Goal: Task Accomplishment & Management: Manage account settings

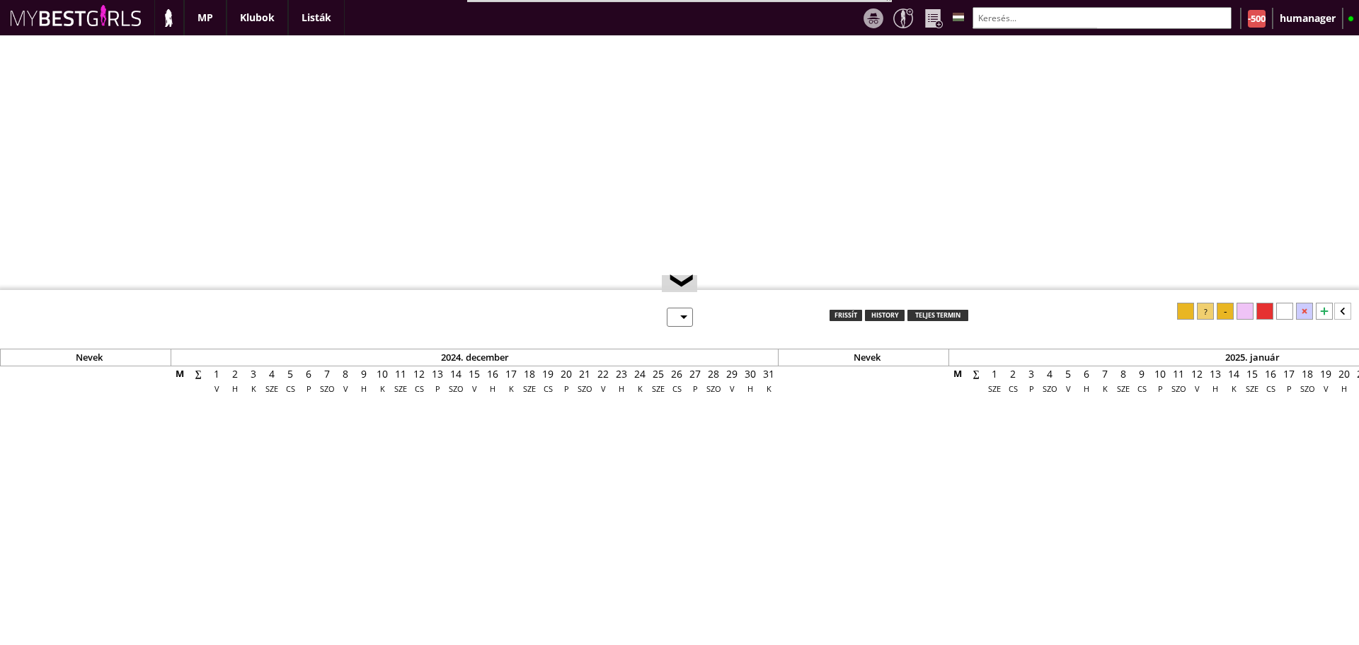
select select "0"
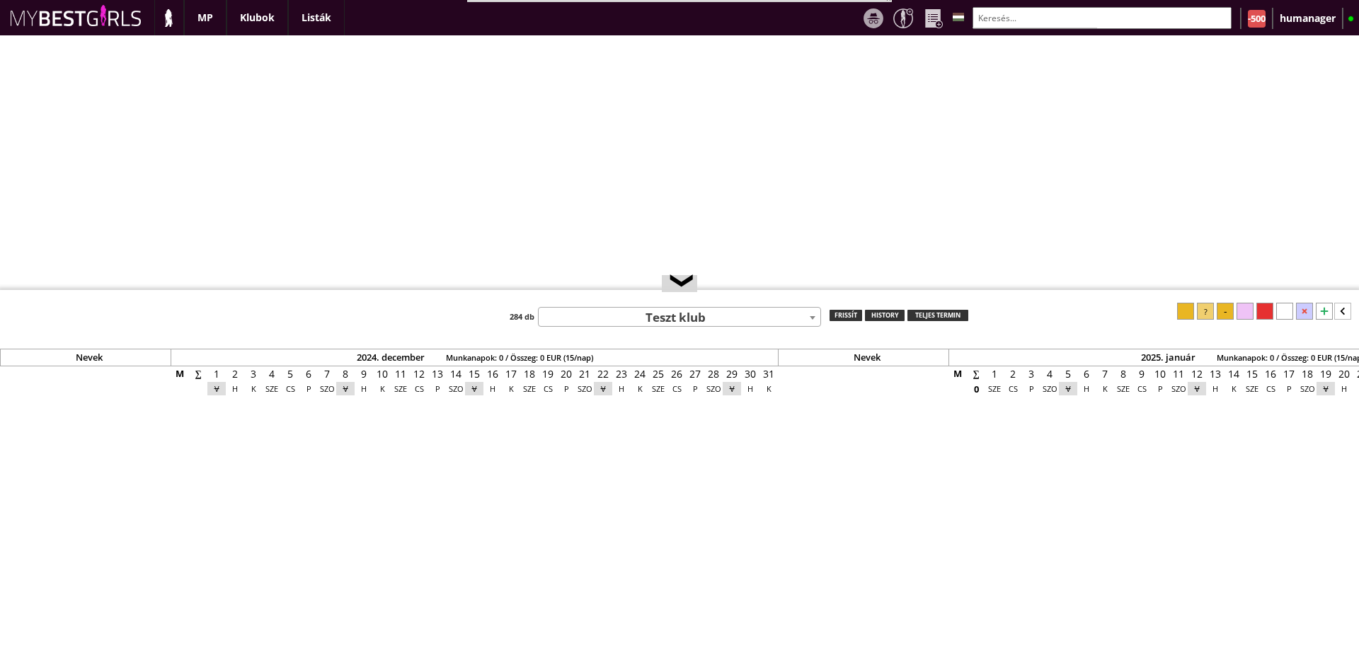
scroll to position [0, 5869]
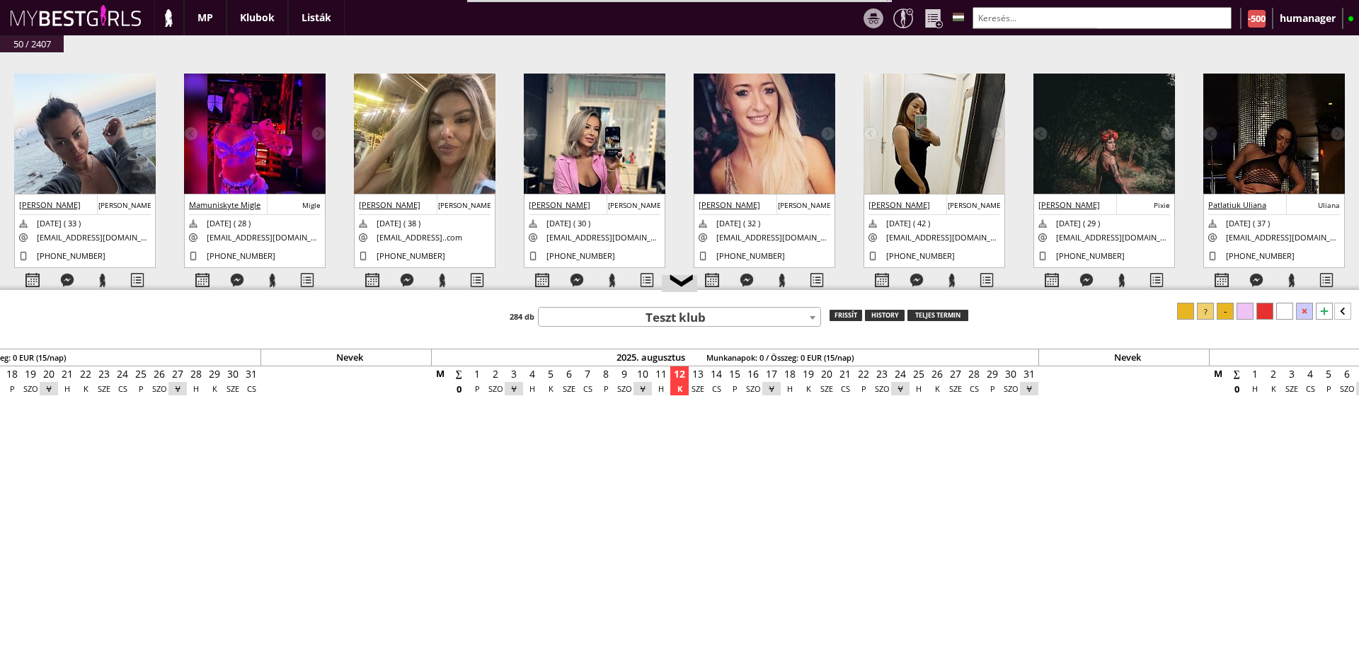
click at [1039, 149] on img at bounding box center [1104, 180] width 142 height 212
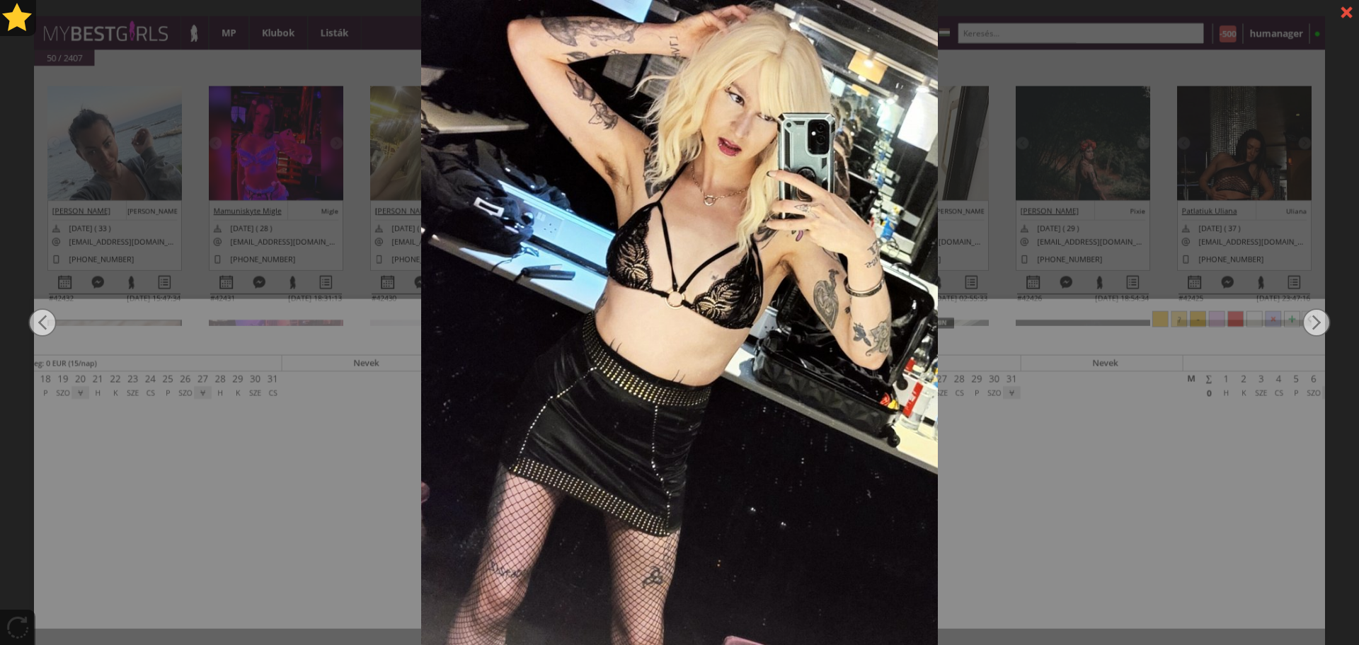
click at [364, 188] on div at bounding box center [679, 322] width 1359 height 645
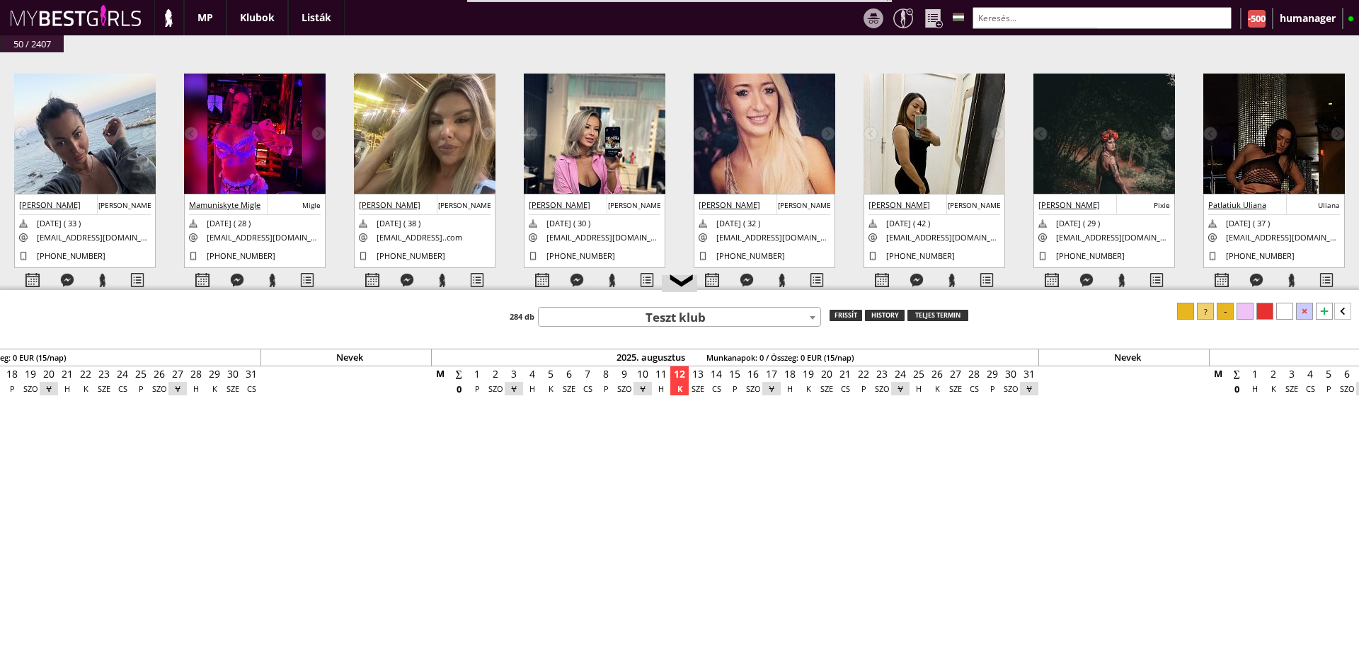
click at [986, 14] on input "text" at bounding box center [1101, 18] width 259 height 22
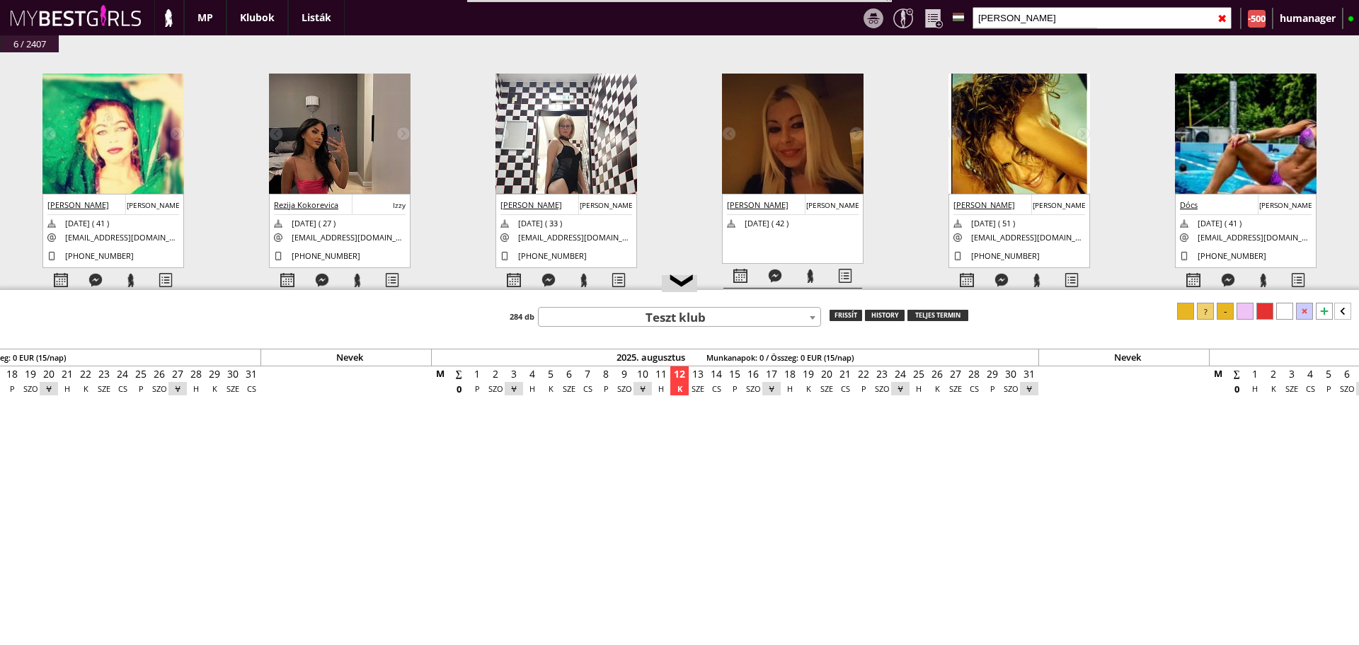
type input "[PERSON_NAME]"
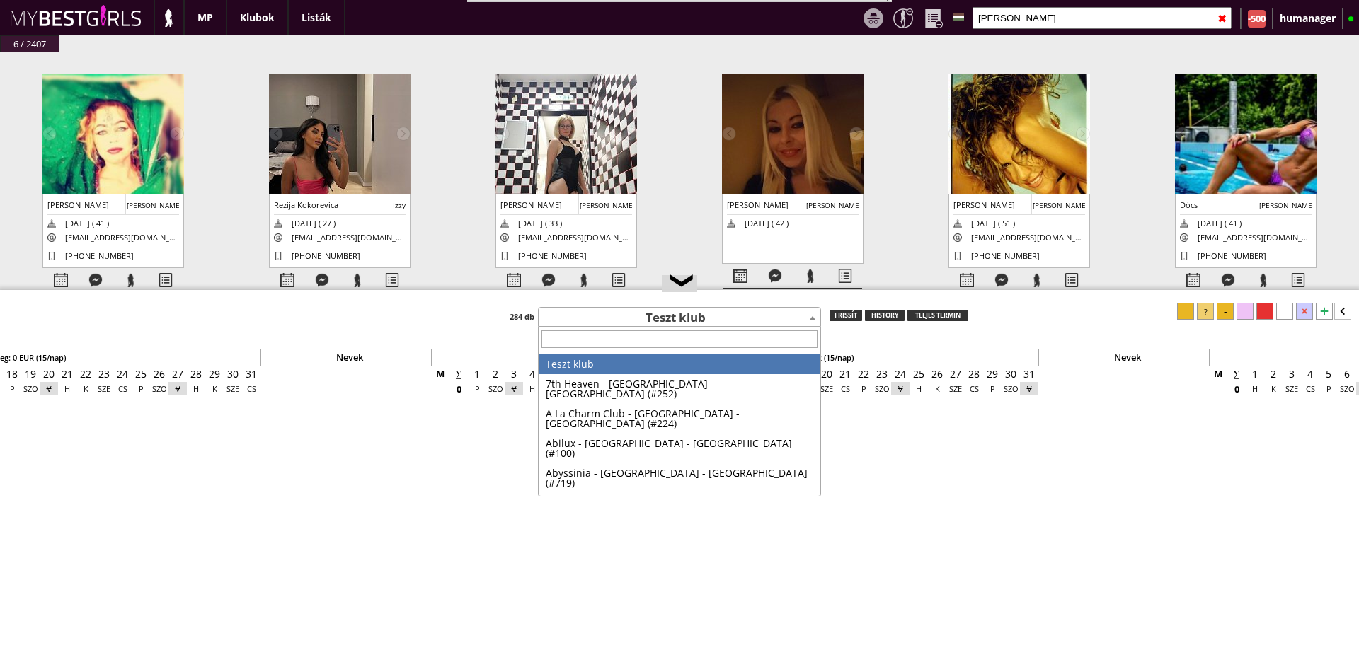
click at [778, 321] on span "Teszt klub" at bounding box center [680, 319] width 282 height 20
type input "r"
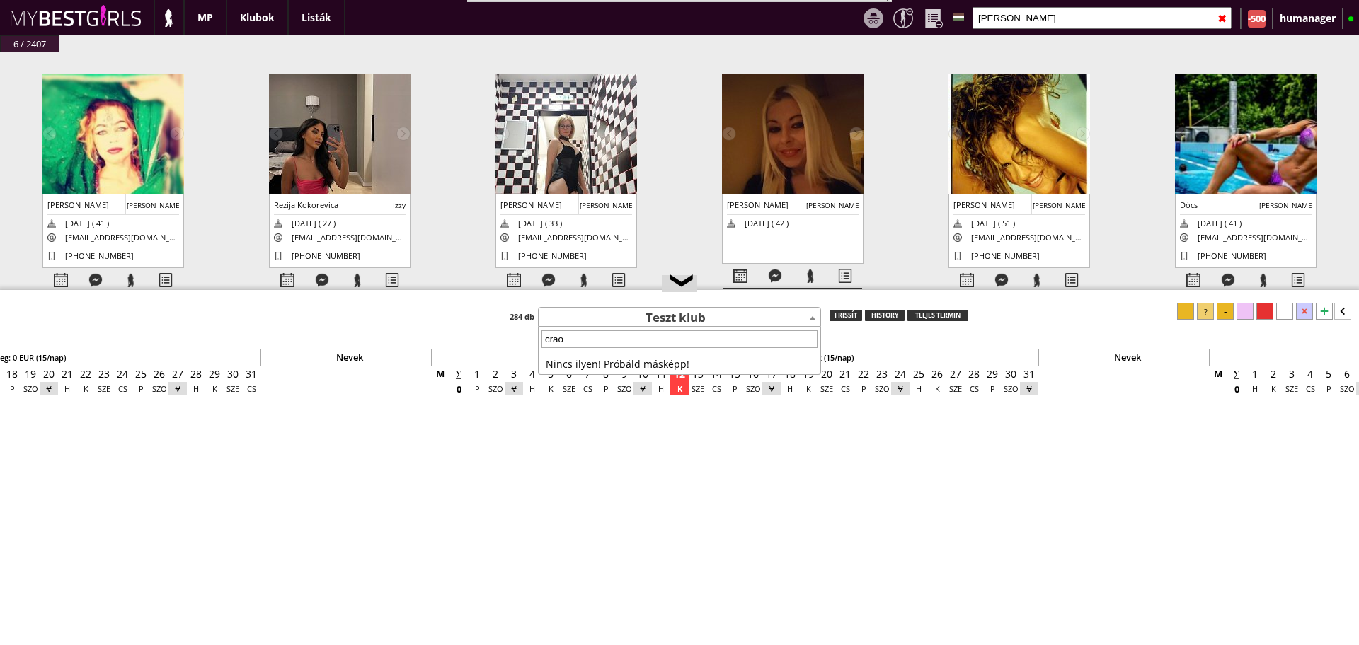
type input "cra"
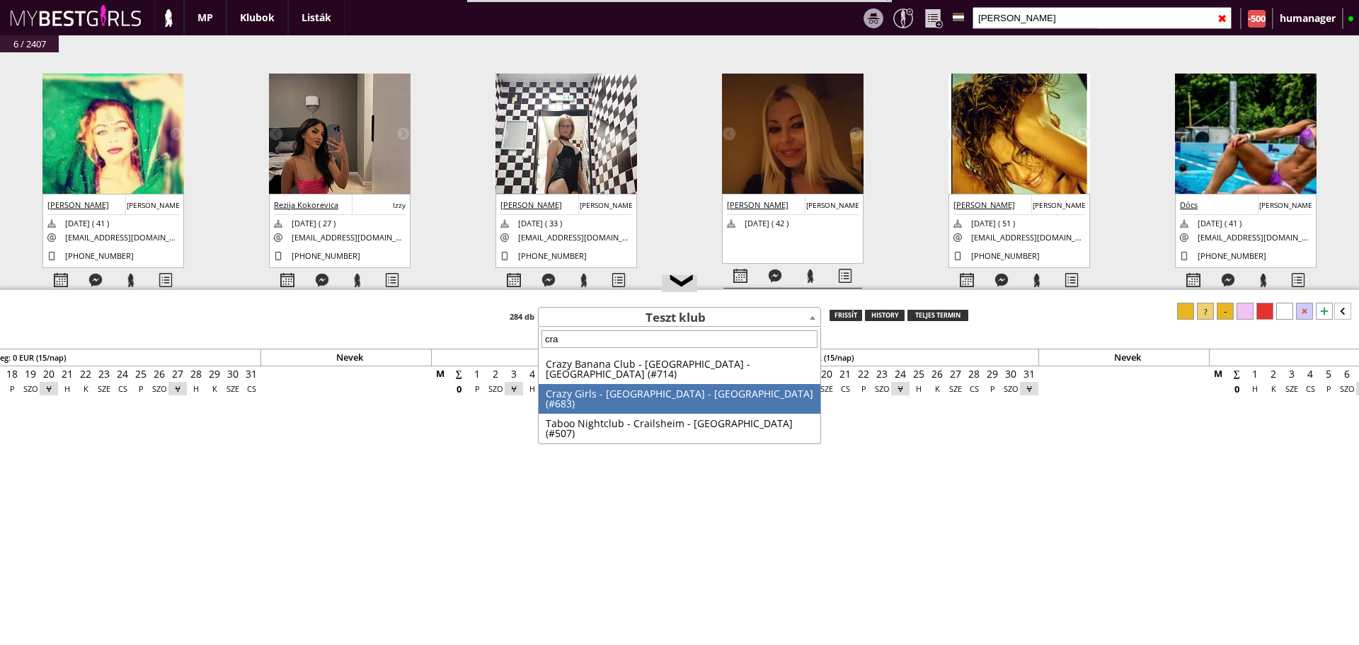
select select "507"
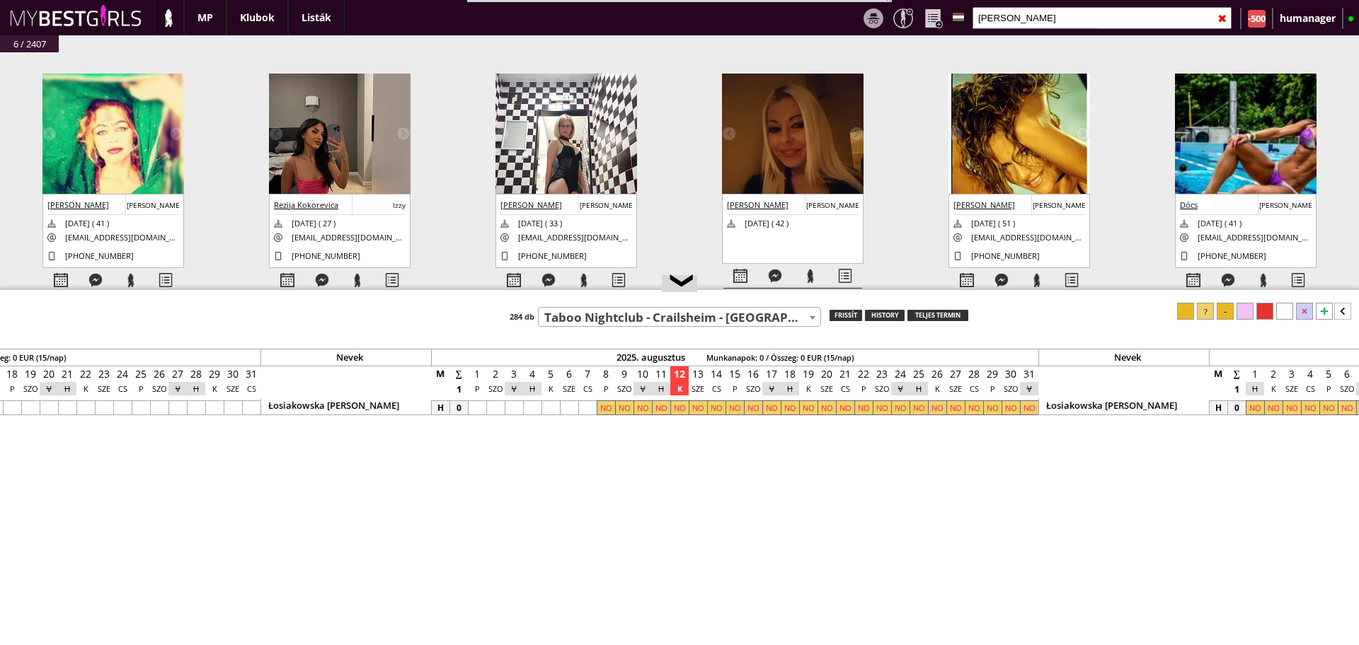
scroll to position [0, 6056]
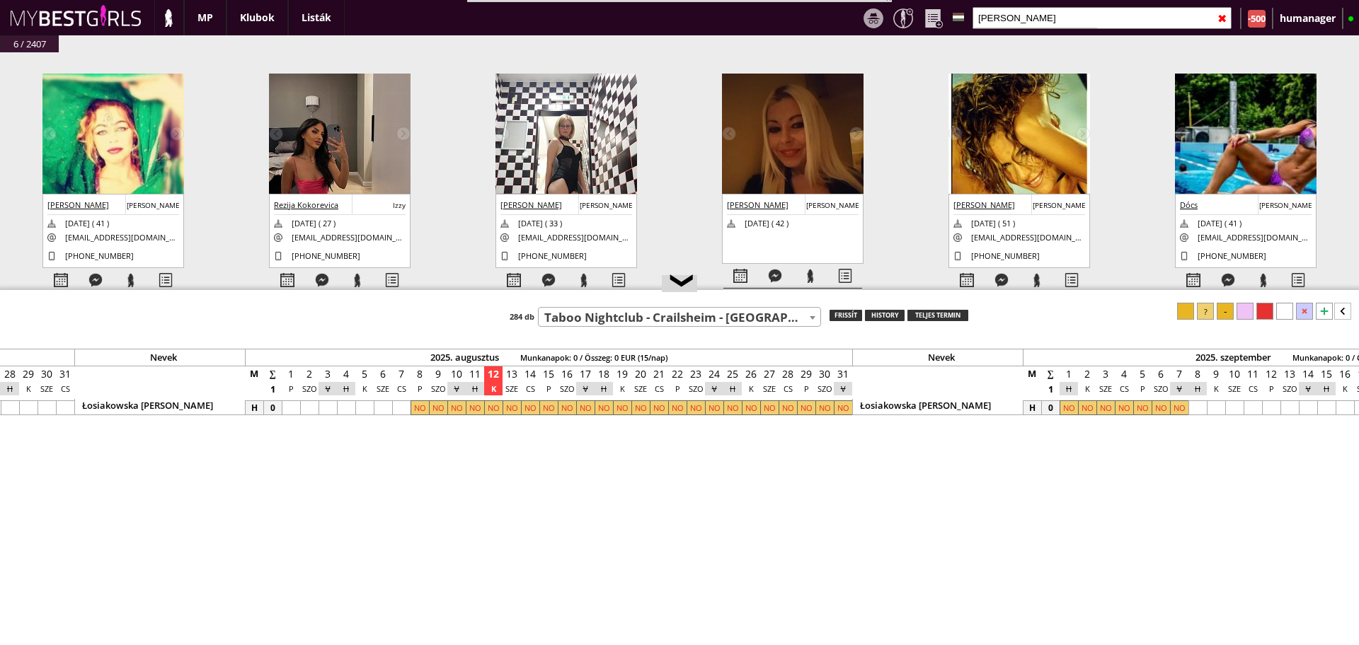
click at [1326, 311] on div at bounding box center [1324, 311] width 17 height 17
click at [635, 426] on div at bounding box center [640, 427] width 18 height 15
click at [846, 422] on div at bounding box center [843, 427] width 18 height 15
click at [1200, 316] on div at bounding box center [1205, 311] width 17 height 17
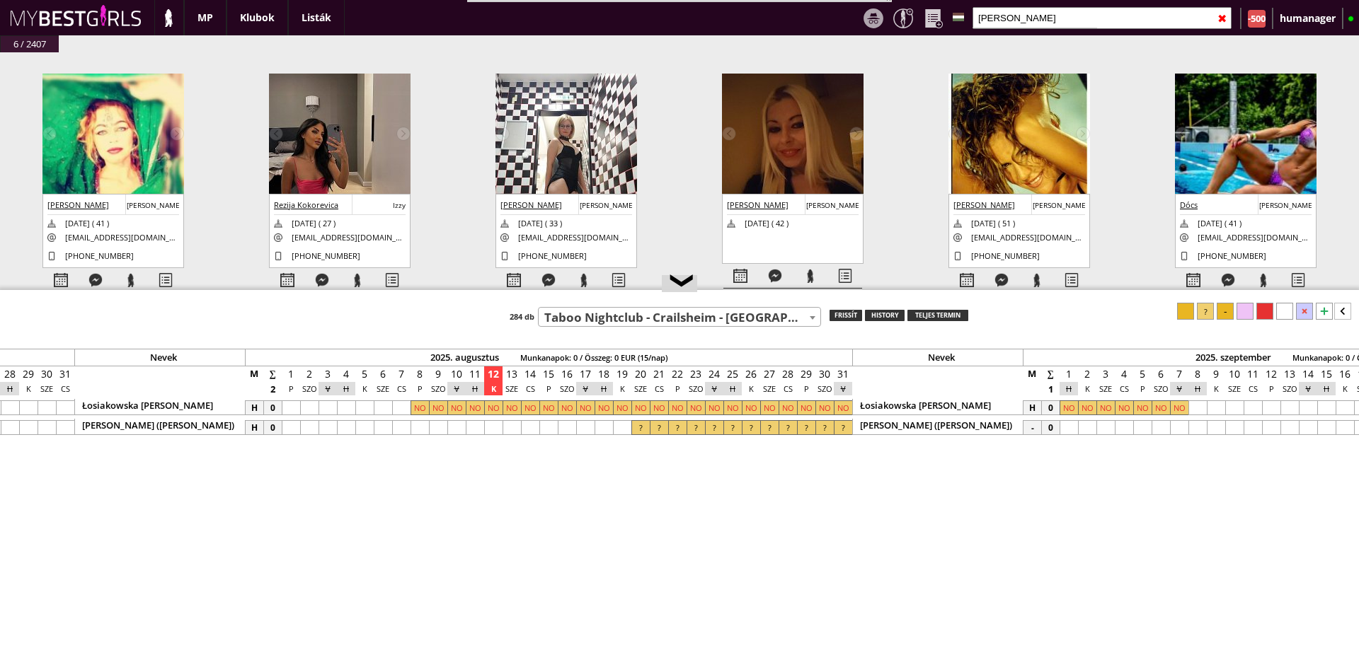
click at [1069, 431] on div at bounding box center [1068, 427] width 18 height 15
click at [1165, 427] on div at bounding box center [1160, 427] width 18 height 15
click at [1207, 316] on div at bounding box center [1205, 311] width 17 height 17
click at [1034, 17] on input "[PERSON_NAME]" at bounding box center [1101, 18] width 259 height 22
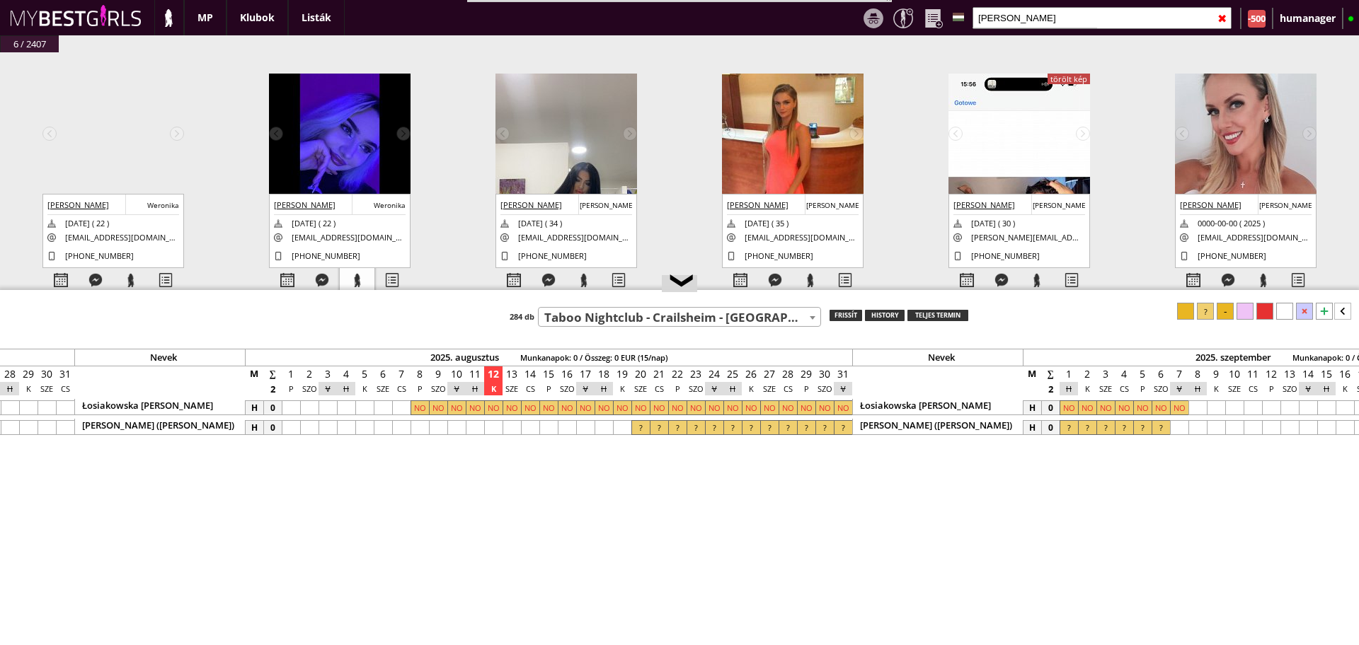
type input "[PERSON_NAME]"
click at [357, 275] on div at bounding box center [357, 280] width 35 height 25
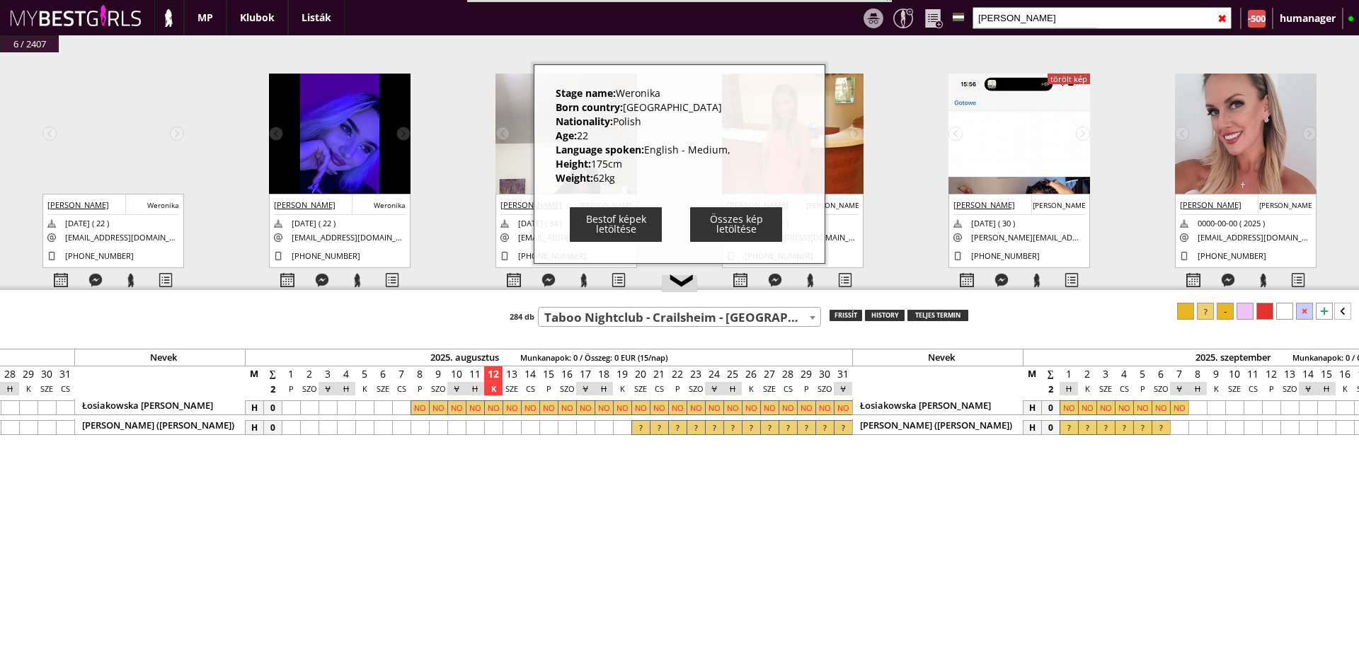
drag, startPoint x: 552, startPoint y: 86, endPoint x: 636, endPoint y: 186, distance: 130.6
click at [636, 186] on div "Stage name: Weronika Born country: [DEMOGRAPHIC_DATA] Nationality: [DEMOGRAPHIC…" at bounding box center [680, 164] width 292 height 200
click at [334, 115] on img at bounding box center [340, 145] width 142 height 142
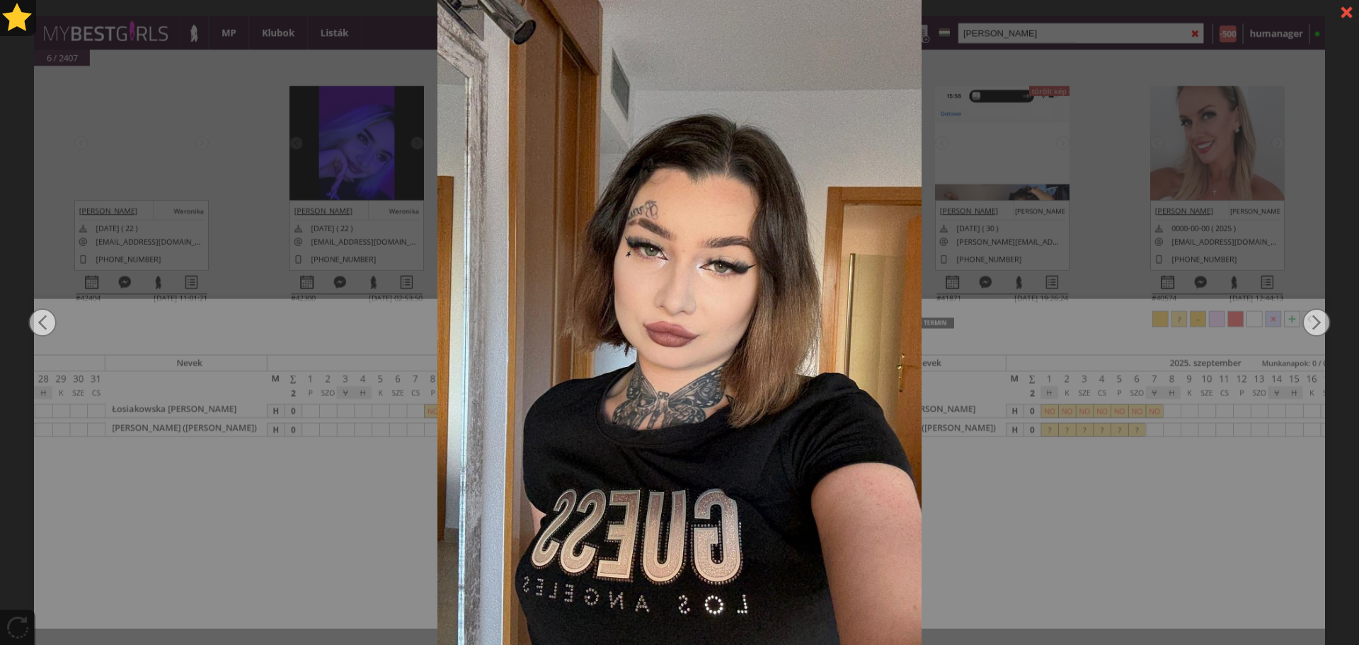
click at [369, 72] on div at bounding box center [679, 322] width 1359 height 645
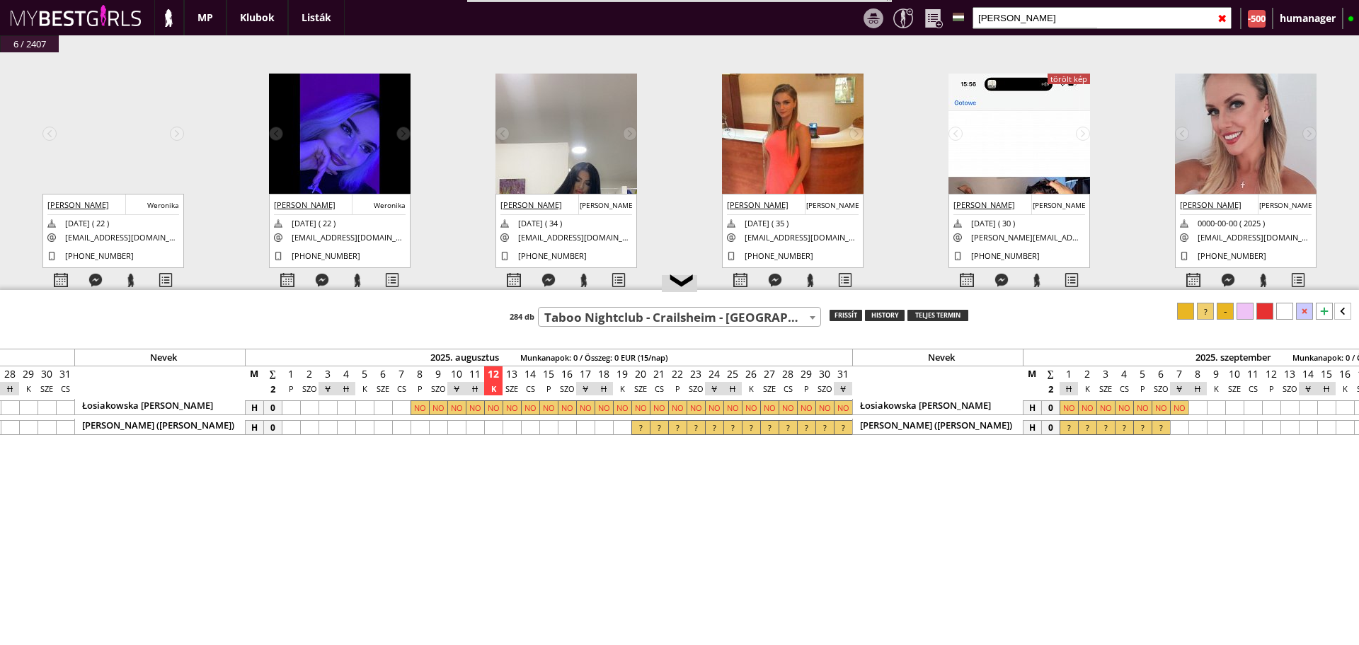
click at [1030, 16] on input "[PERSON_NAME]" at bounding box center [1101, 18] width 259 height 22
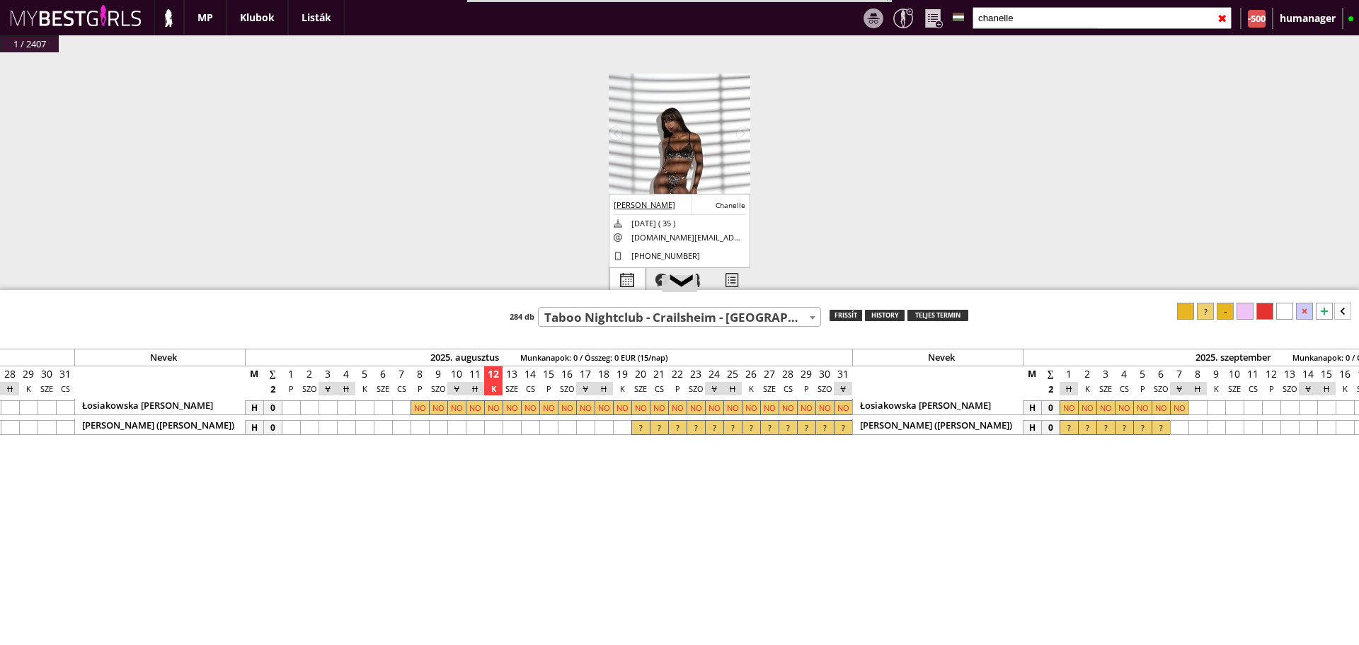
type input "chanelle"
click at [614, 279] on div at bounding box center [627, 280] width 35 height 25
select select "0"
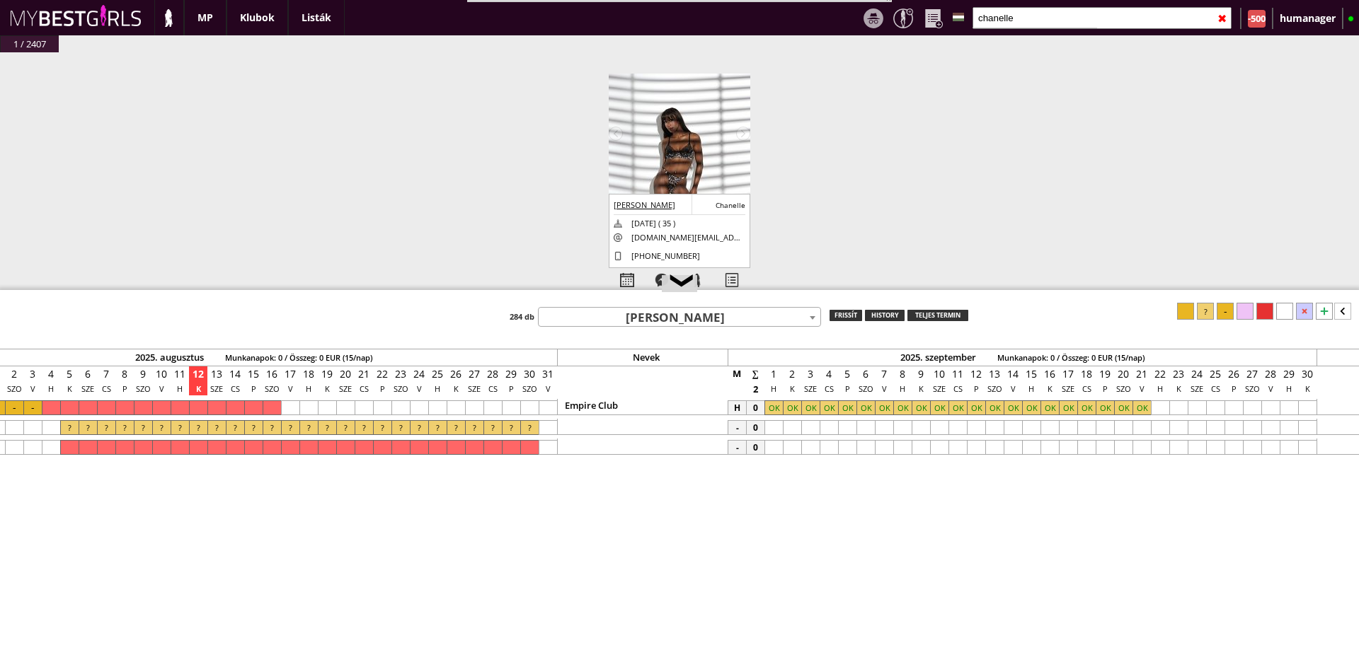
scroll to position [0, 6363]
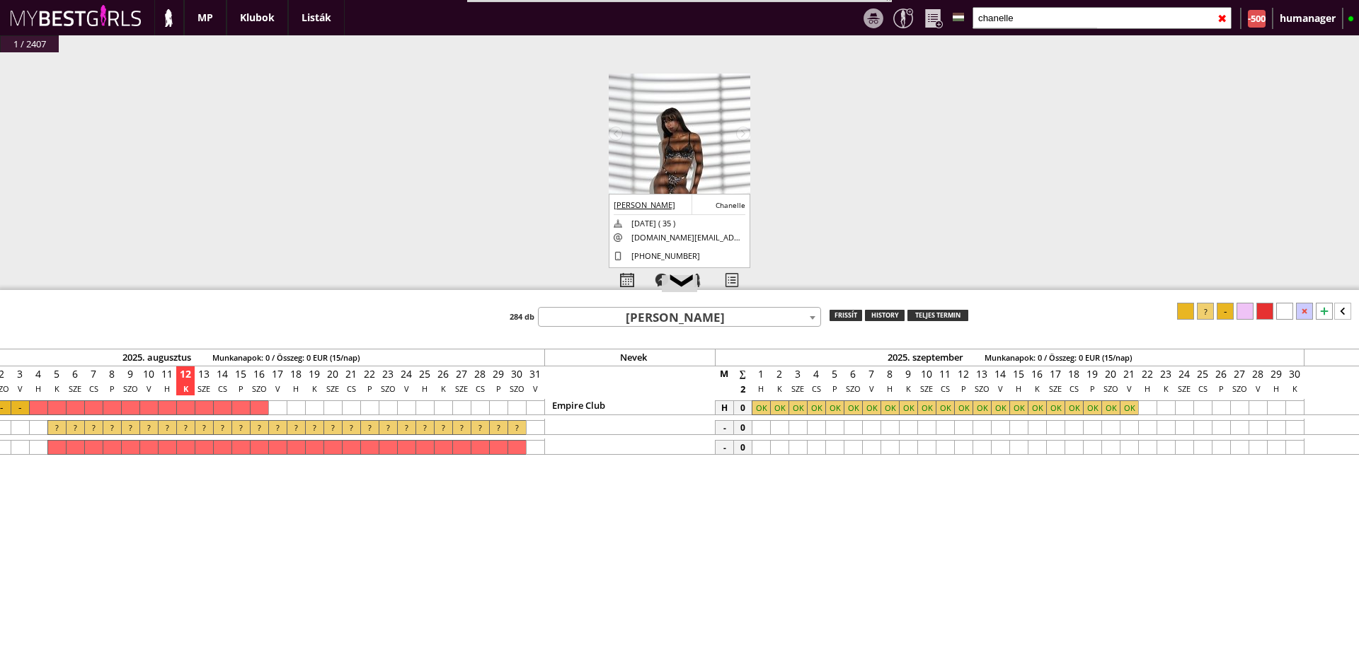
click at [1026, 12] on input "chanelle" at bounding box center [1101, 18] width 259 height 22
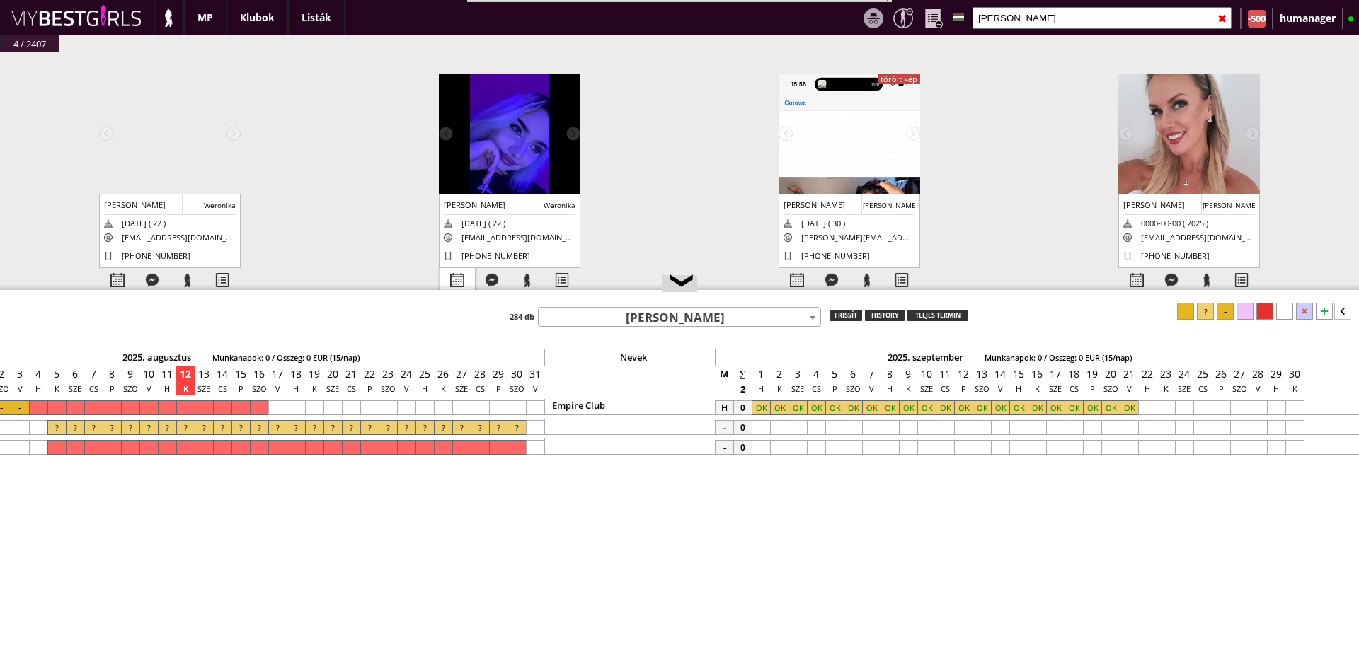
type input "[PERSON_NAME]"
click at [461, 272] on div at bounding box center [457, 280] width 35 height 25
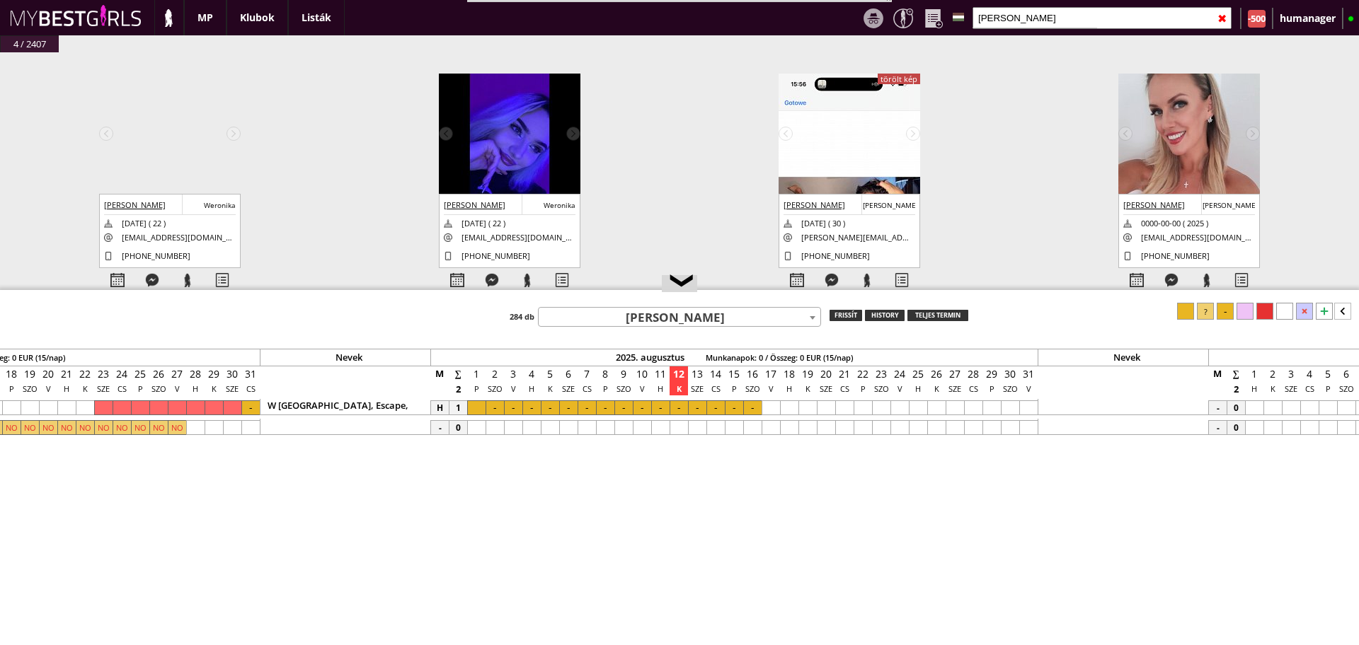
scroll to position [0, 5869]
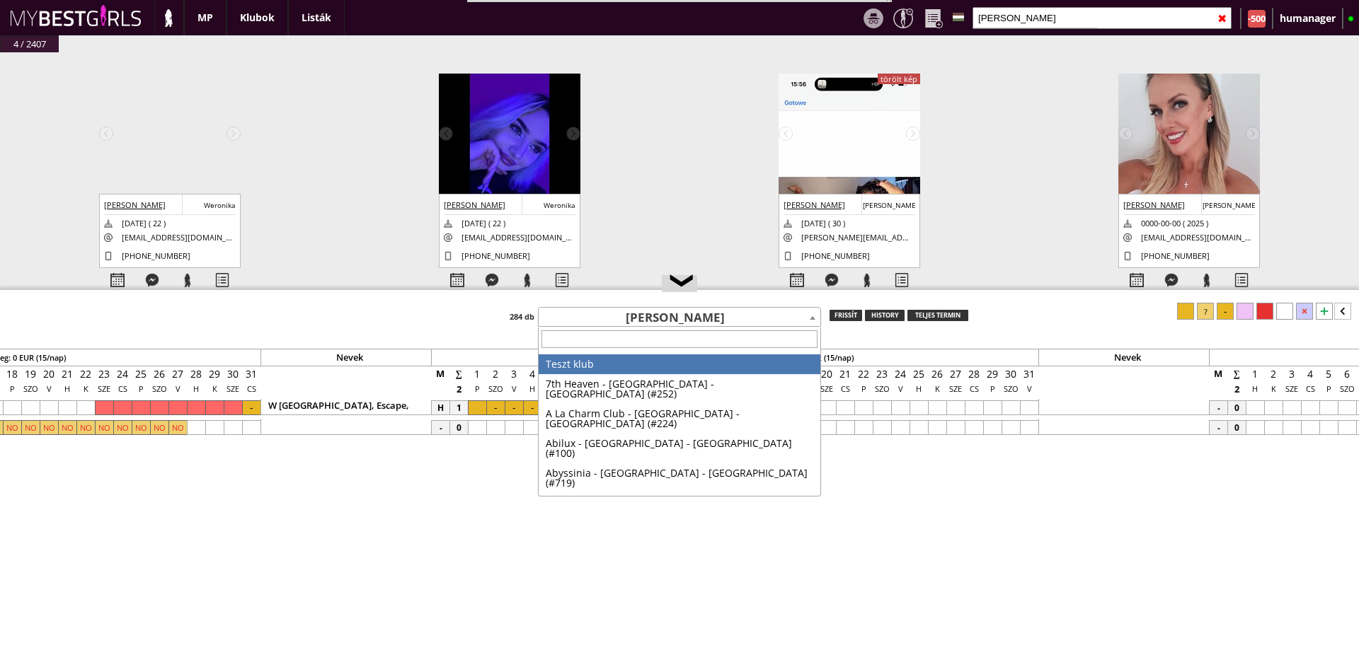
click at [648, 321] on span "[PERSON_NAME]" at bounding box center [680, 319] width 282 height 20
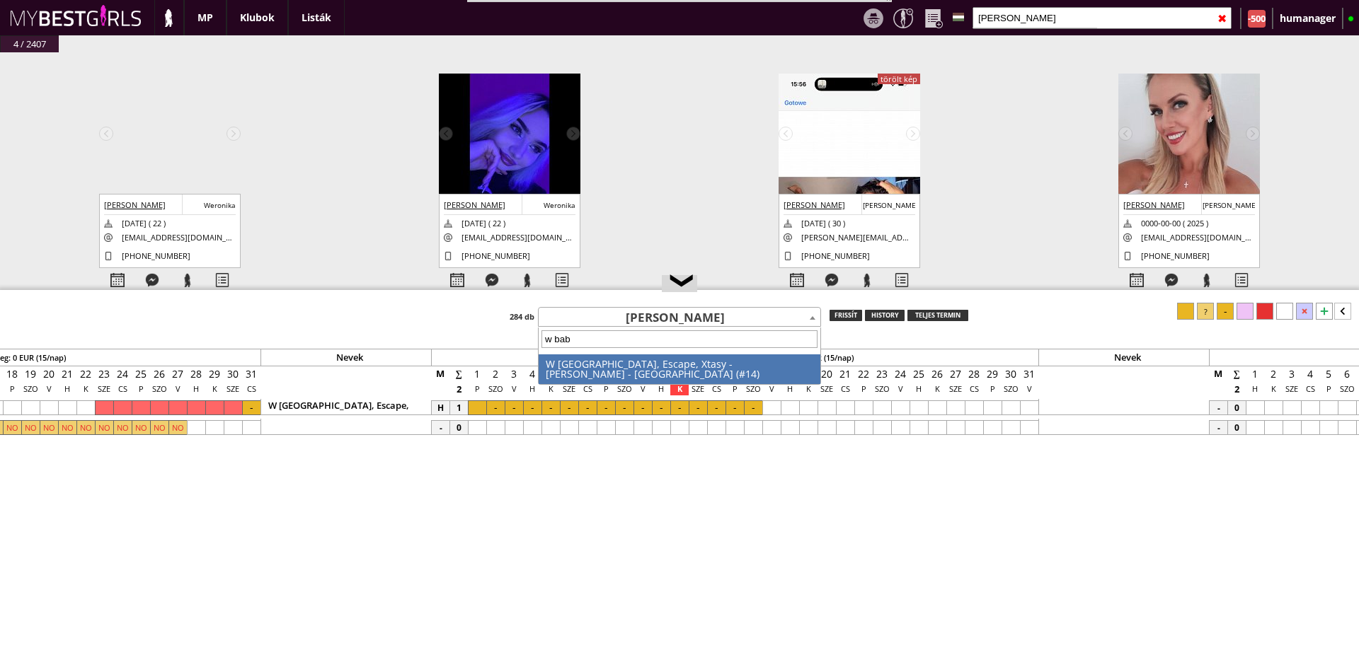
type input "w baby"
select select "14"
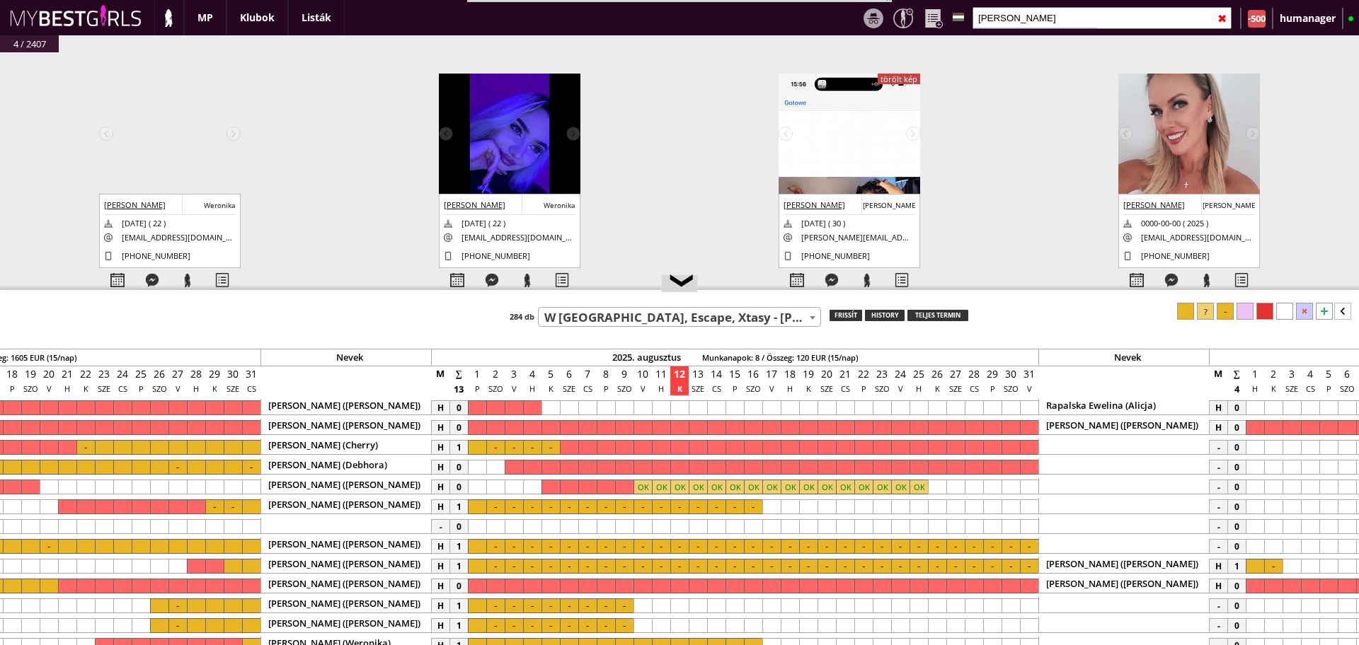
scroll to position [0, 5836]
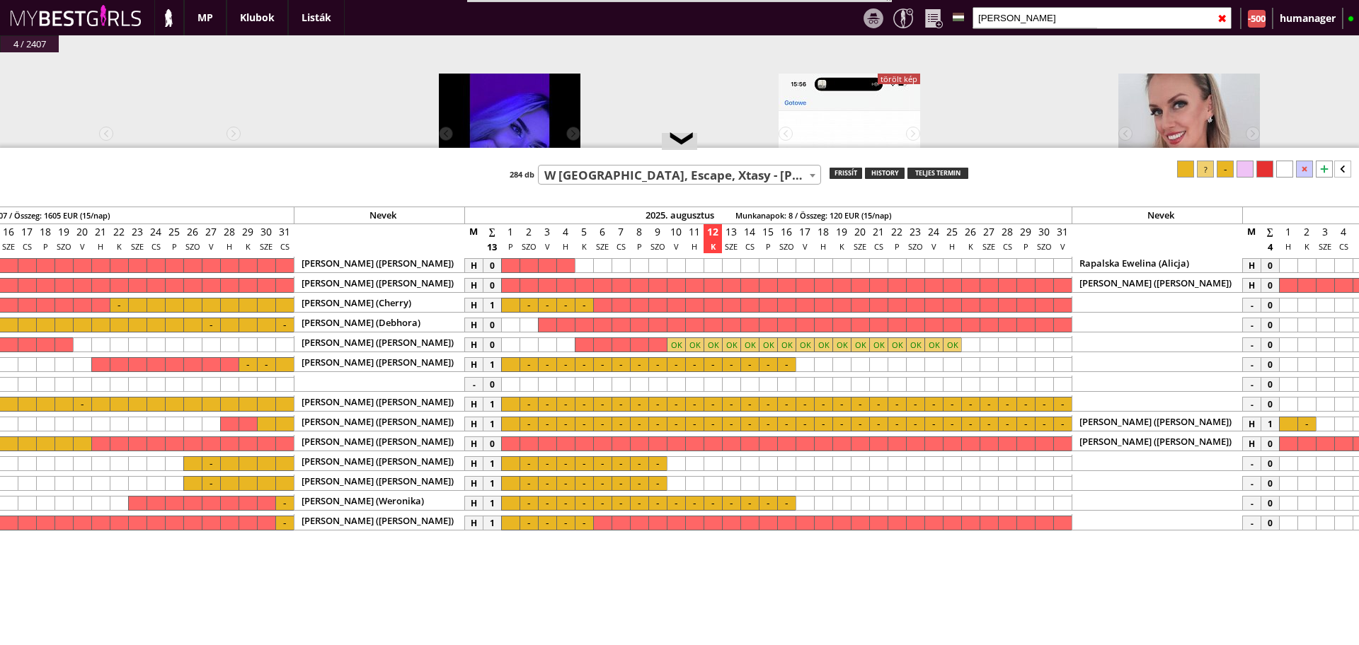
drag, startPoint x: 722, startPoint y: 292, endPoint x: 709, endPoint y: 143, distance: 149.2
click at [709, 148] on div at bounding box center [679, 149] width 1359 height 2
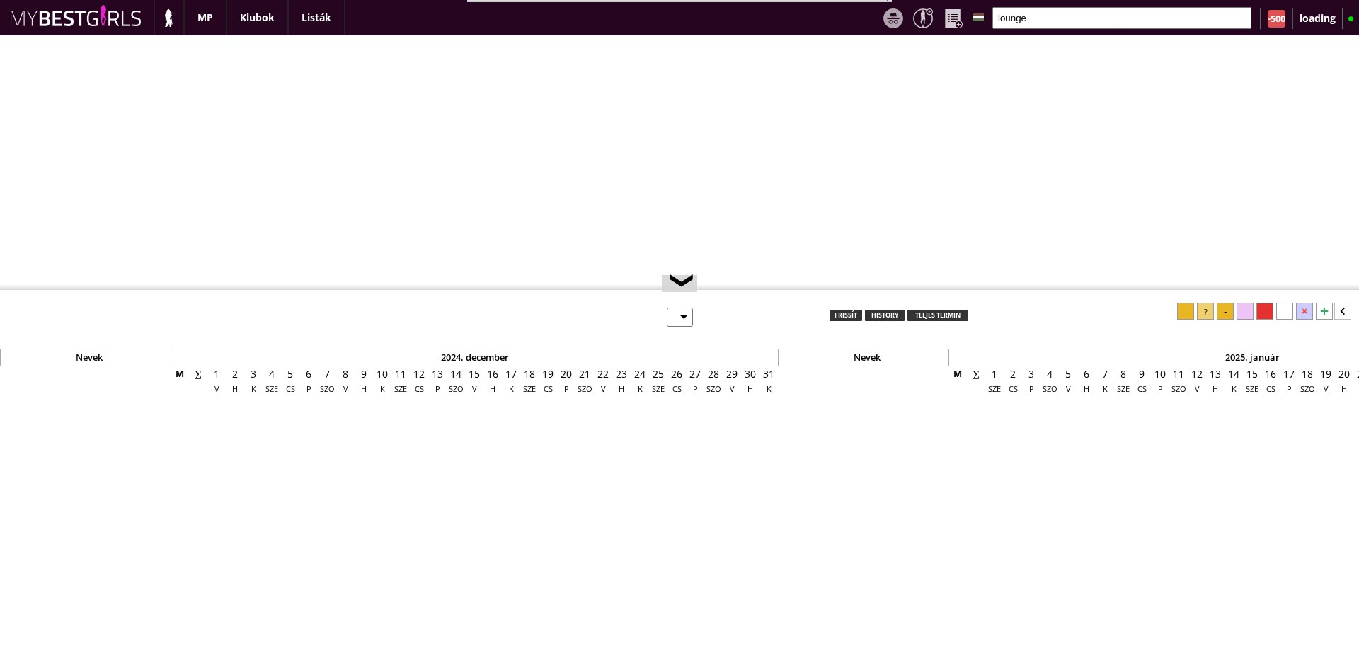
select select "reg"
select select "months"
select select "weeks"
select select "0"
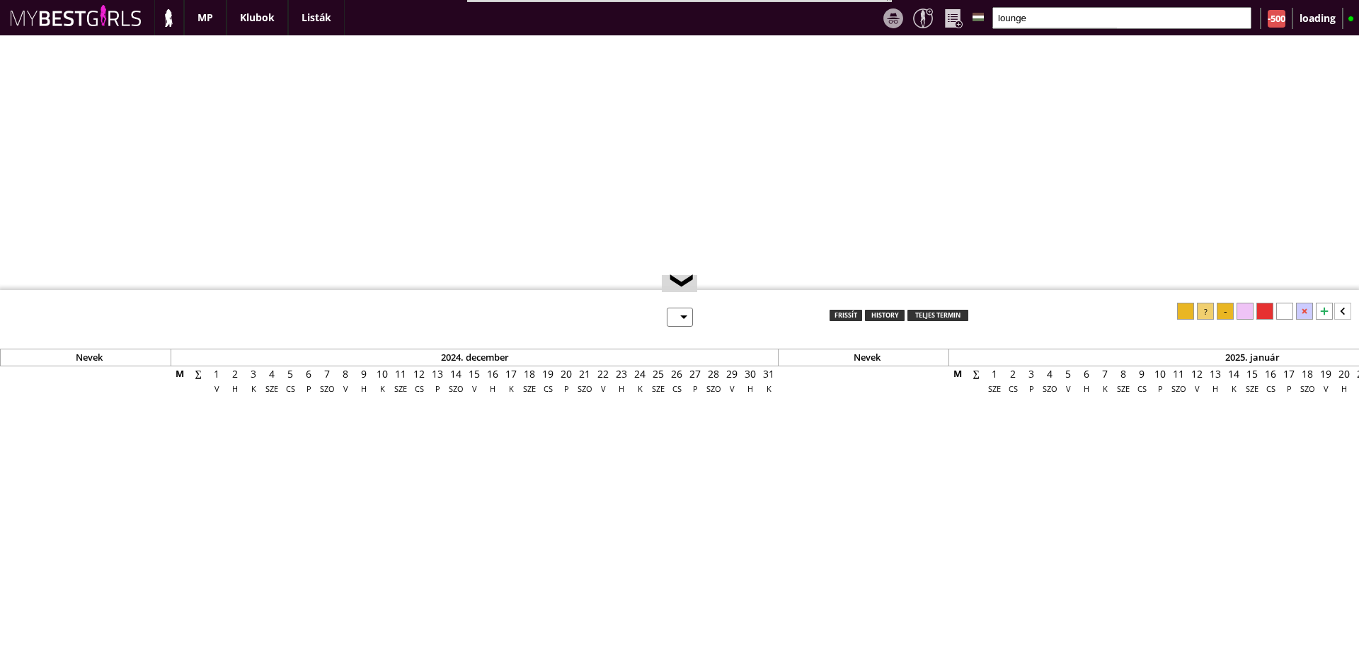
select select "last day"
select select "0"
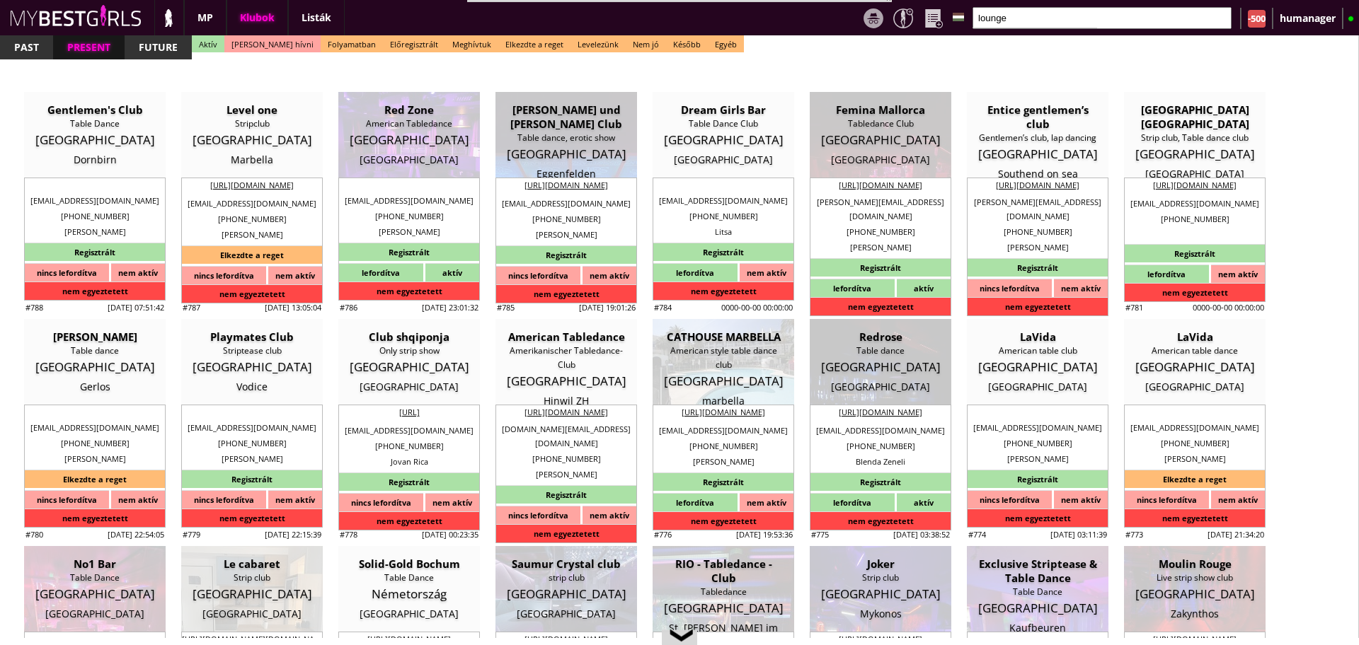
scroll to position [0, 5869]
click at [1016, 14] on input "lounge" at bounding box center [1101, 18] width 259 height 22
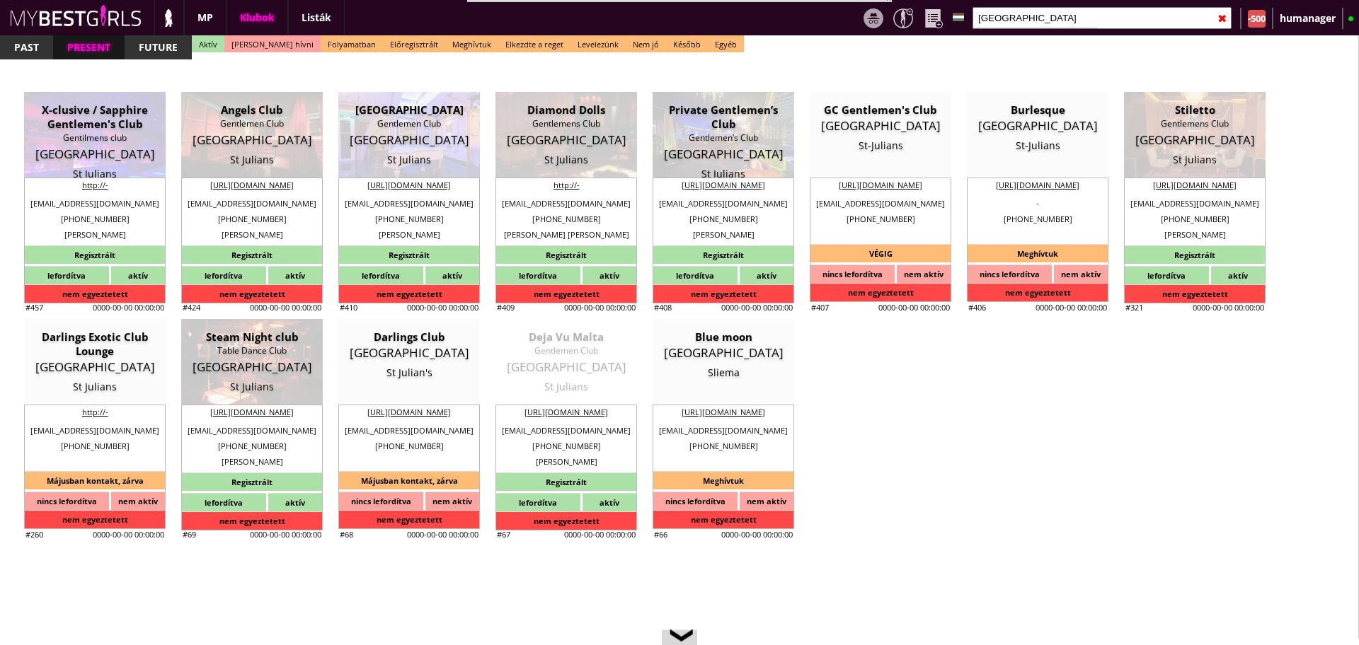
type input "malta"
click at [552, 363] on div "Malta" at bounding box center [566, 367] width 120 height 14
type input "St Julians"
type textarea "http://www.dejavumalta.com/en https://www.facebook.com/Cliquemalta Contact Deta…"
type textarea "Szidó barátn_je Kocsis Angéla volt ott. Donald a fönök."
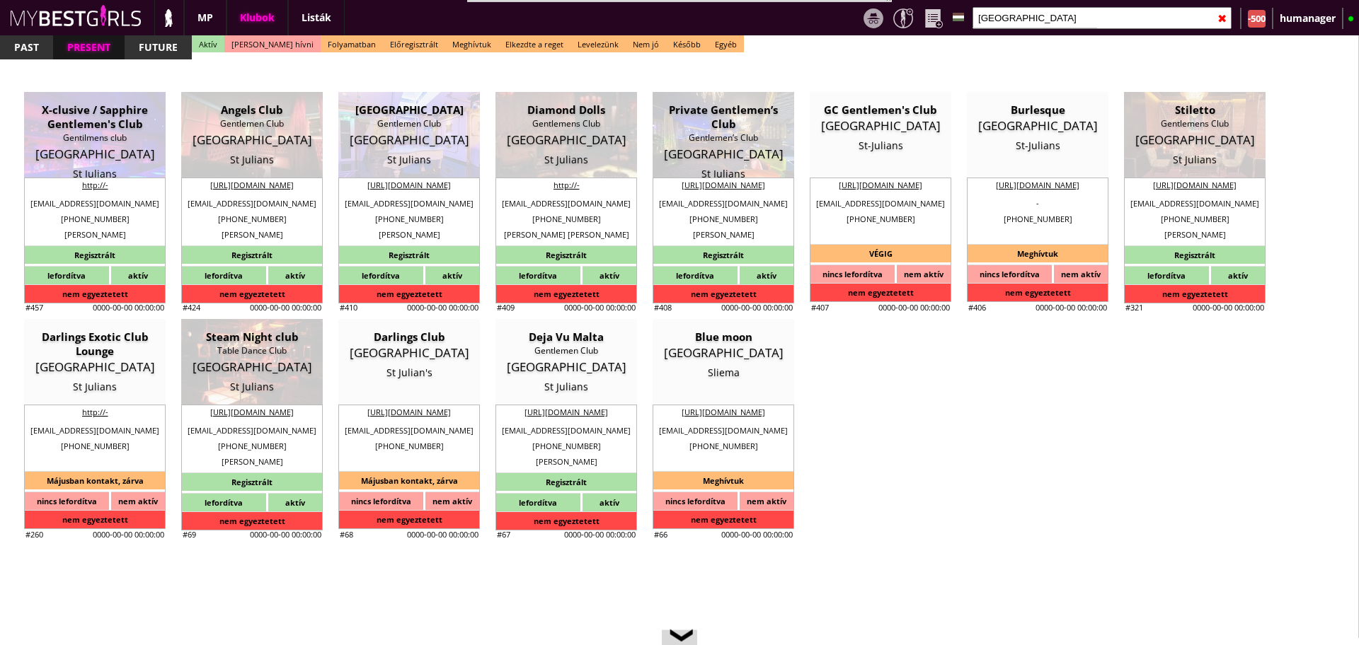
type input "15.00"
type input "EUR"
type input "Deja Vu Malta"
type input "Gentlemen Club"
type input "000"
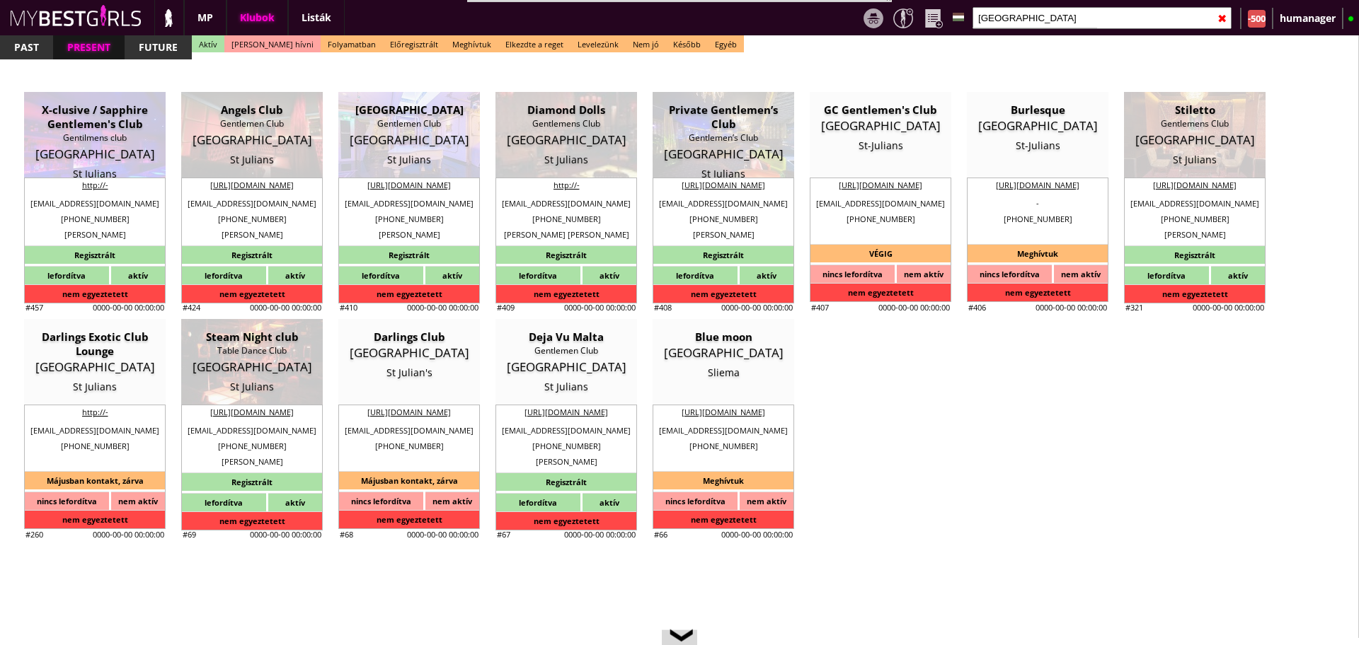
type input "Contact Details Address: St. George's Road Paceville Sliema & St Julians Area"
type input "+356"
type input "9902 8806"
type input "35621382460"
type input "dejavumalta@gmail.com"
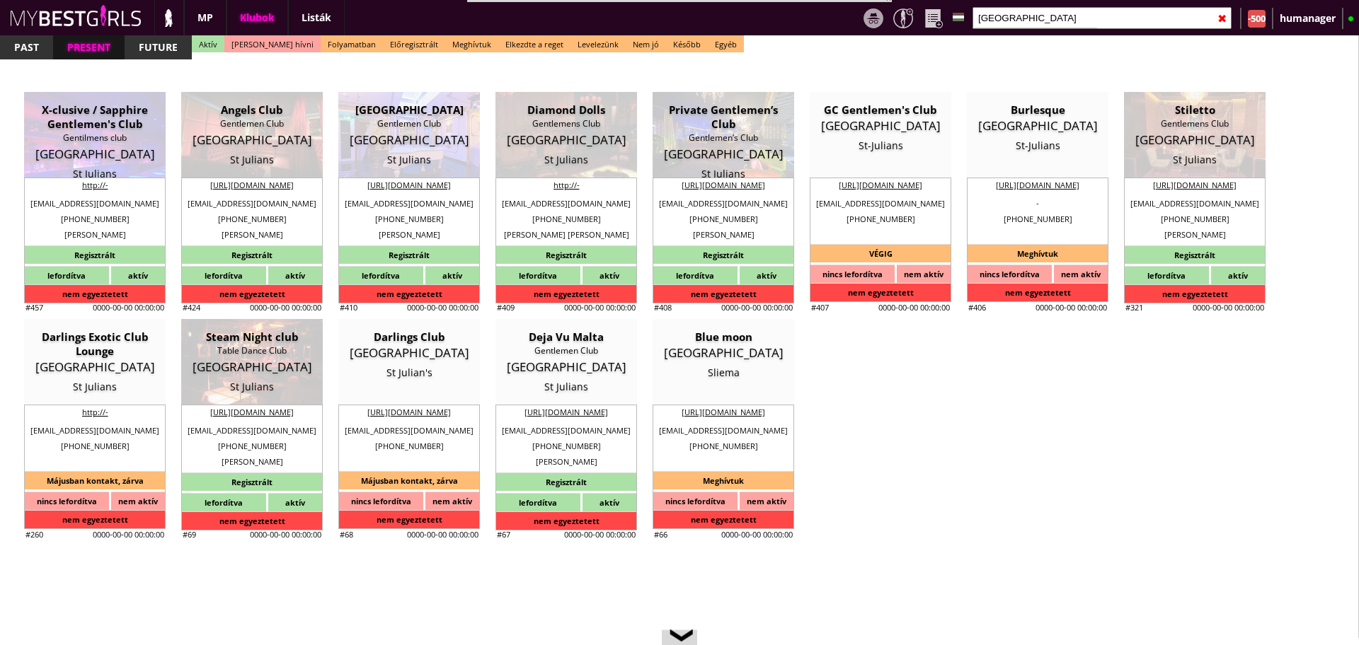
type input "http://www.dejavumalta.com/en/home.htm"
type textarea "MP Ltd. MT18502212 STJ 05 St Julians 83, Vinly , Triq San Gorg"
type input "MP Ltd."
type input "MT18502212"
type input "STJ 05"
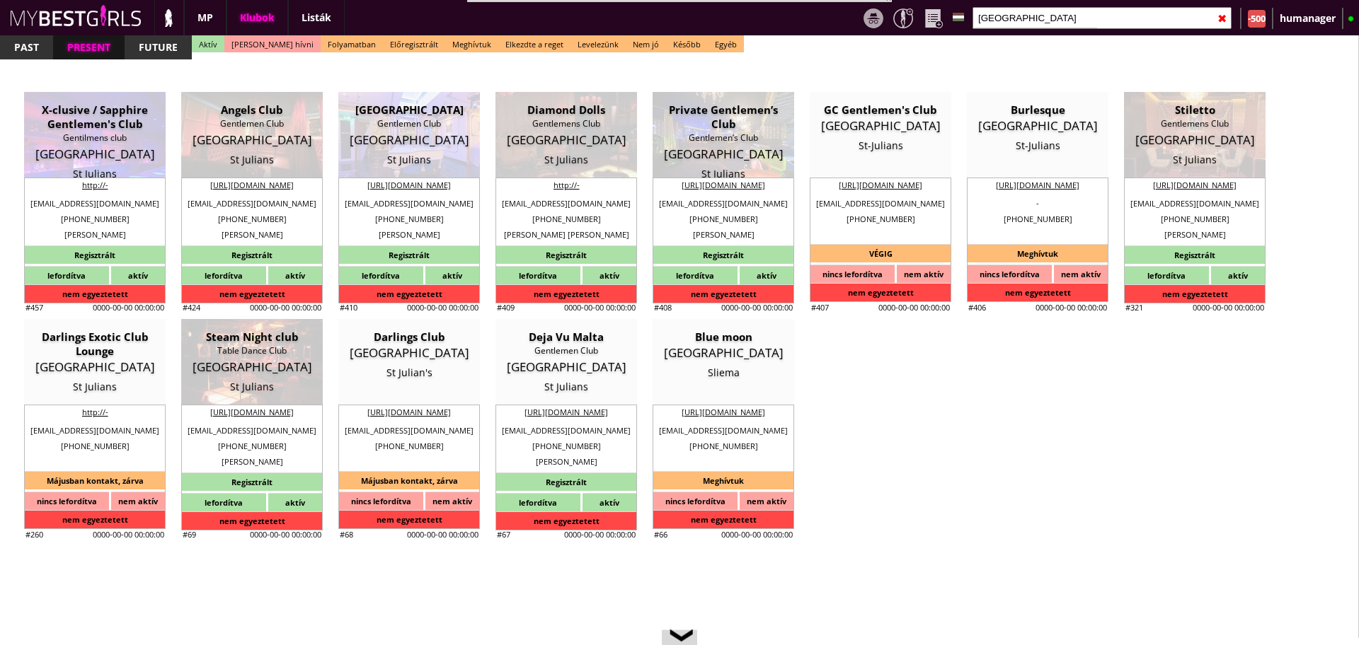
type input "St Julians"
type input "83, Vinly , Triq San Gorg"
type input "Donald"
type input "Bonnici"
type input "356"
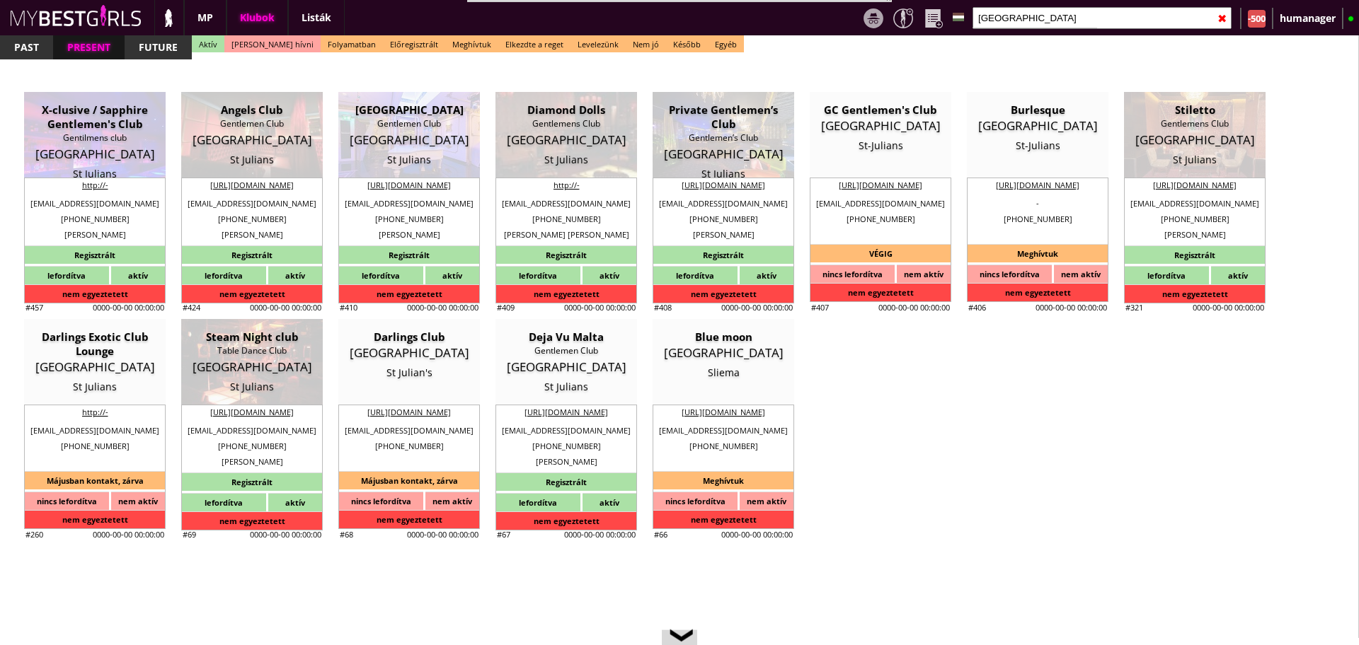
type input "9902 8806"
type input "bonnicidonald@gmail.com"
type input "Donald"
type input "Bonnici"
type input "356"
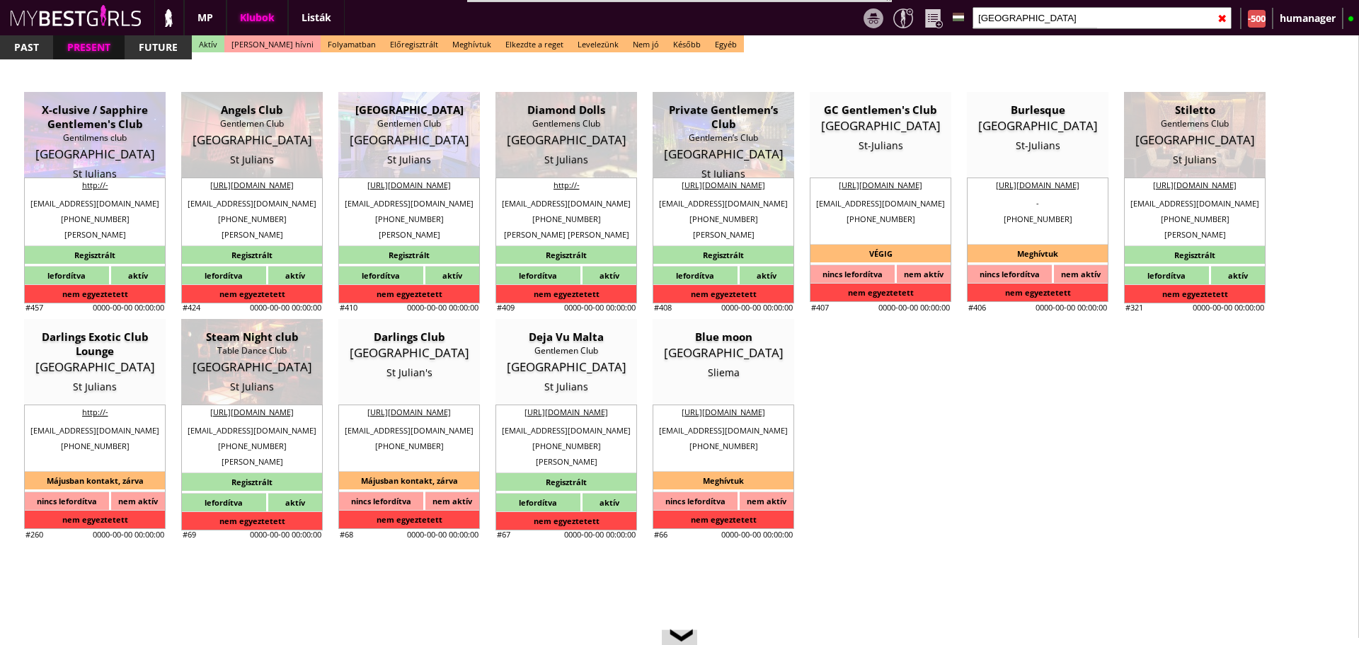
type input "9902 8806"
type input "dejavumalta@gmail.com"
type input "20"
type input "2"
type input "1"
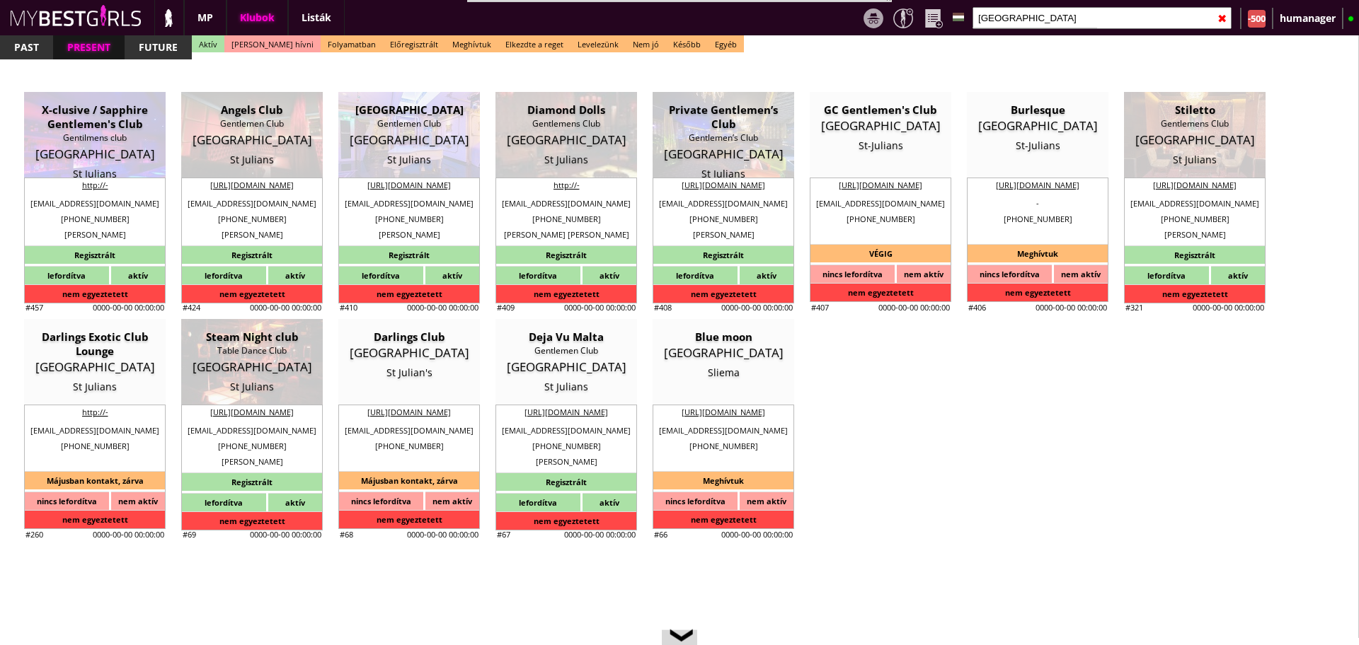
type input "2"
select select "0"
type input "12.00"
type input "2"
checkbox input "true"
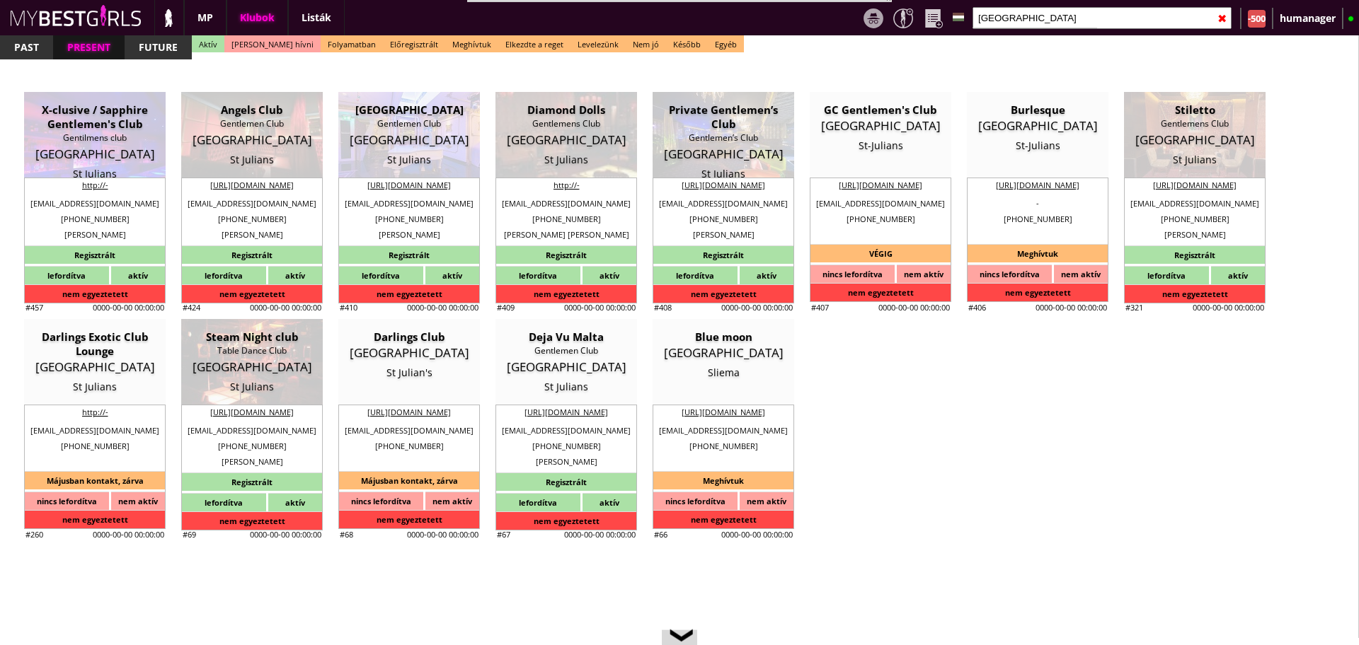
checkbox input "true"
checkbox input "false"
checkbox input "true"
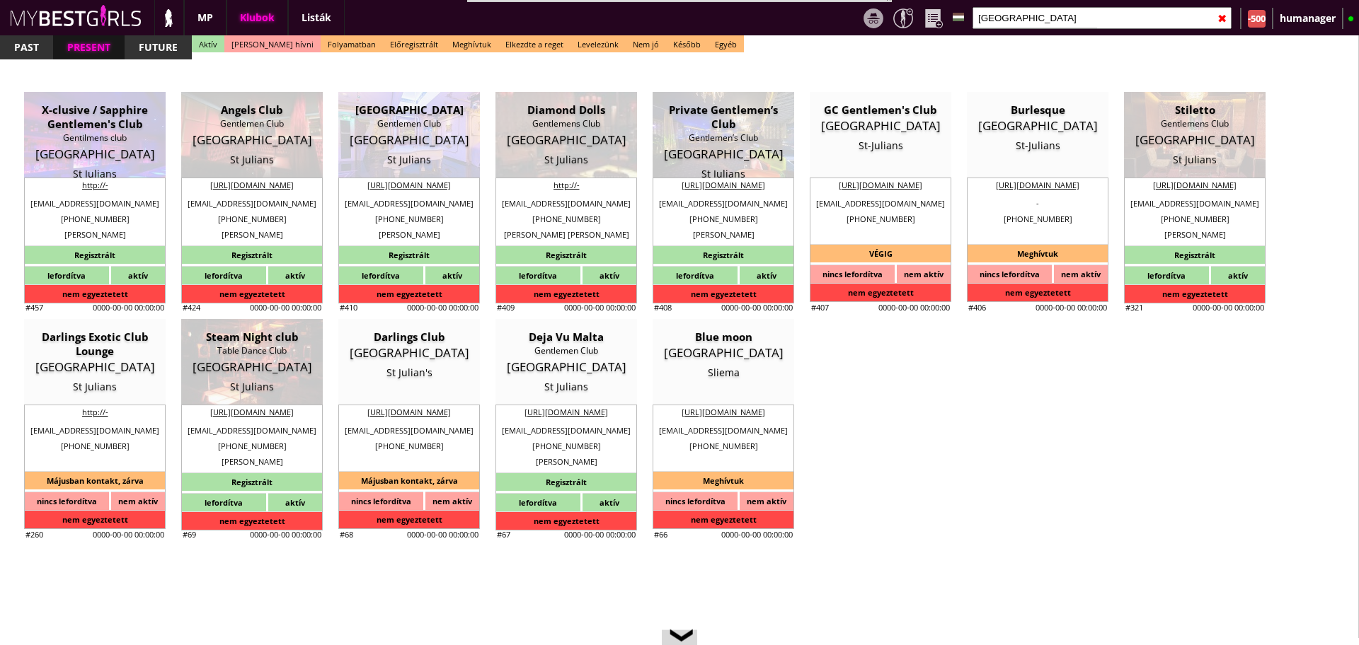
checkbox input "true"
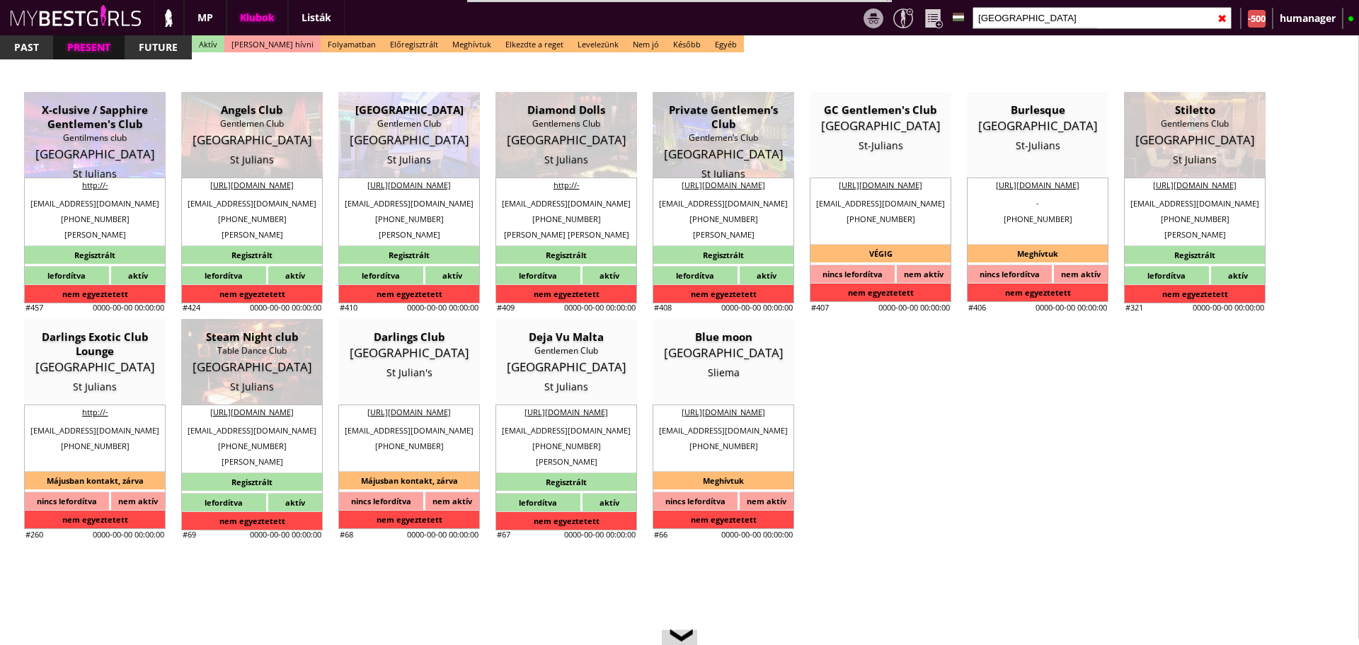
checkbox input "true"
type input "6"
checkbox input "true"
checkbox input "false"
type input "5"
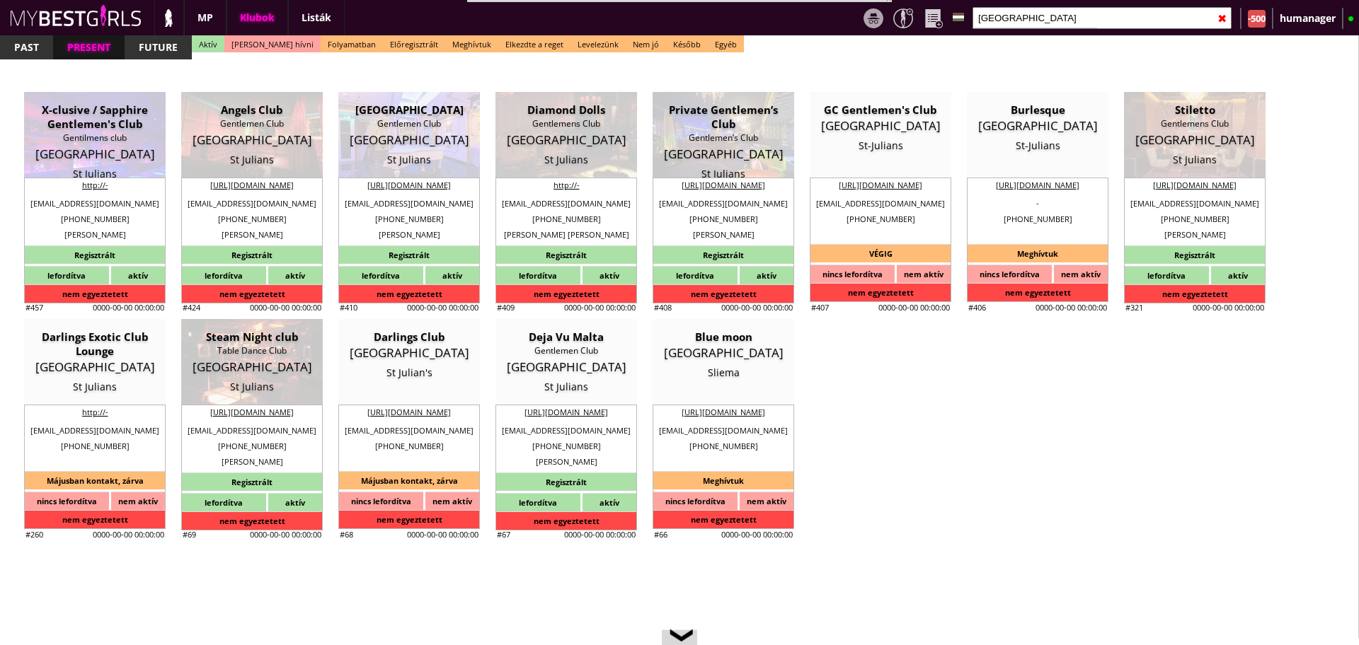
type input "2"
type input "1000"
type input "0.00"
select select "weekly"
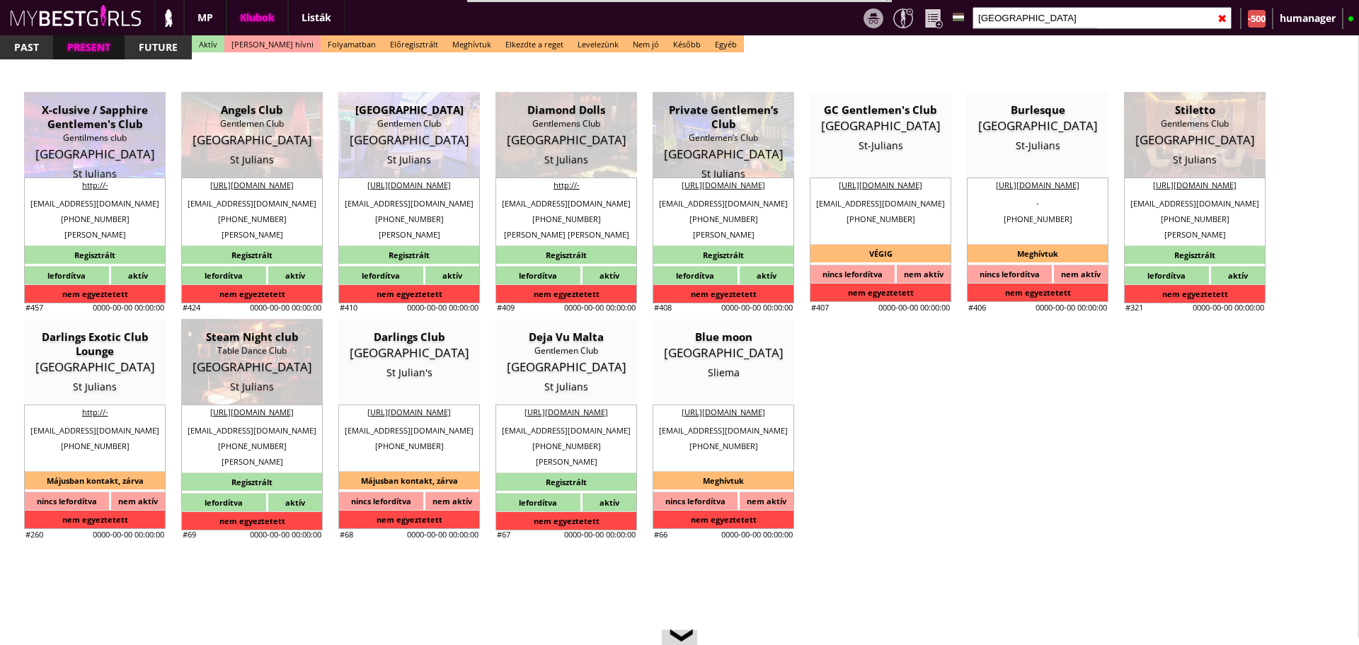
select select "weekly"
checkbox input "true"
type input "50%"
checkbox input "false"
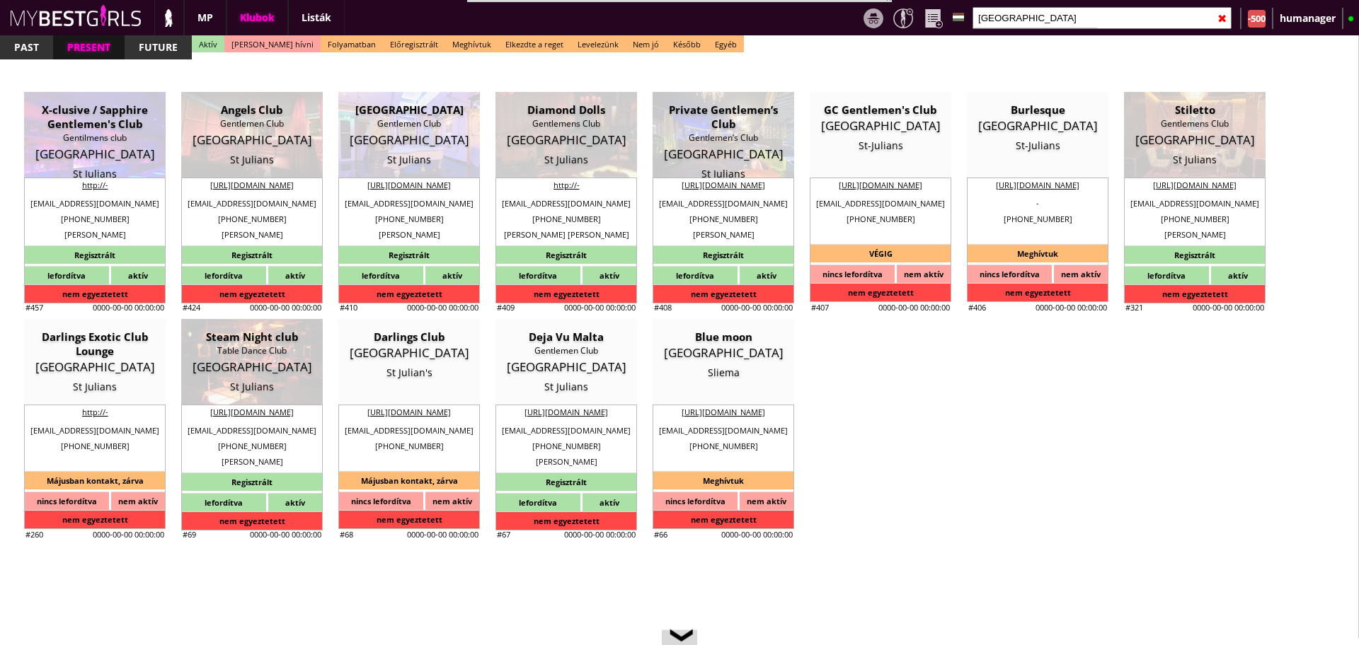
checkbox input "true"
type input "20"
type input "60"
checkbox input "true"
type input "60"
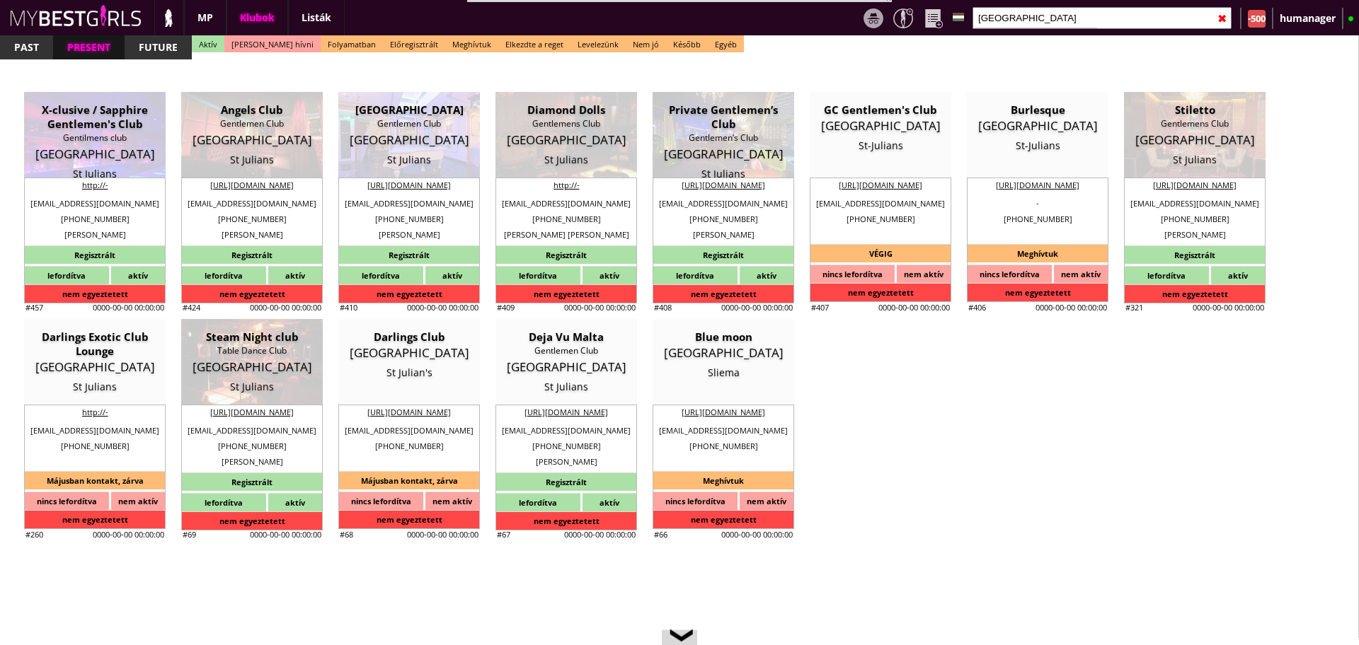
checkbox input "false"
select select "bonnicidonald@gmail.com"
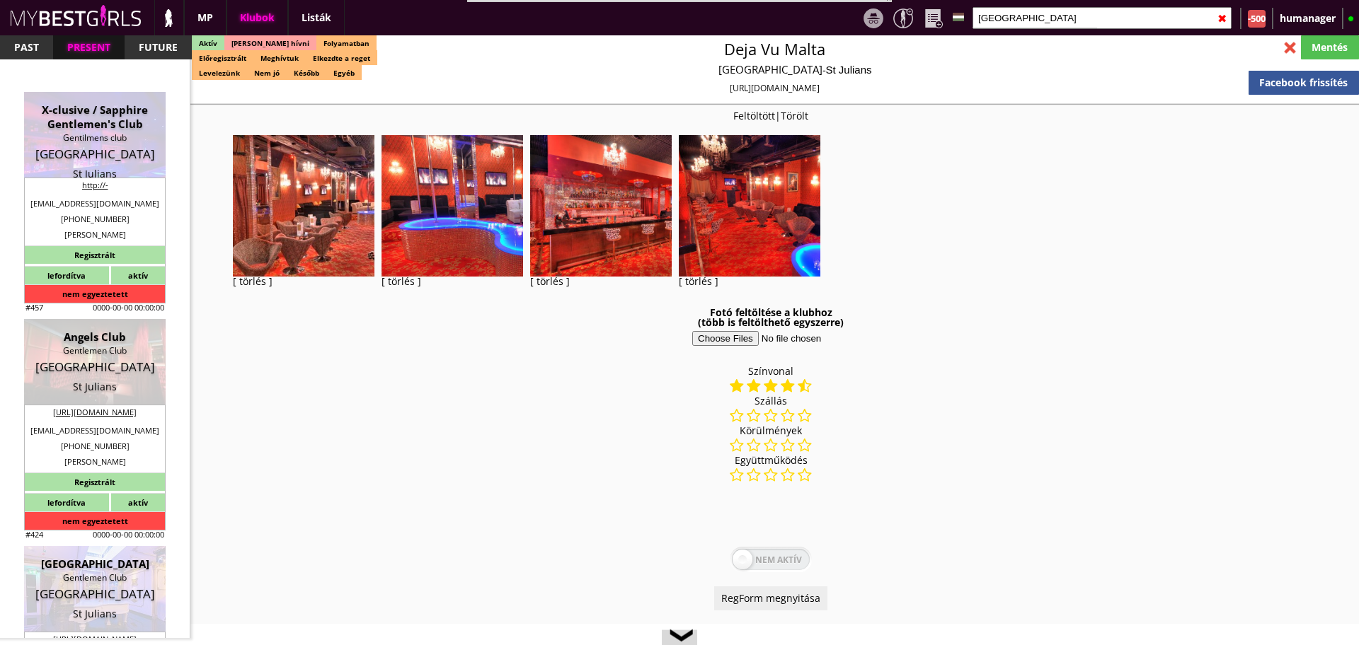
checkbox input "true"
type input "Táncosmunka Málta szigetén"
type input "Táncosmunka a Földközi tengeren, Málta - 40 EUR FIX/nap"
type input "Asztaltánc, Privát tánc, Italkonzumálás"
type textarea "Country: Malta Club type: Gentlemen Club Work type: Table dance, lap dance, dri…"
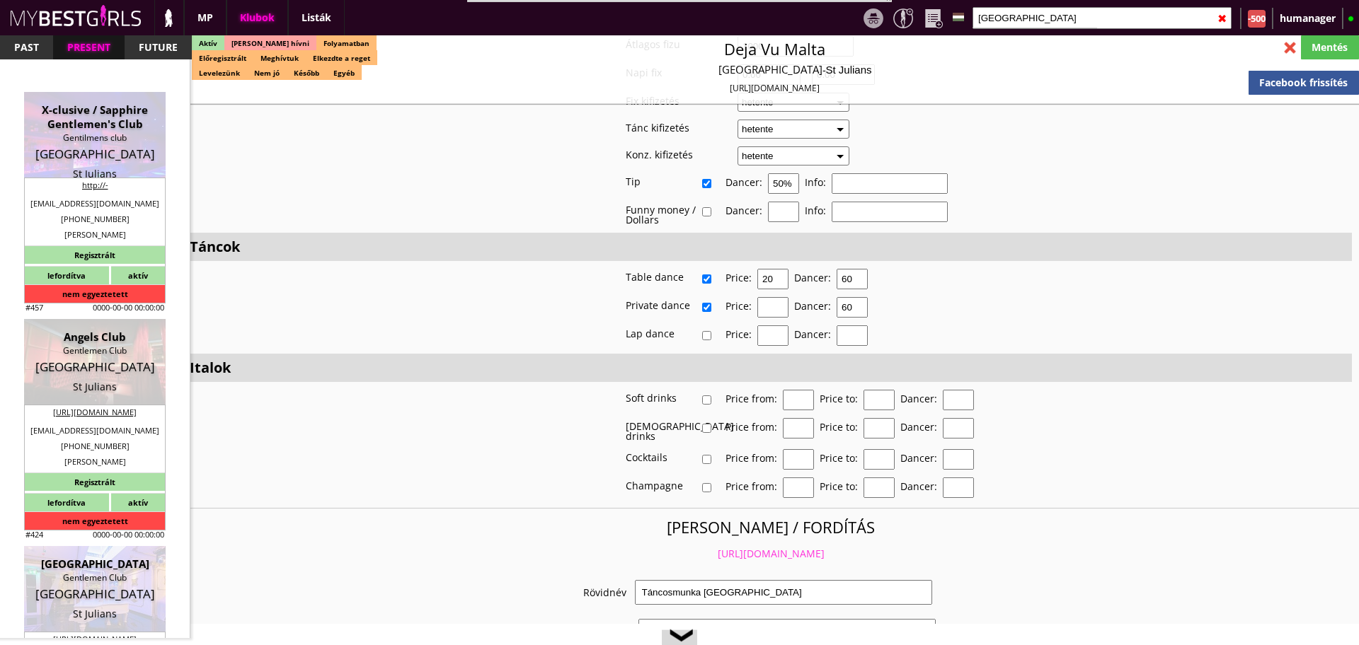
scroll to position [2459, 0]
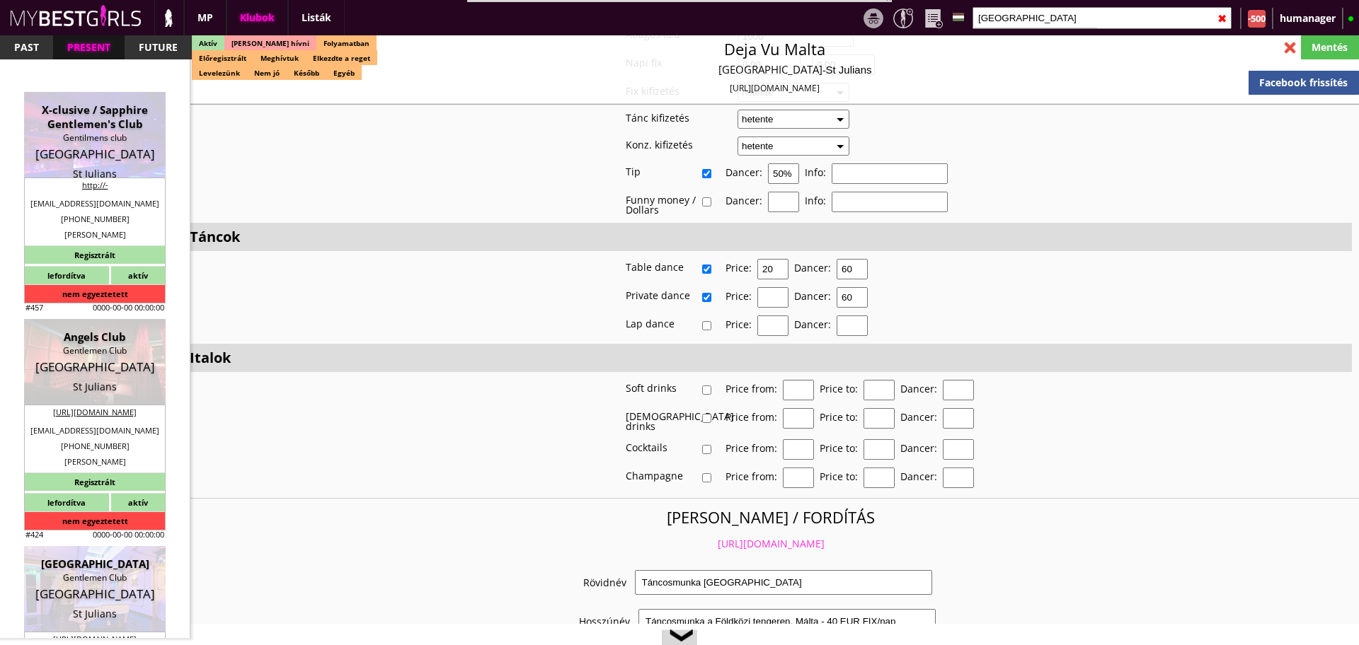
click at [764, 537] on link "https://mybestgirls.com/tancosmunka-malta-szigeten" at bounding box center [771, 543] width 107 height 13
click at [1010, 21] on input "malta" at bounding box center [1101, 18] width 259 height 22
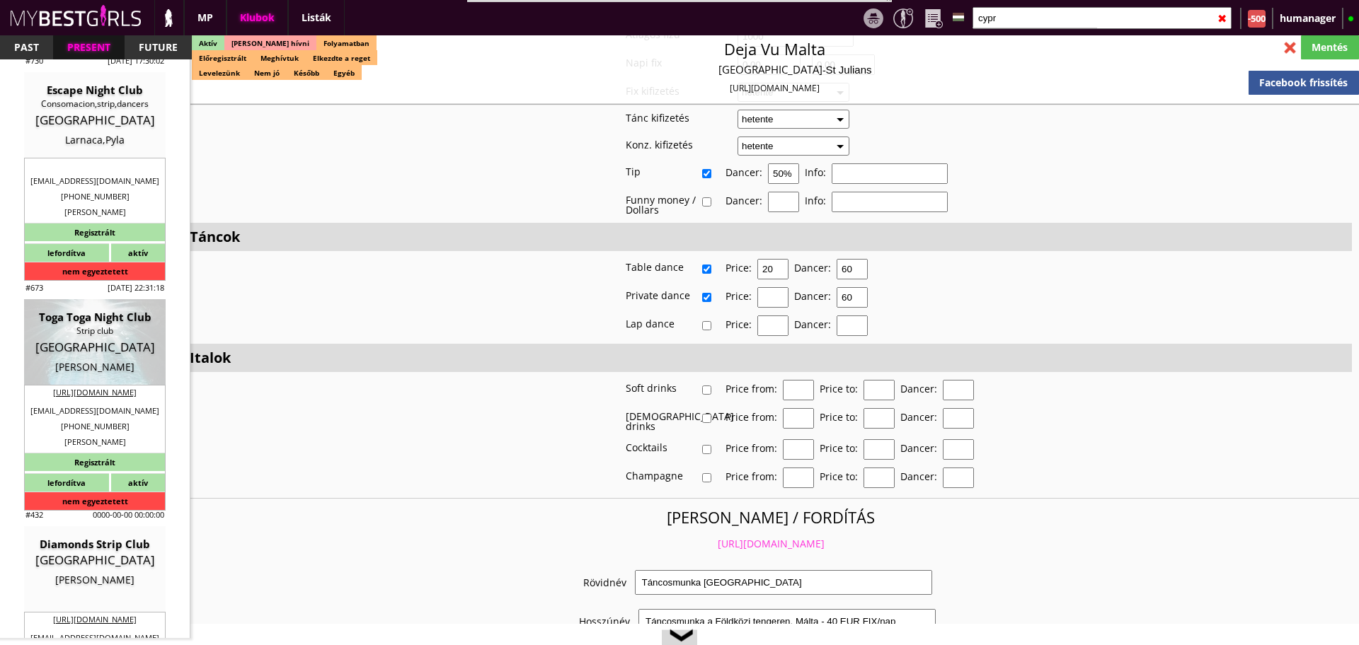
scroll to position [495, 0]
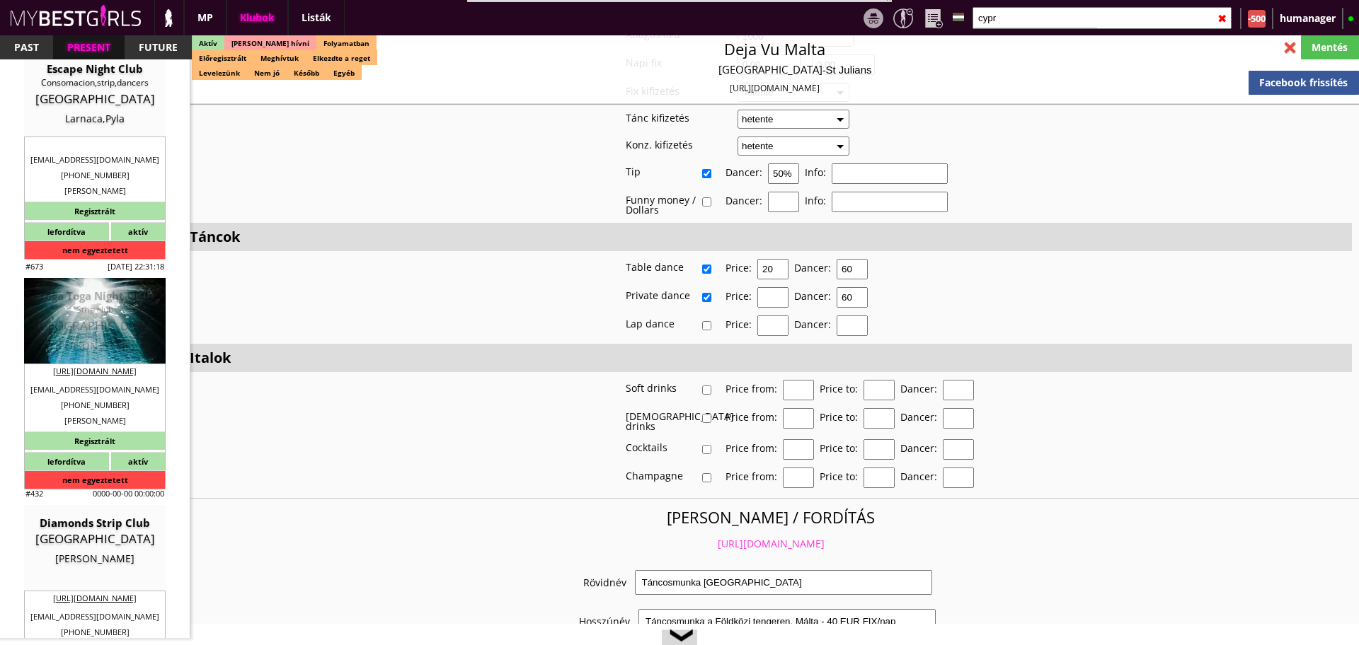
type input "cypr"
click at [106, 294] on div "Toga Toga Night Club" at bounding box center [95, 296] width 120 height 14
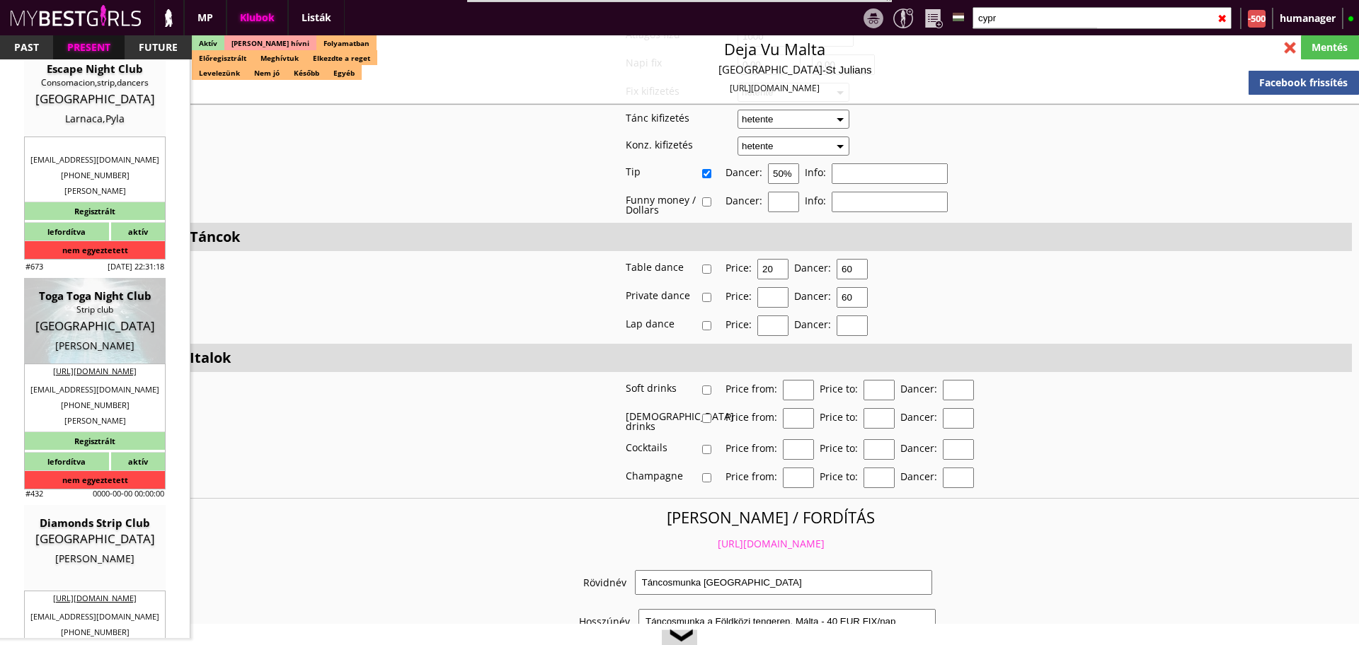
type input "Ayia Napa"
checkbox input "false"
type textarea "2023.05.30. Ez voltak a régi számlázási adatok. Már nem él az adószám: Toga tog…"
type input "15.00"
type input "EUR"
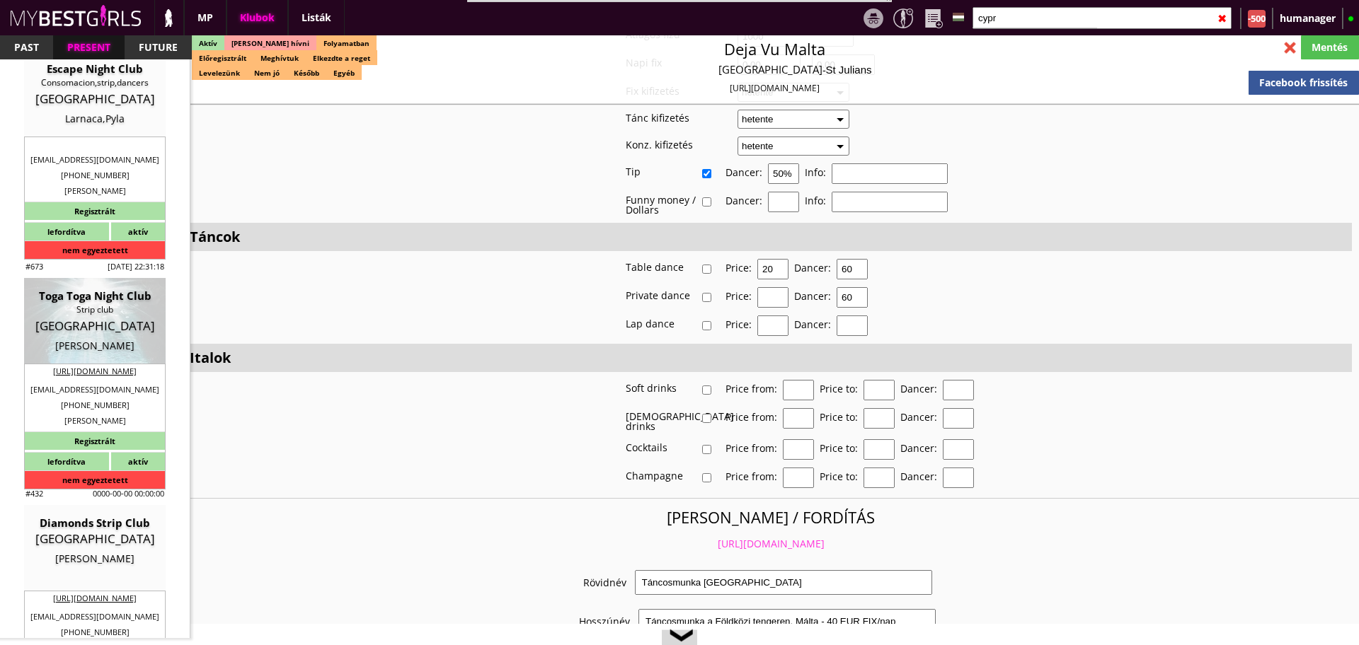
type input "Toga Toga Night Club"
type input "Strip club"
type input "5330"
type input "Nissi Avenue 48"
type input "00357"
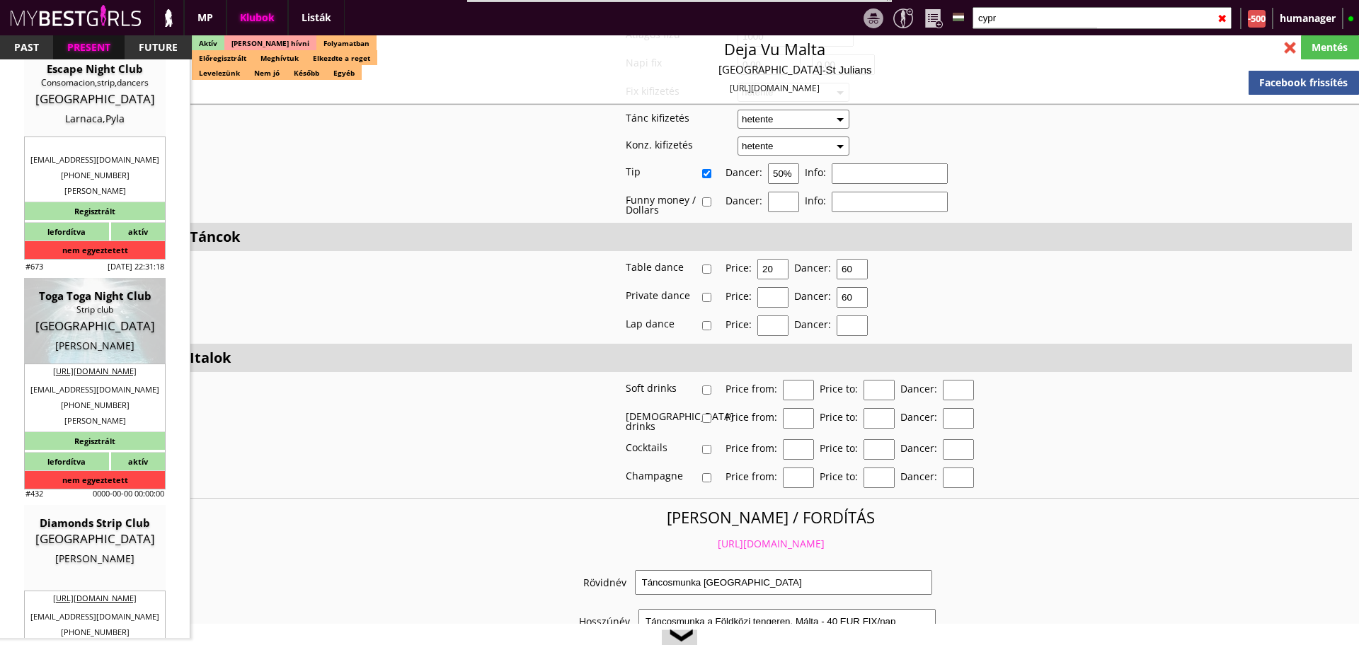
type input "99648997"
type input "+ 3 5 7 9 9 6 4 8 9 9 7"
type input "christophorospanayiotou@gmail.com"
type input "http://www.togatogaclub.com/"
type textarea "Christophoros Pentafkas 5330 Ayia Napa Nissi Avenue 50"
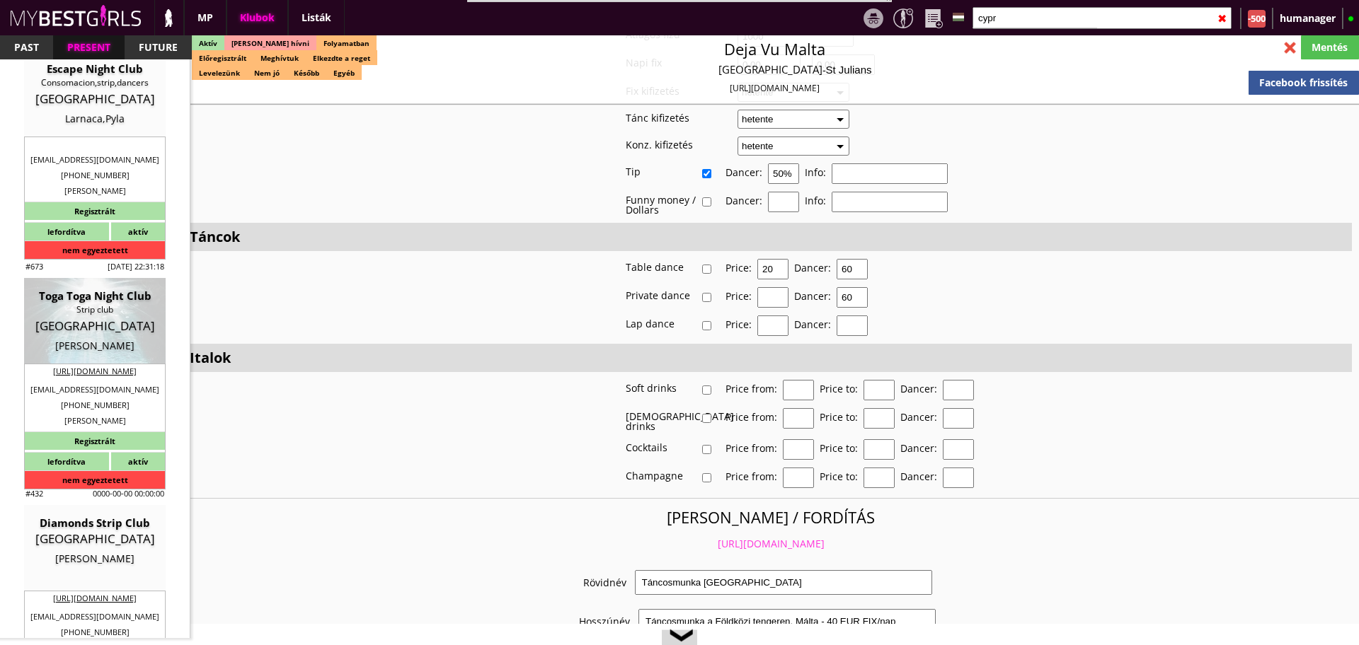
type input "Christophoros Pentafkas"
type input "5330"
type input "Ayia Napa"
type input "Nissi Avenue 50"
type input "Christophoros"
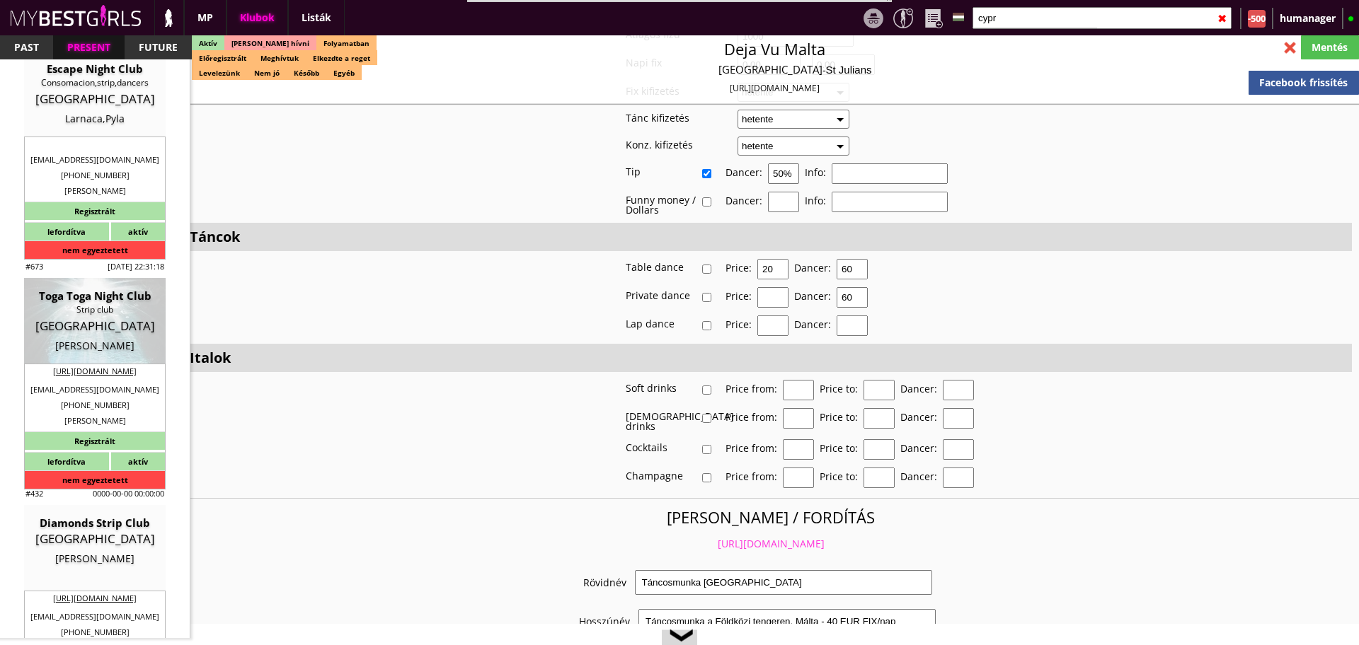
type input "Pentafka"
type input "+357"
type input "99648997"
type input "kisses@cytanet.com.cy"
type input "Christophoros"
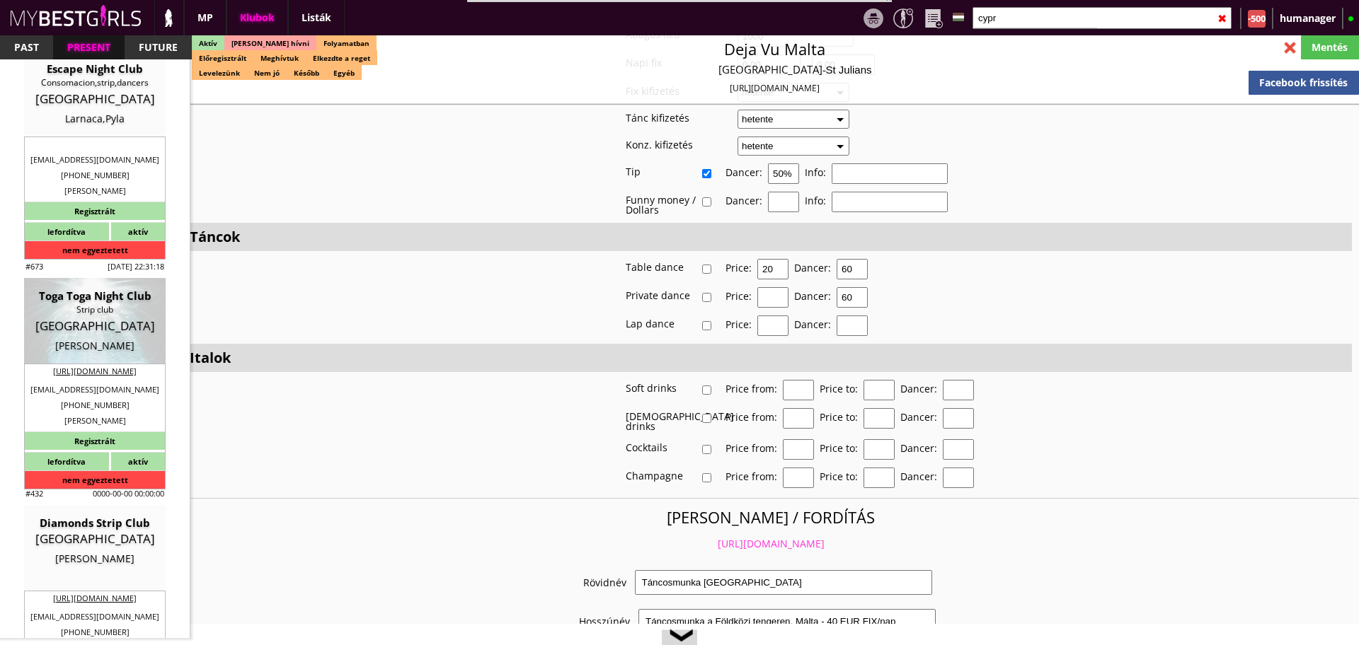
type input "Pentafka"
type input "+357"
type input "96382924"
type input "kisses@cytanet.com.cy"
type input "30"
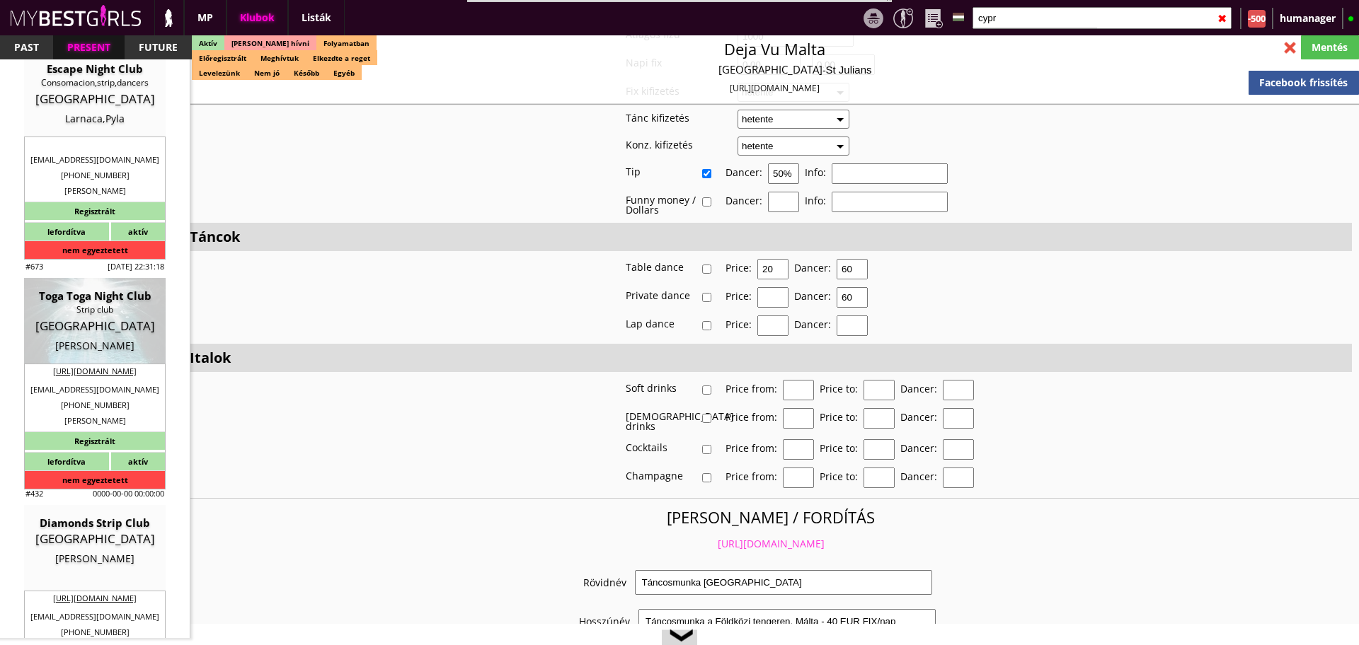
type input "10"
type input "3"
type input "1"
select select "months"
select select "1"
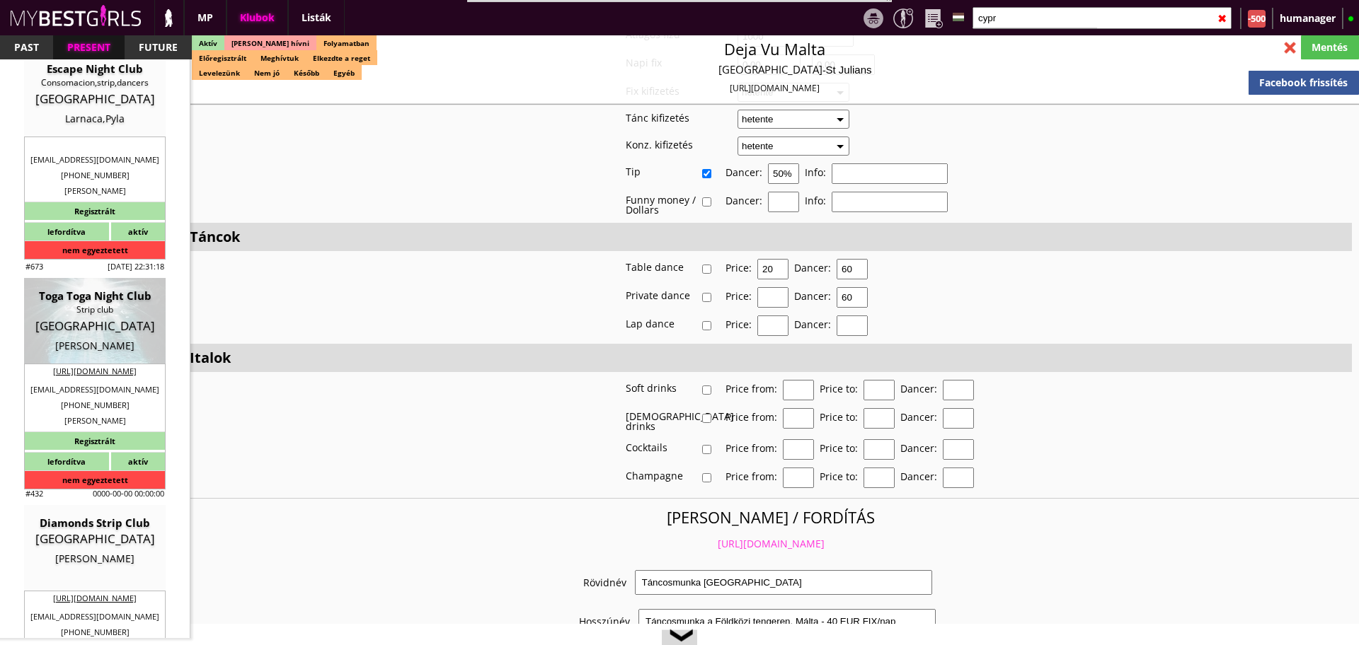
select select "1"
type input "0.00"
type input "2-3-4"
checkbox input "true"
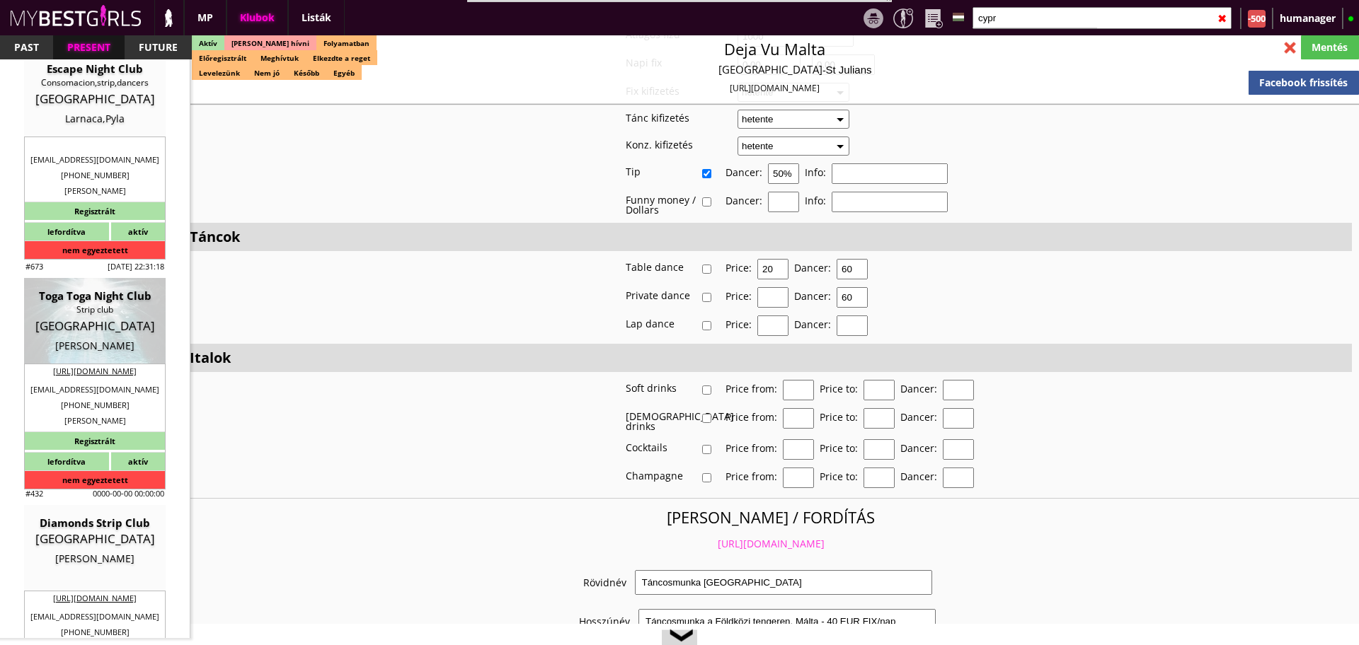
checkbox input "true"
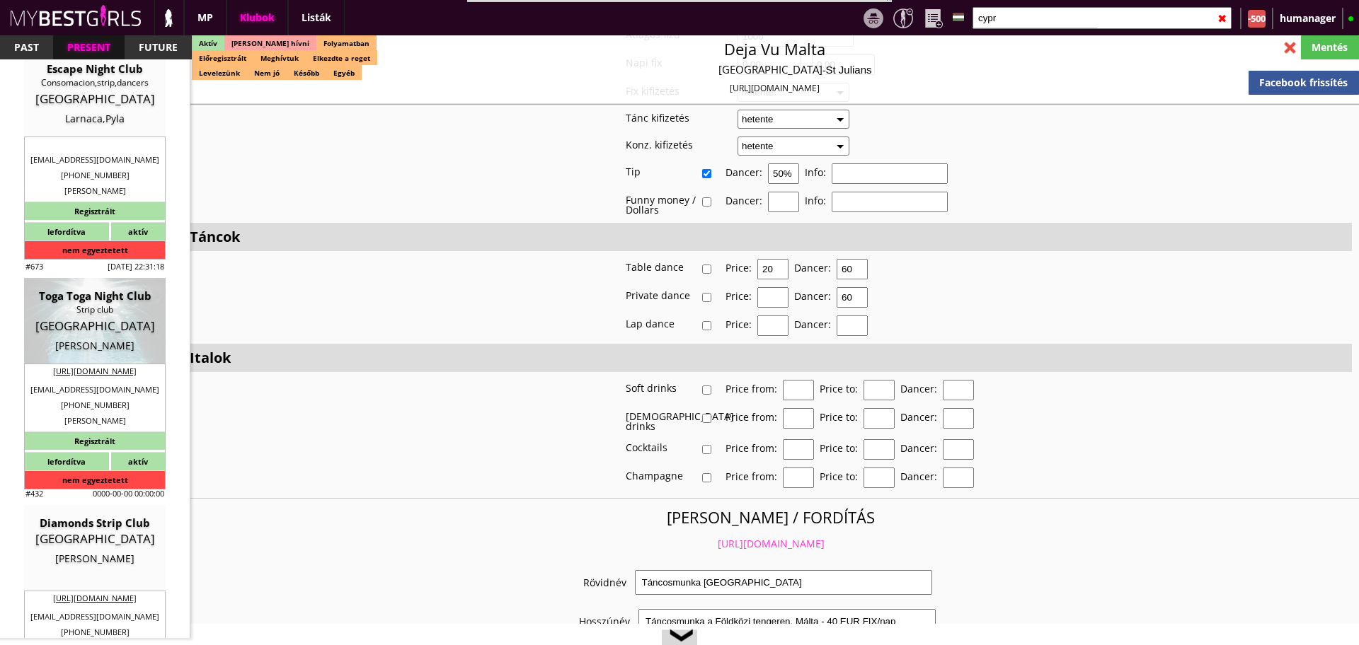
checkbox input "true"
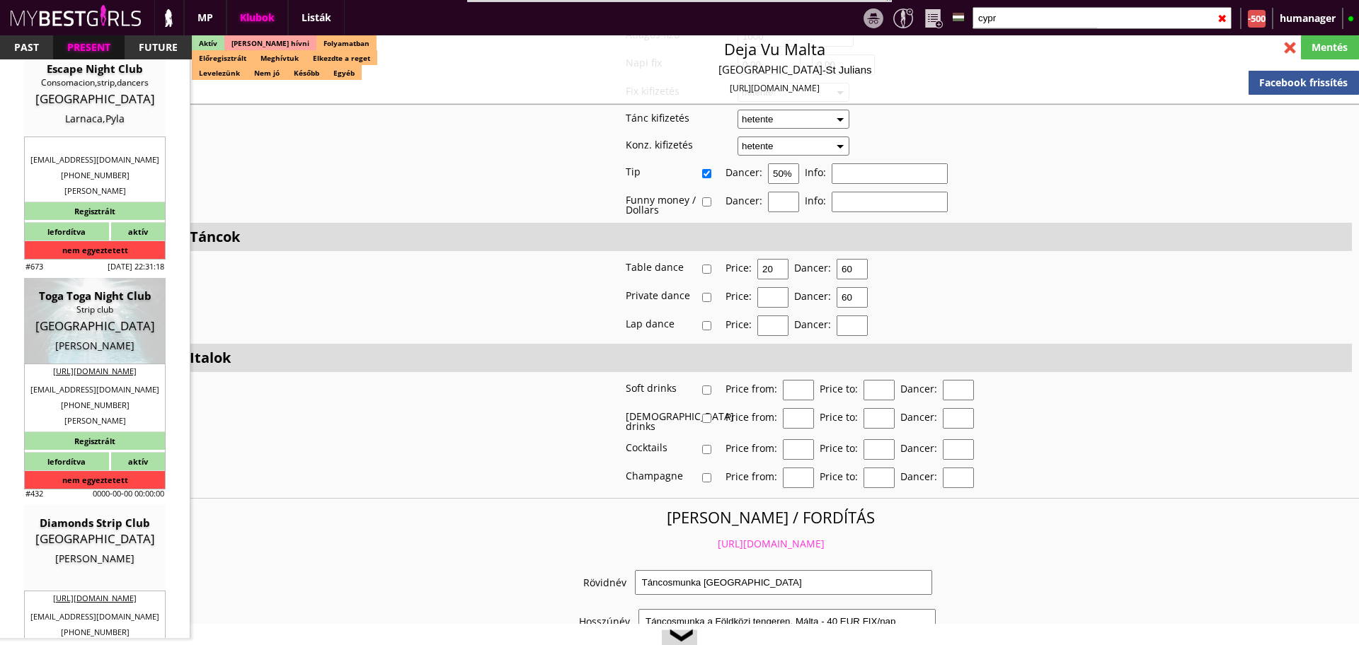
checkbox input "true"
type input "6"
checkbox input "true"
type input "4"
type input "2"
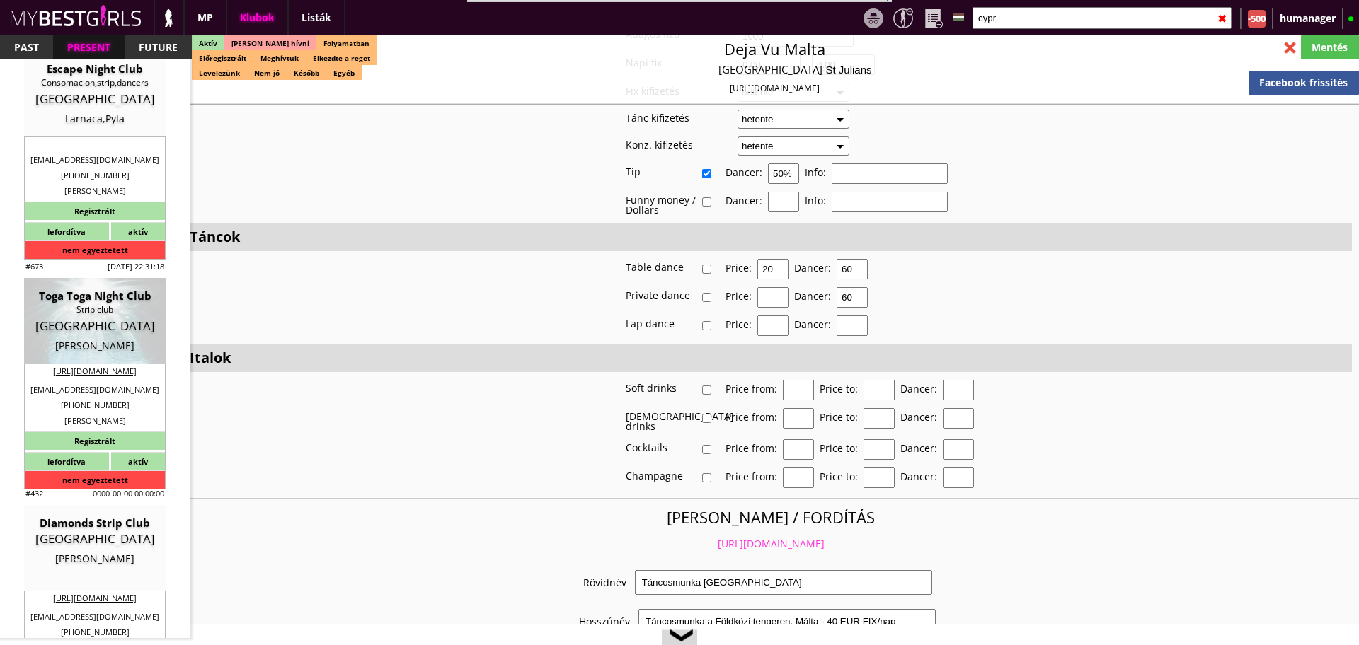
type input "1000"
type input "50.00"
select select "daily"
checkbox input "true"
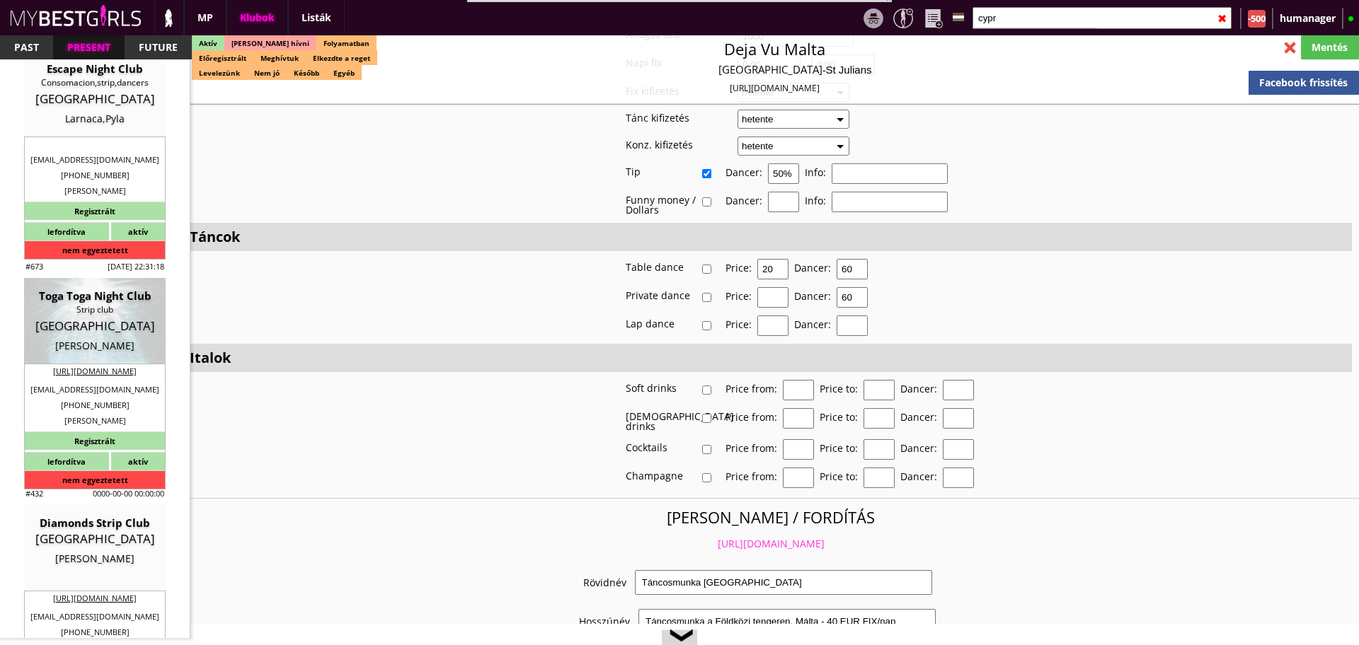
type input "100%"
checkbox input "false"
select select "christophorospanayiotou@gmail.com"
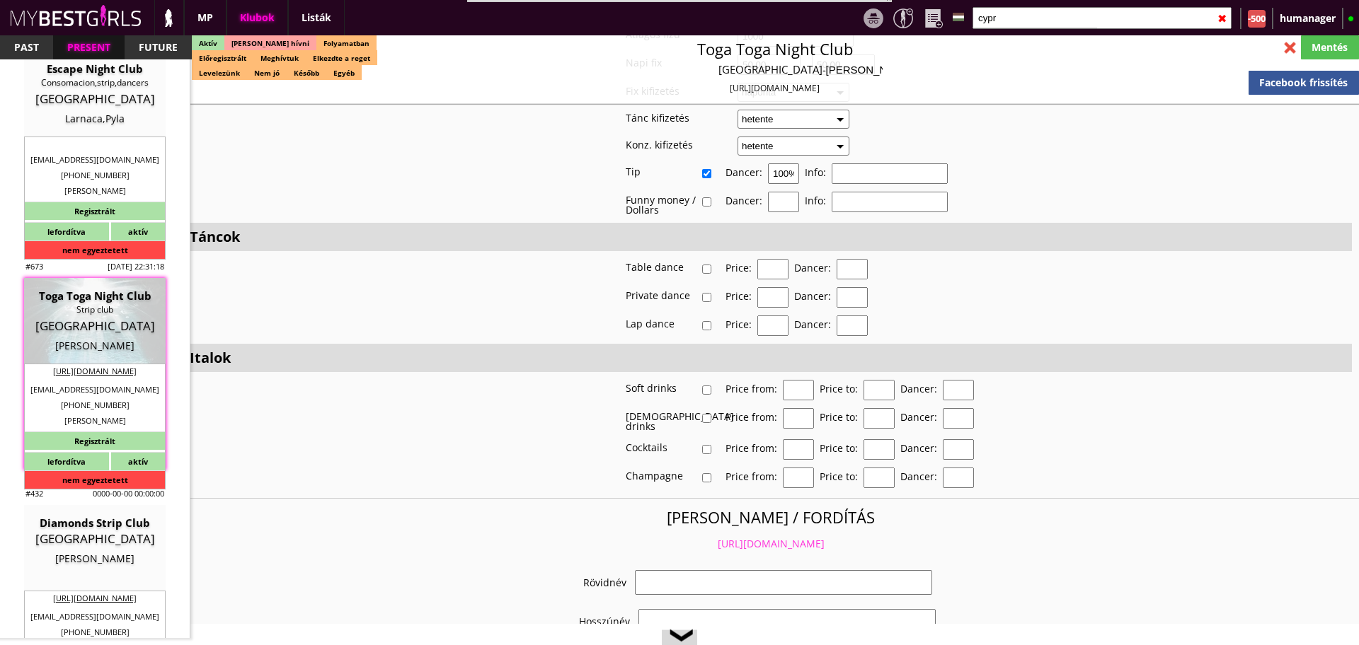
checkbox input "true"
type input "Táncosmunka az egyik leghíresebb Ciprusi Sztripklubban"
type input "Táncosmunka Cipruson - 50 EUR FIX/nap"
type input "Színpadi tánc, privát tánc, italkonzumálás"
type textarea "Country: Cyprus Club type: Stripclub Work type: Stage dance, private dance, con…"
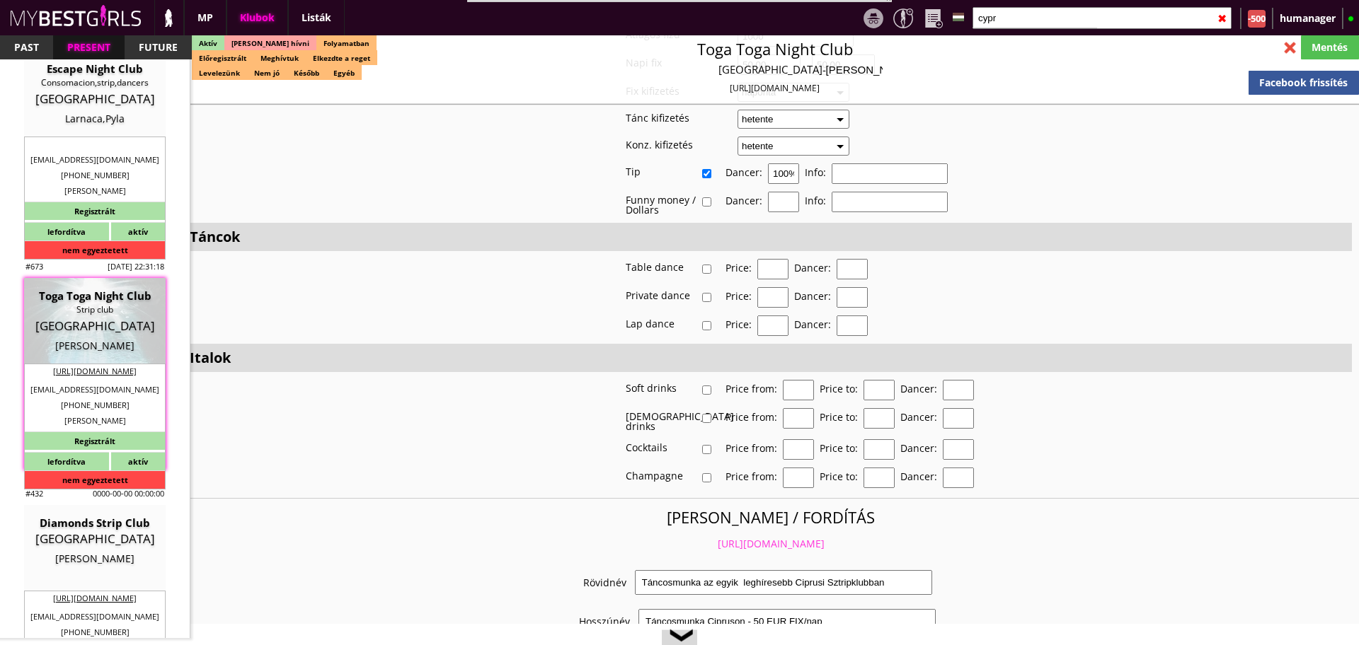
scroll to position [2473, 0]
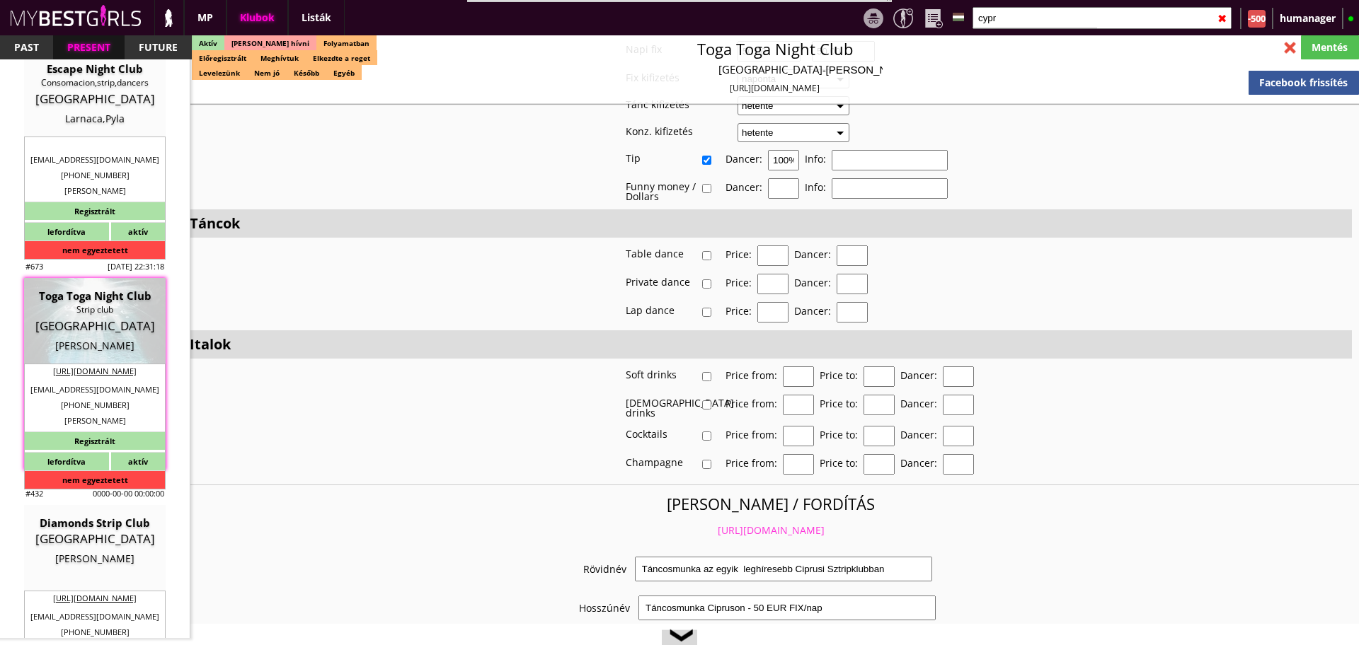
click at [744, 528] on link "https://mybestgirls.com/tancosmunka-az-egyik--leghiresebb-ciprusi-sztripklubban" at bounding box center [771, 530] width 107 height 13
click at [1035, 20] on input "cypr" at bounding box center [1101, 18] width 259 height 22
click at [1035, 20] on input "text" at bounding box center [1101, 18] width 259 height 22
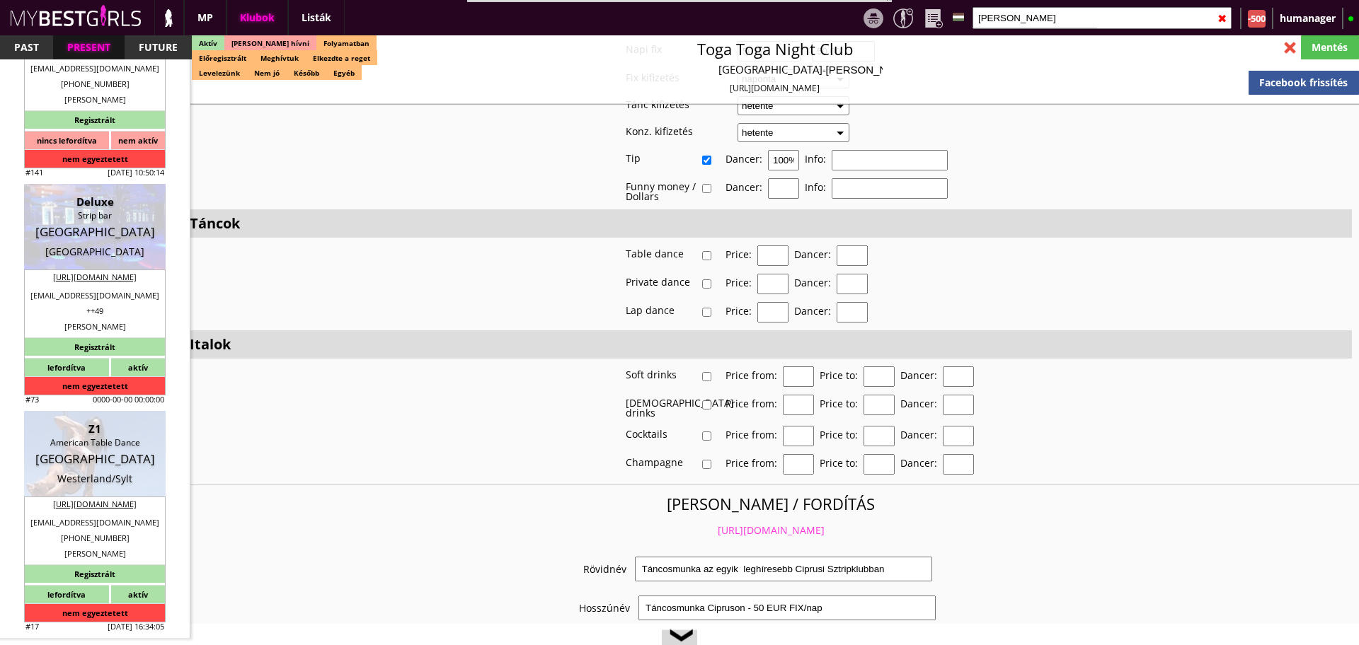
scroll to position [0, 0]
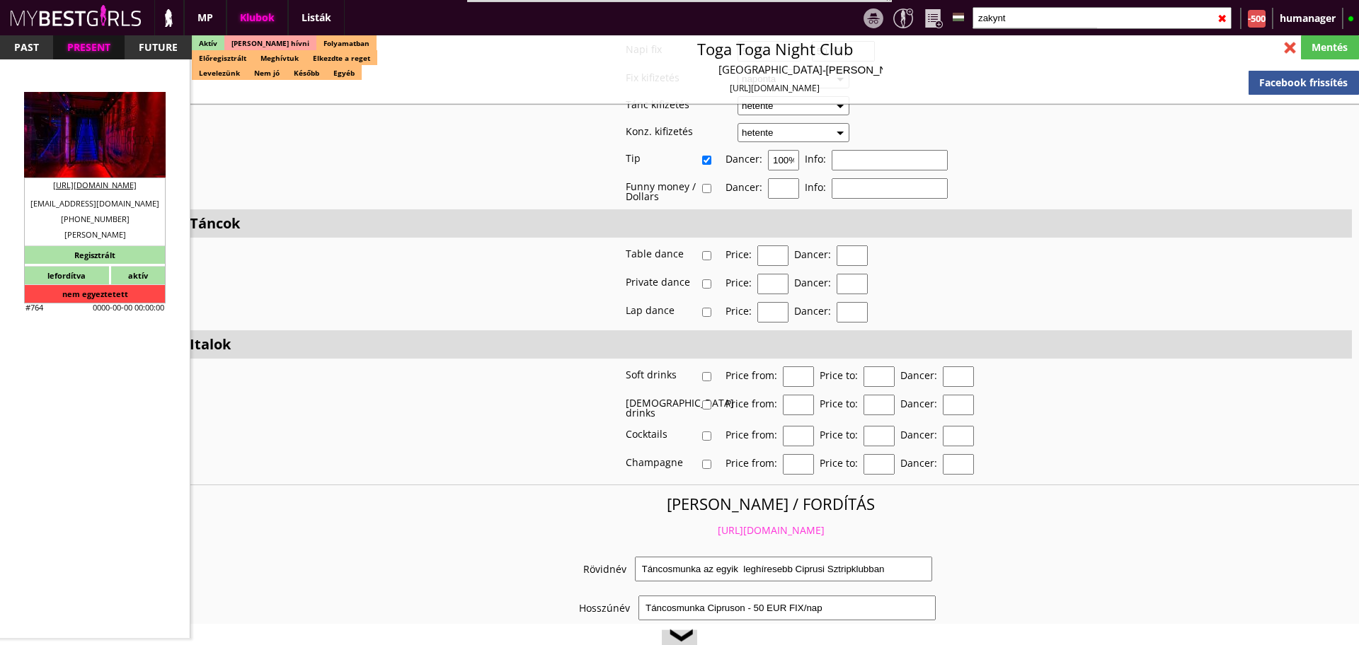
type input "zakynt"
click at [101, 133] on div "Greece" at bounding box center [95, 140] width 120 height 14
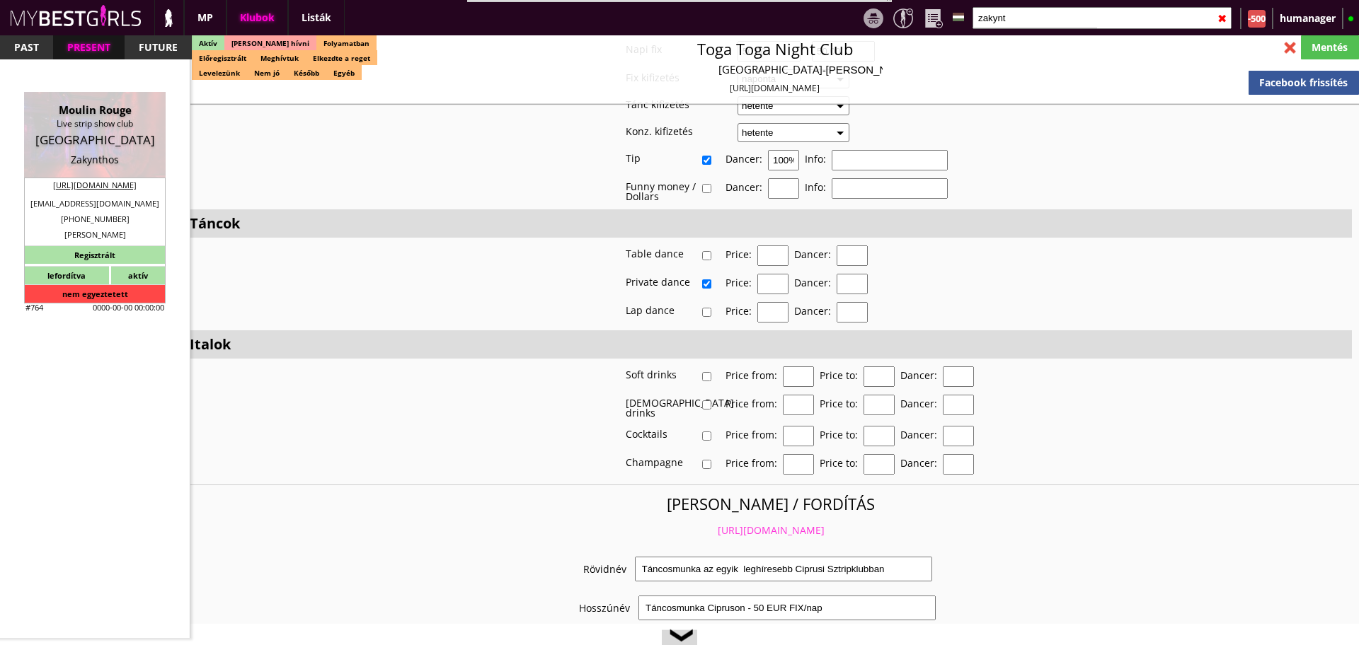
type input "Zakynthos"
checkbox input "false"
type input "15.00"
type input "EUR"
type input "Moulin Rouge"
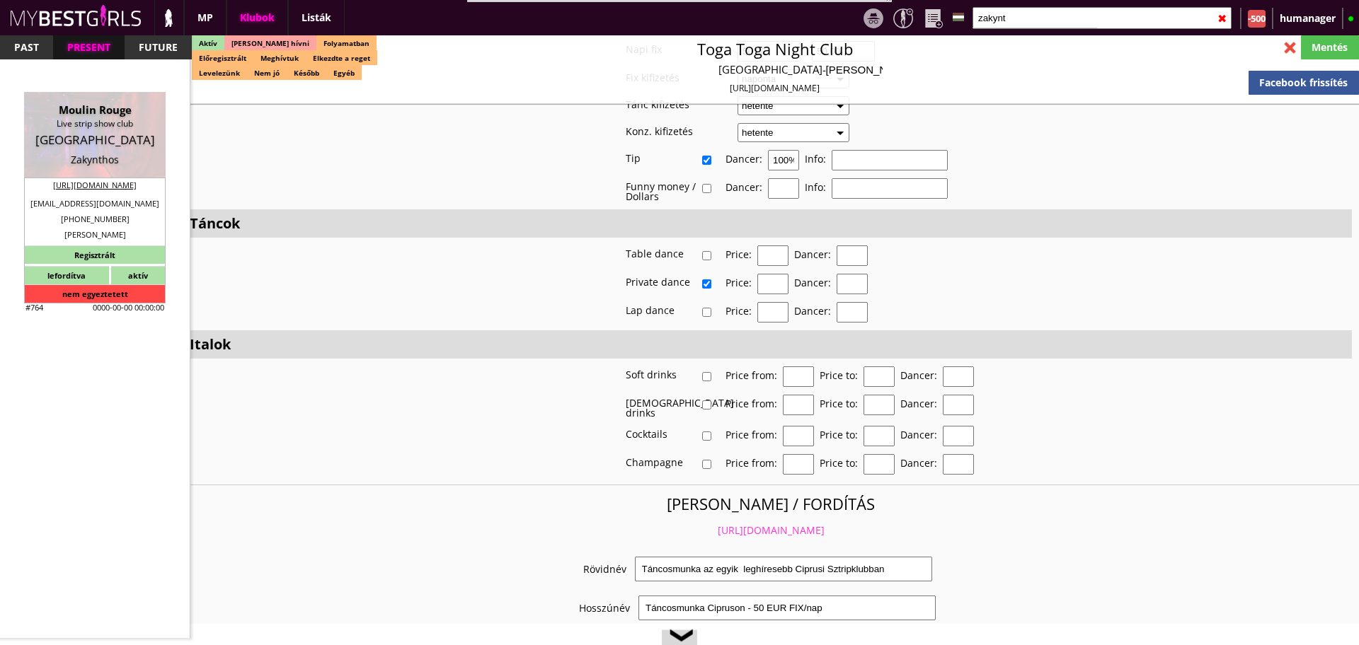
type input "Live strip show club"
type input "29092"
type input "Zakynthos"
type input "30"
type input "6937197431"
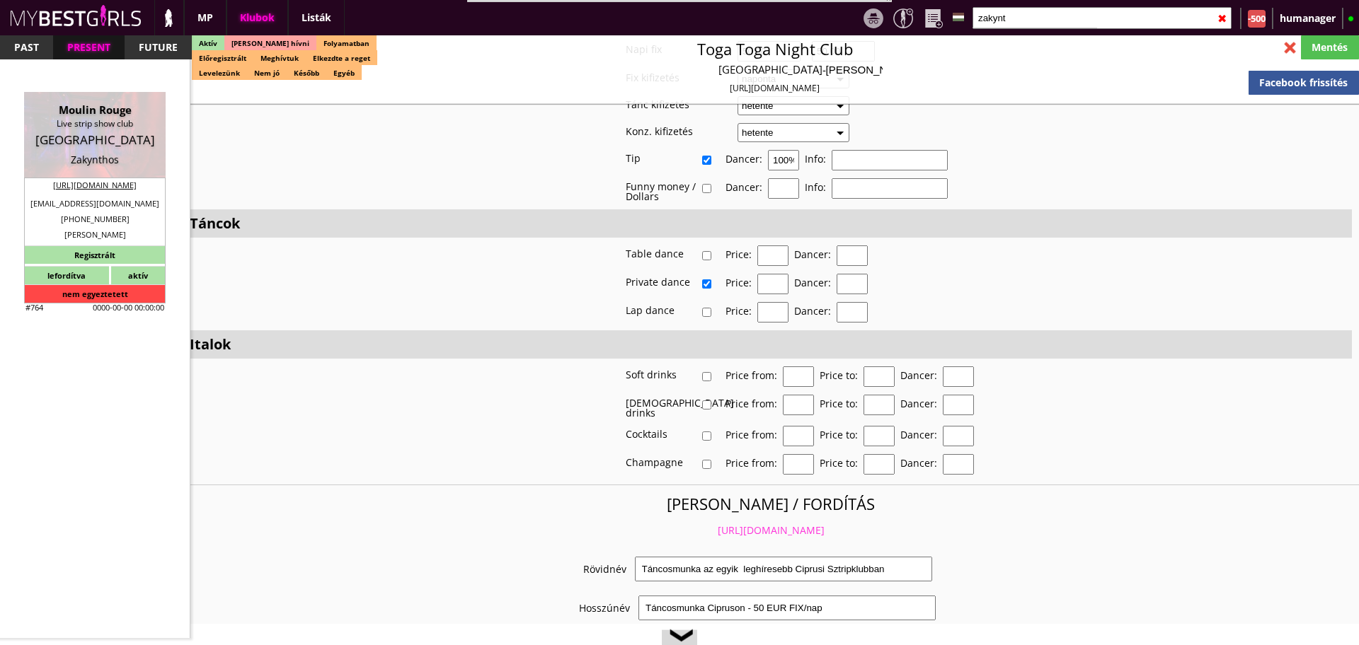
type input "+30 693 719 7431"
type input "office@mr-club.gr"
type input "http://www.mr-club.gr/"
type textarea "Pahontu Adriana Mihaela Marian EL171526563 29092 Machairado Laganas 0"
type input "Pahontu Adriana Mihaela Marian"
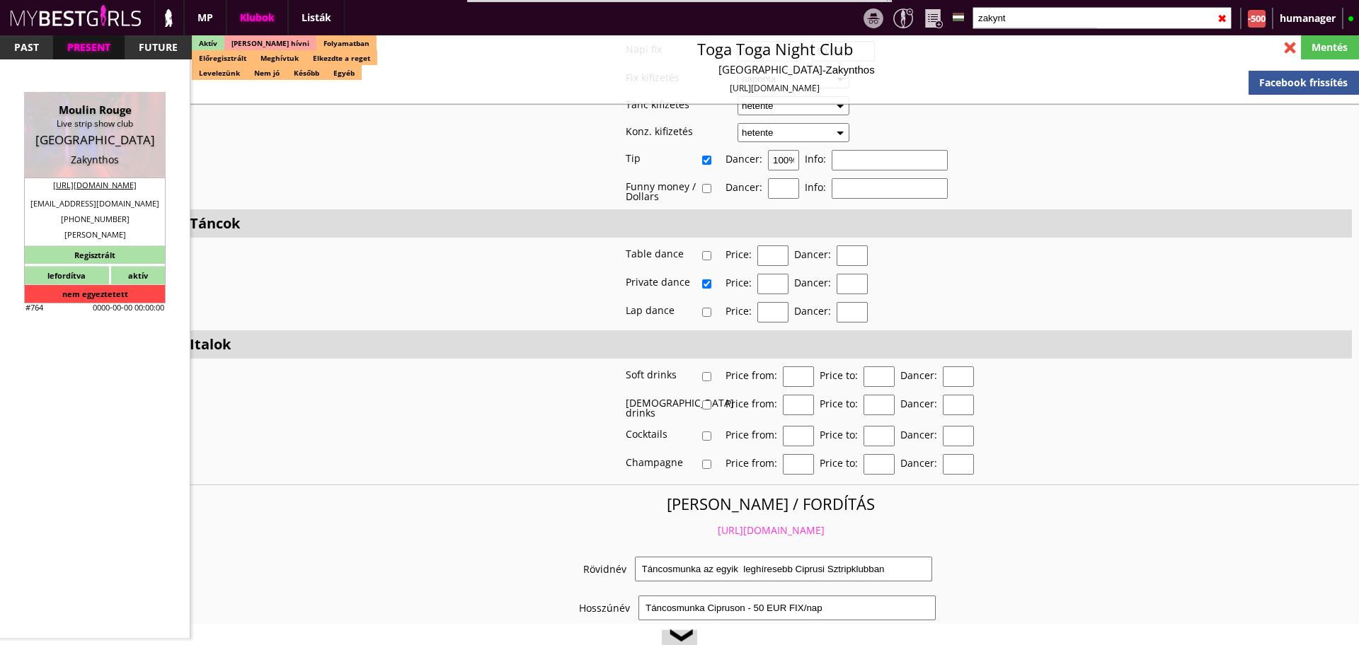
type input "EL171526563"
type input "29092"
type input "Machairado"
type input "Laganas 0"
type input "Dionysios"
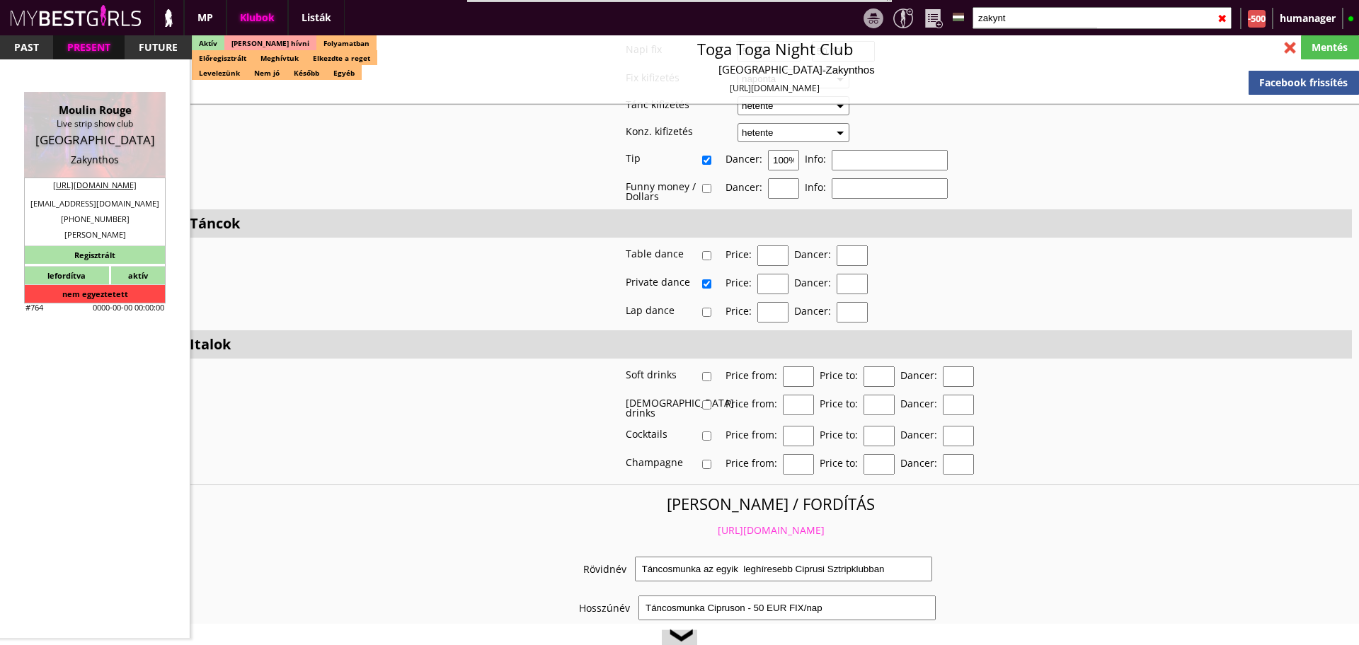
type input "Koumpes"
type input "30"
type input "693 719 7431"
type input "office@mr-club.gr"
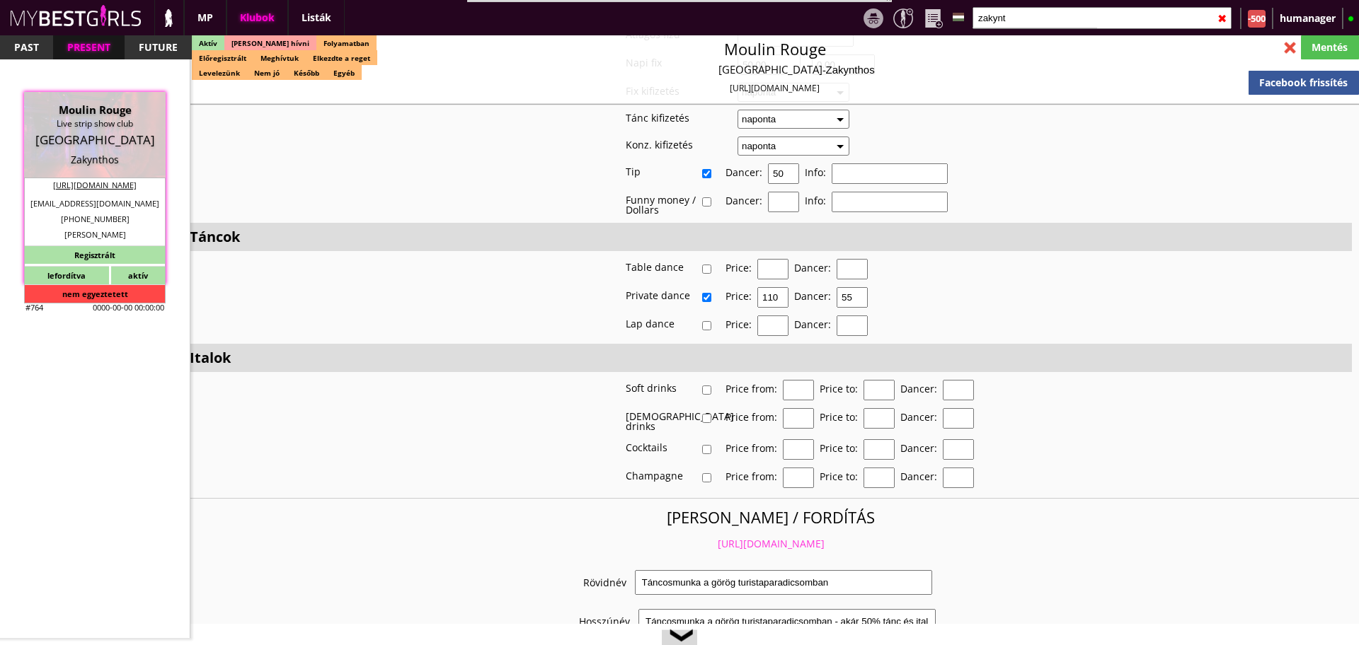
click at [769, 537] on link "https://mybestgirls.com/tancosmunka-a-gorog-turistaparadicsomban" at bounding box center [771, 543] width 107 height 13
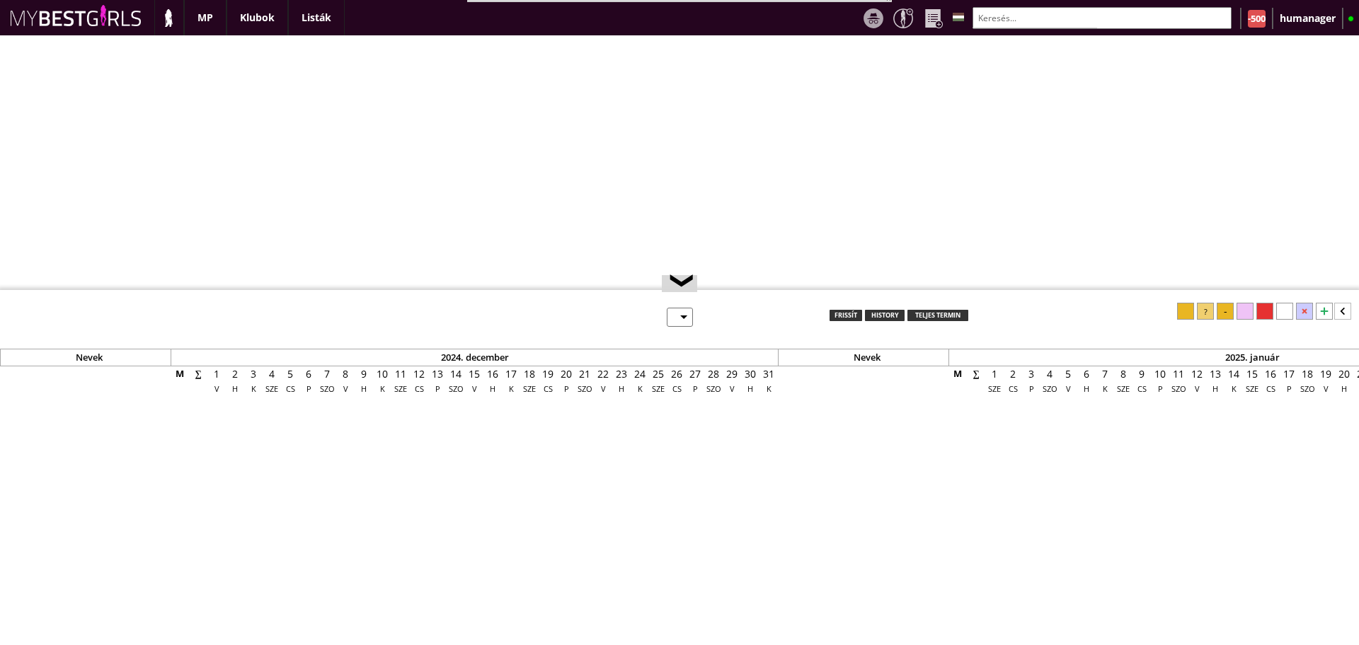
select select "0"
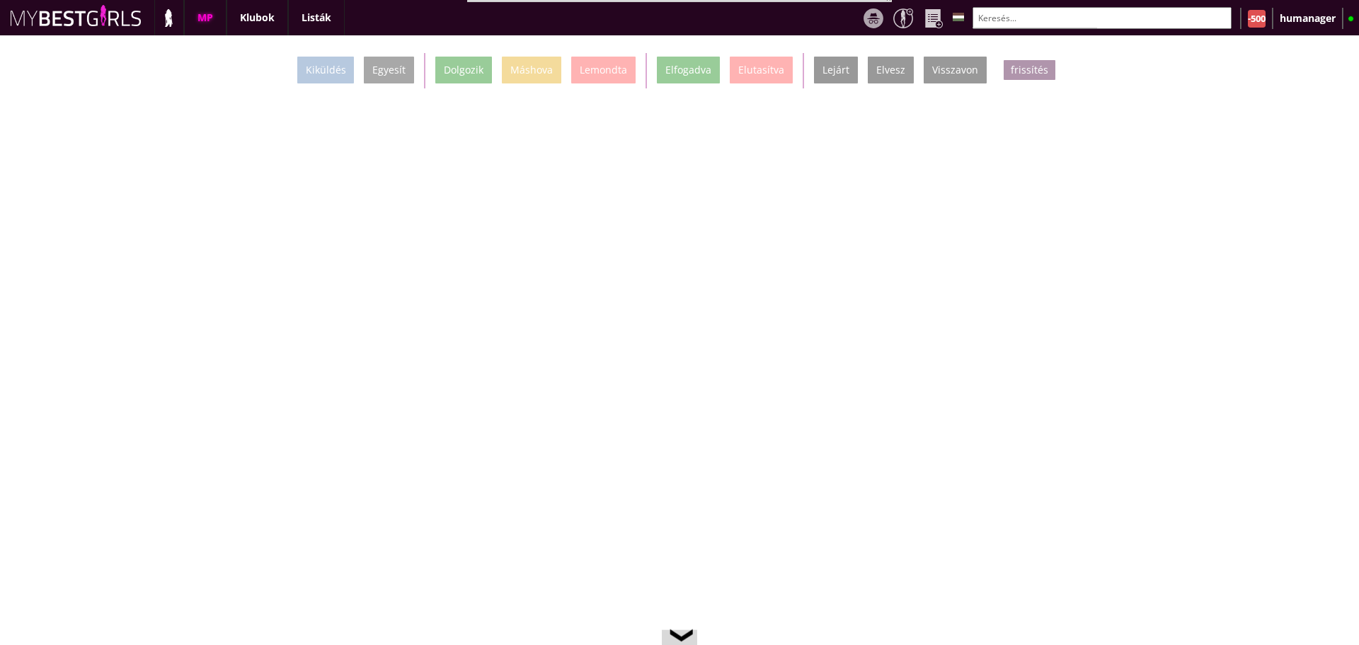
scroll to position [0, 5869]
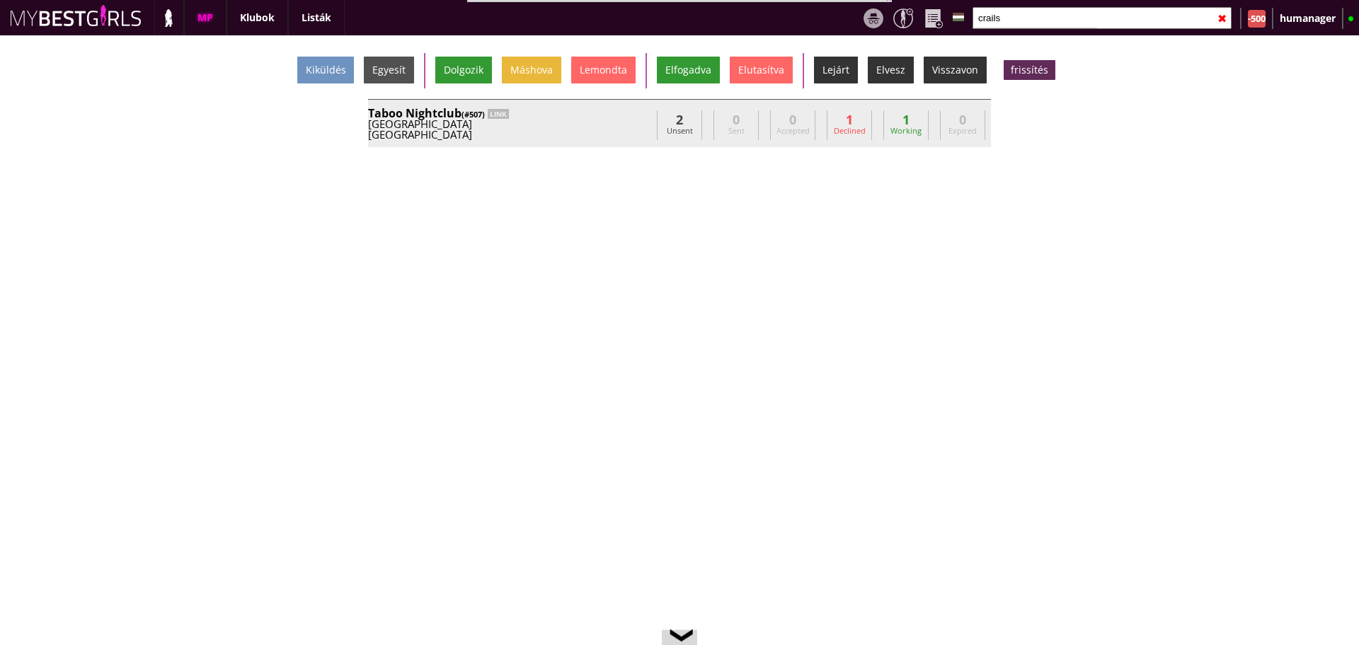
type input "crails"
click at [576, 115] on div "Taboo Nightclub (#507) LINK" at bounding box center [509, 113] width 283 height 11
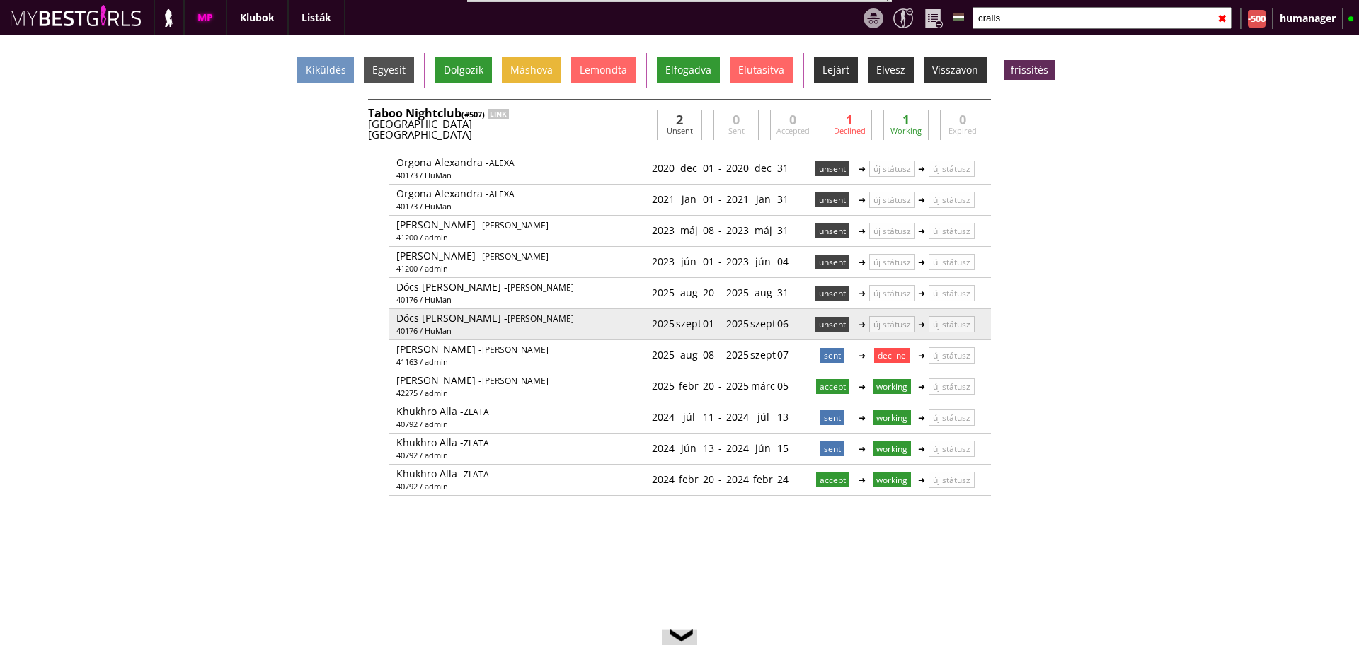
click at [824, 323] on p "unsent" at bounding box center [832, 324] width 34 height 15
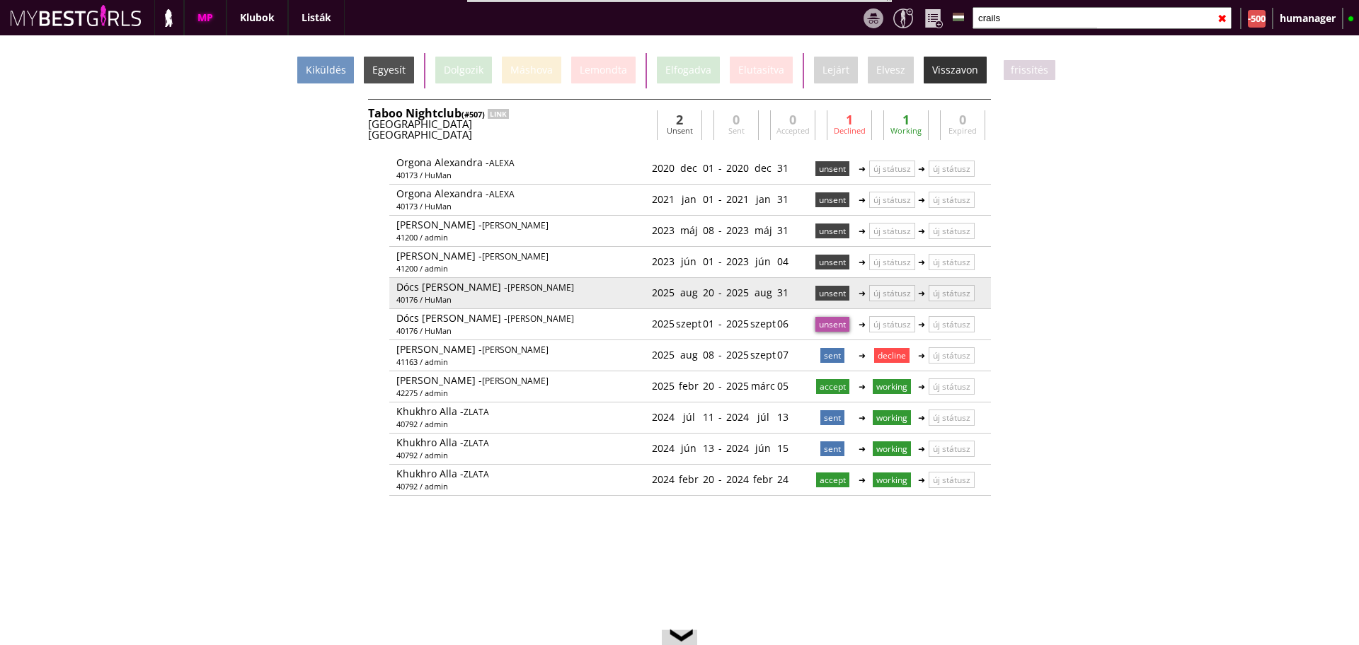
click at [826, 289] on p "unsent" at bounding box center [832, 293] width 34 height 15
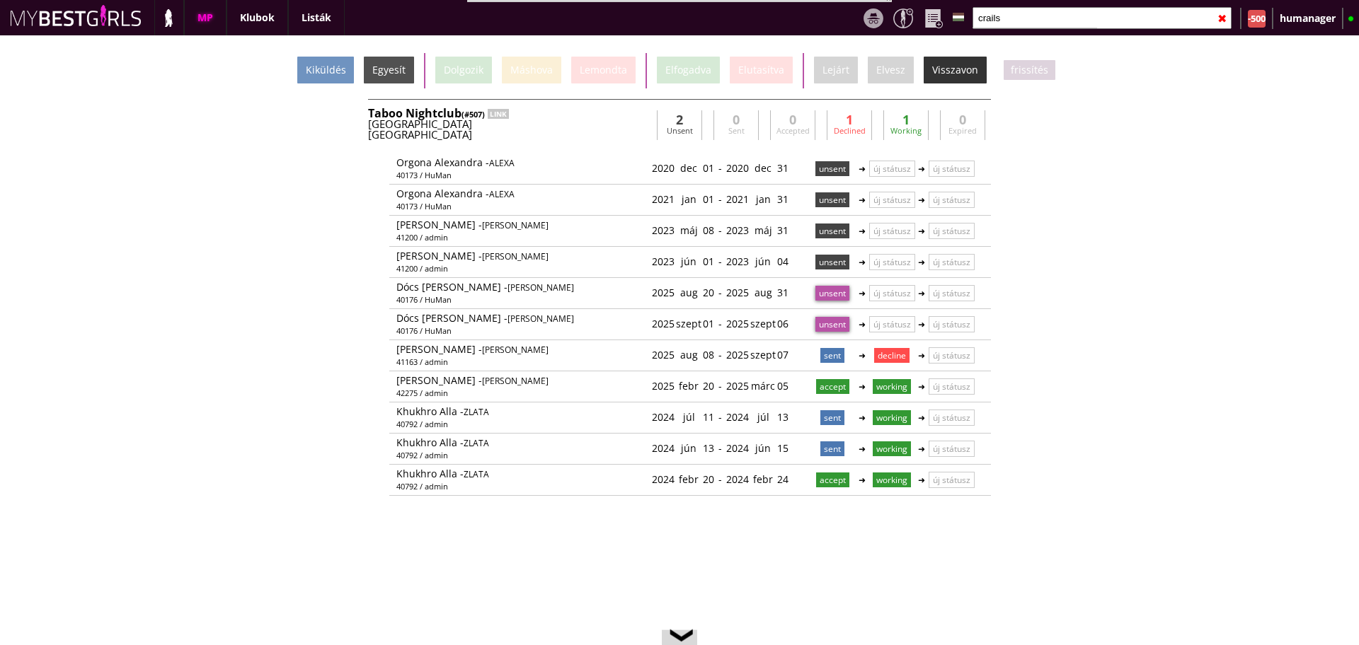
click at [338, 54] on div "Kiküldés Egyesít Dolgozik Máshova Lemondta Elfogadva Elutasítva Lejárt Elvesz V…" at bounding box center [679, 70] width 1359 height 35
click at [338, 67] on div "Kiküldés" at bounding box center [325, 70] width 57 height 27
click at [543, 115] on div "Taboo Nightclub (#507) LINK" at bounding box center [509, 113] width 283 height 11
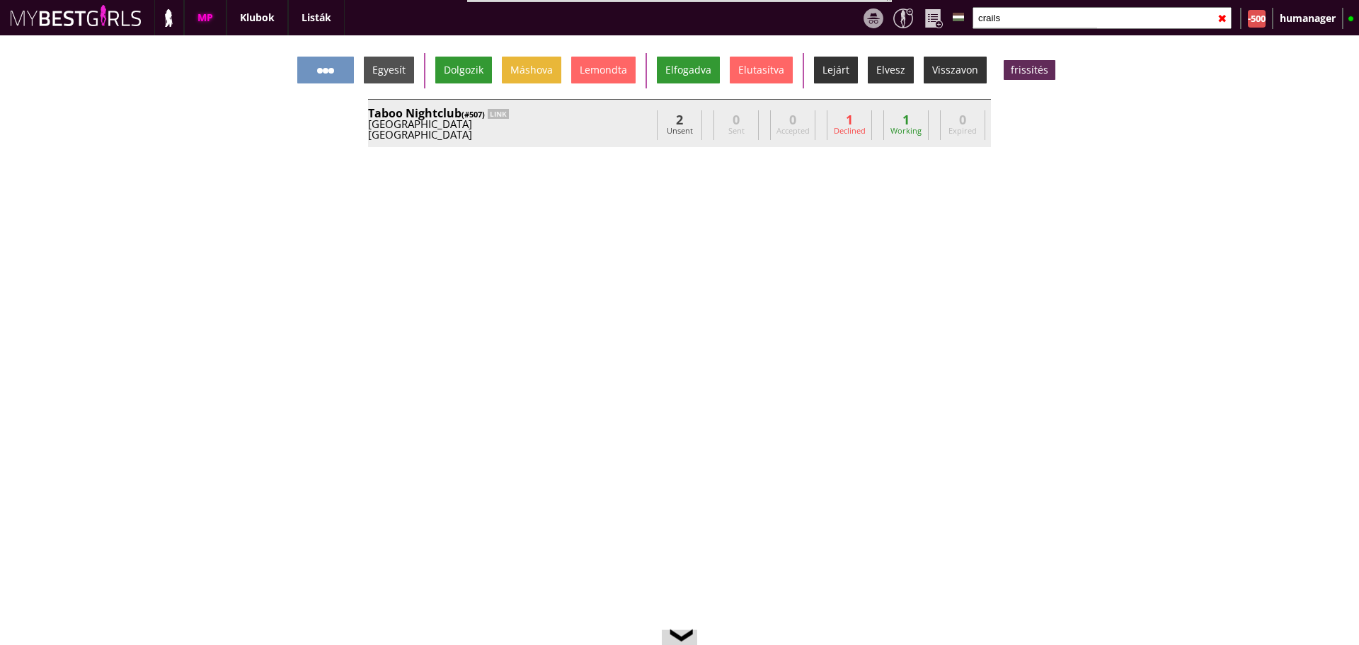
click at [543, 115] on div "Taboo Nightclub (#507) LINK" at bounding box center [509, 113] width 283 height 11
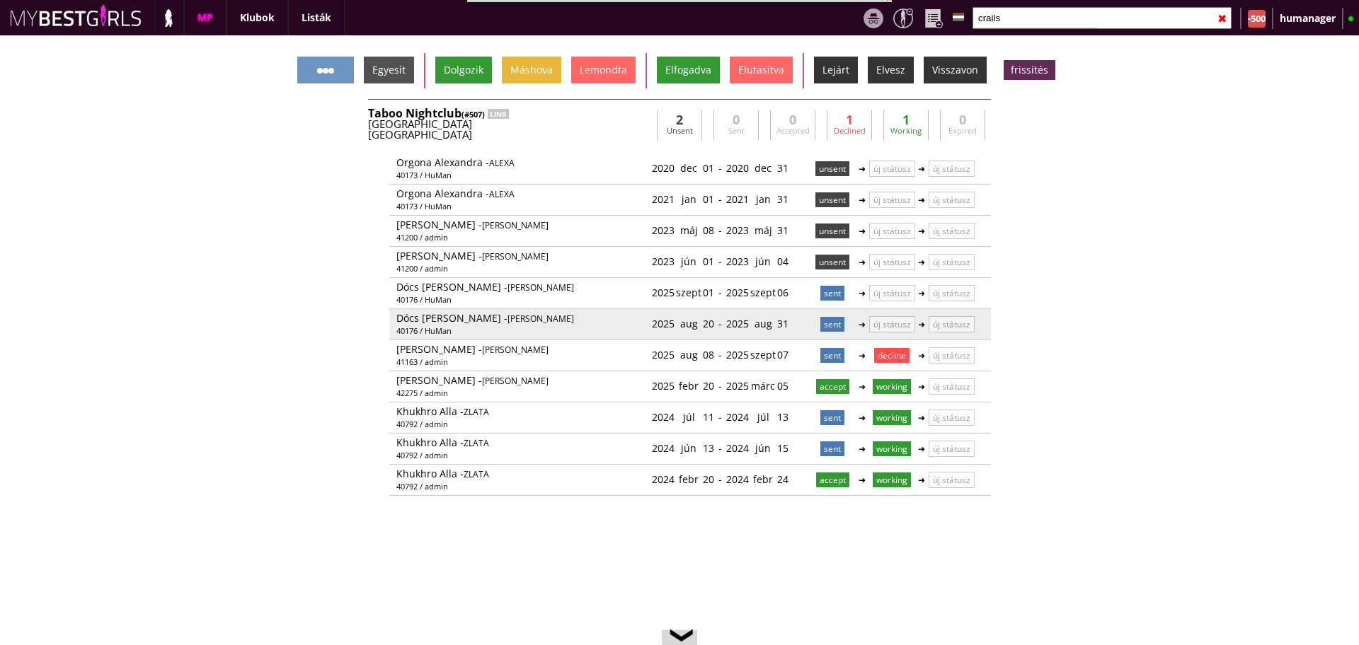
click at [825, 325] on p "sent" at bounding box center [832, 324] width 24 height 15
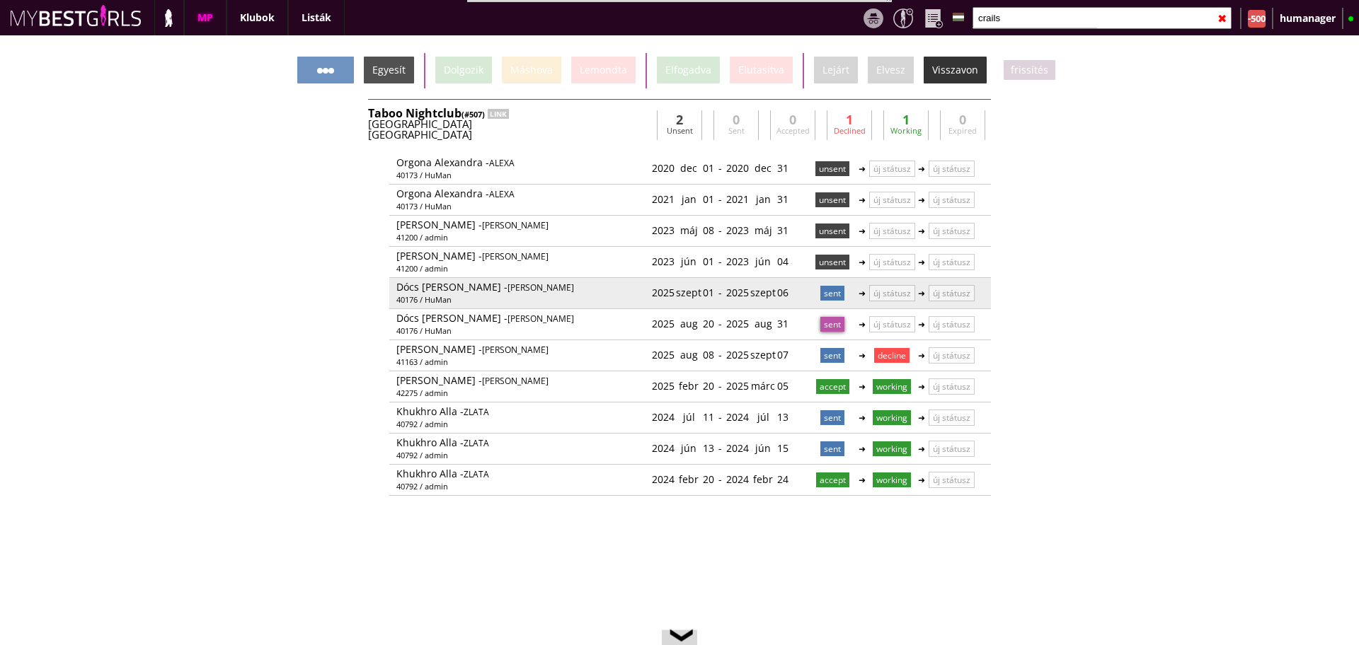
click at [826, 292] on p "sent" at bounding box center [832, 293] width 24 height 15
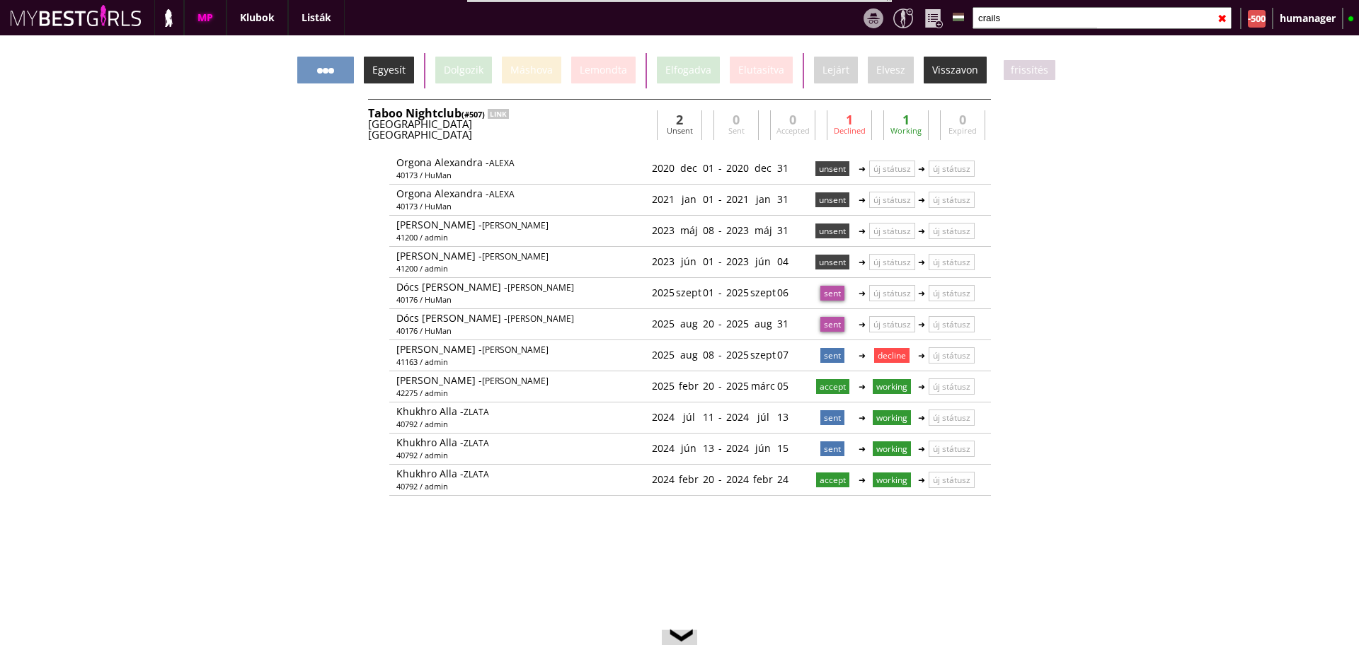
click at [403, 73] on div "Egyesít" at bounding box center [389, 70] width 50 height 27
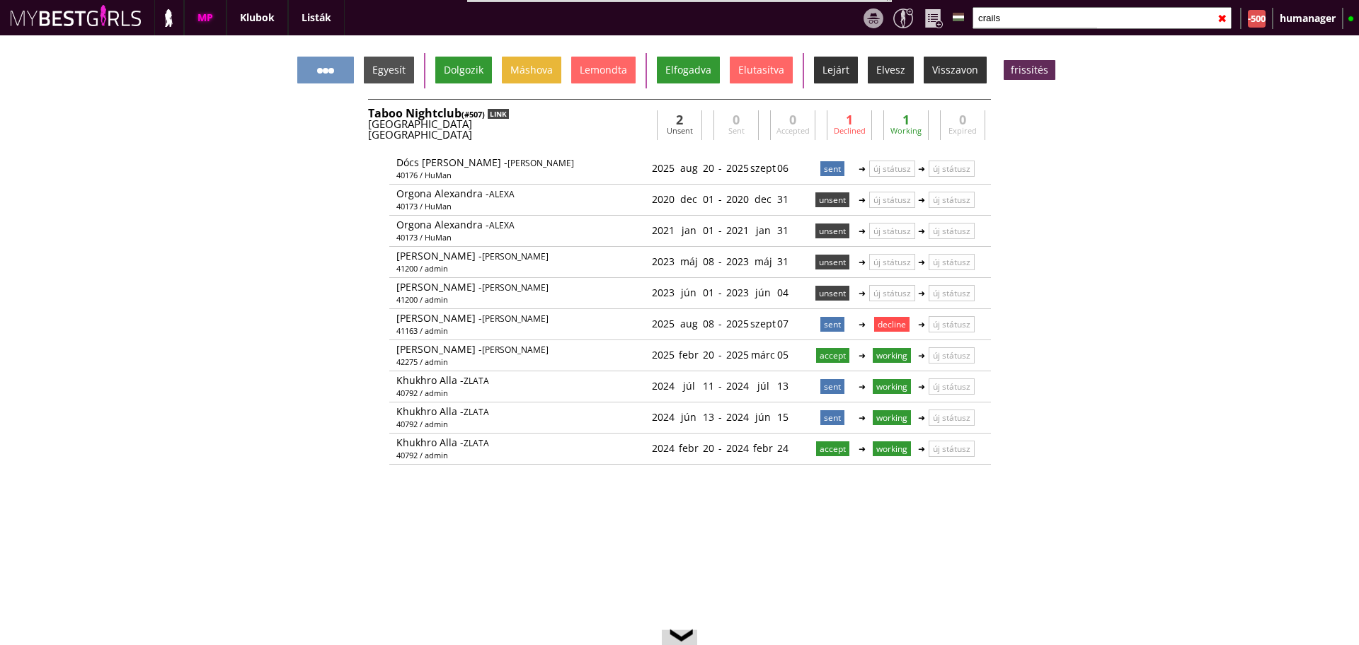
click at [497, 117] on div "LINK" at bounding box center [498, 114] width 21 height 10
click at [1028, 17] on input "crails" at bounding box center [1101, 18] width 259 height 22
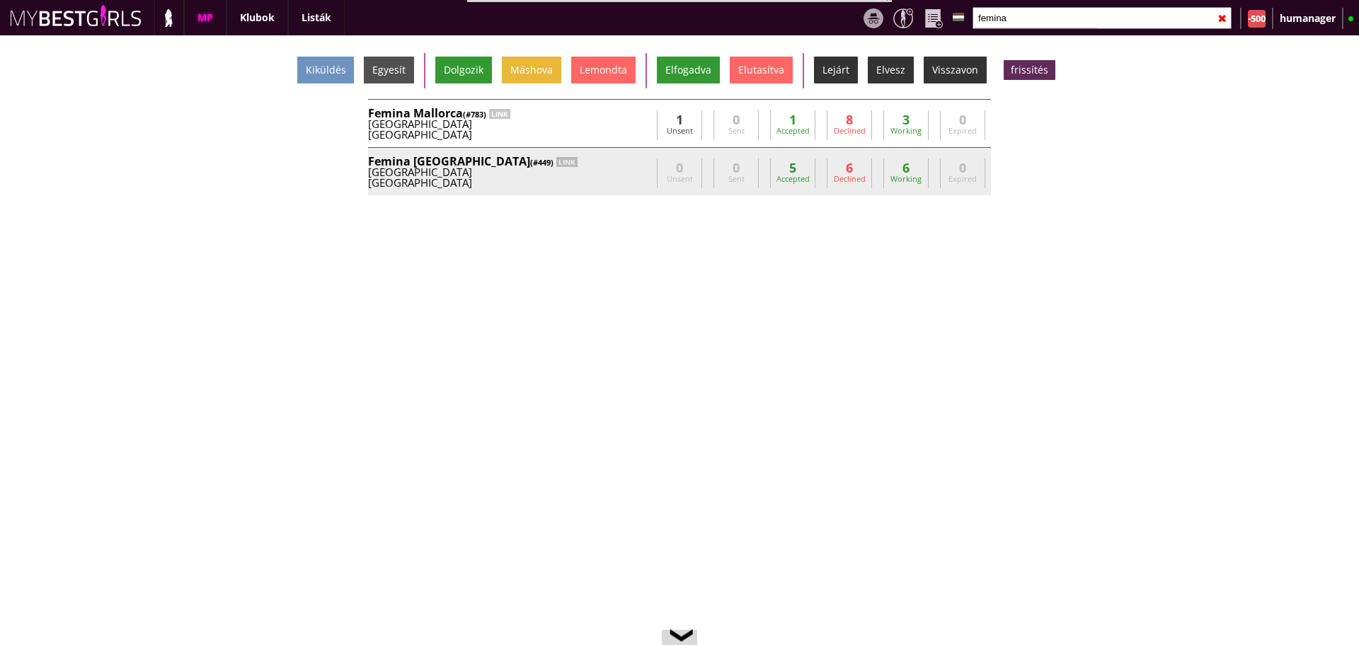
type input "femina"
click at [611, 171] on div "Germany" at bounding box center [509, 172] width 283 height 11
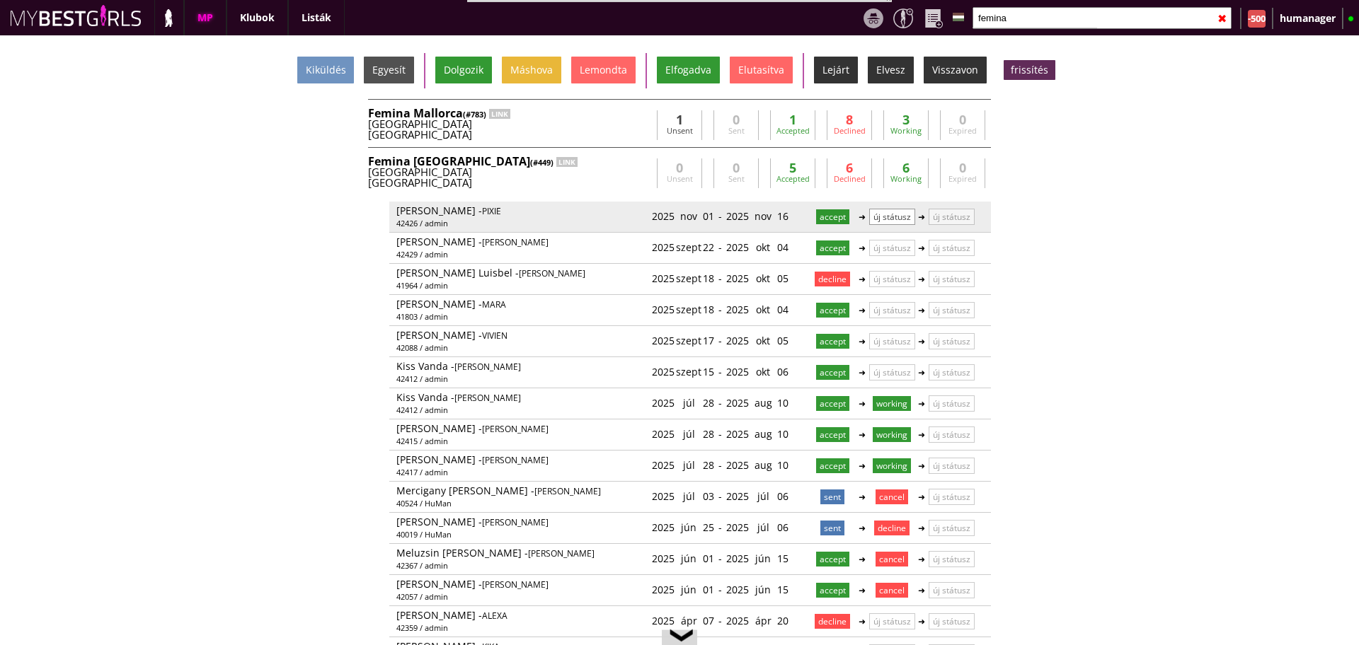
click at [882, 222] on p "új státusz" at bounding box center [892, 217] width 46 height 16
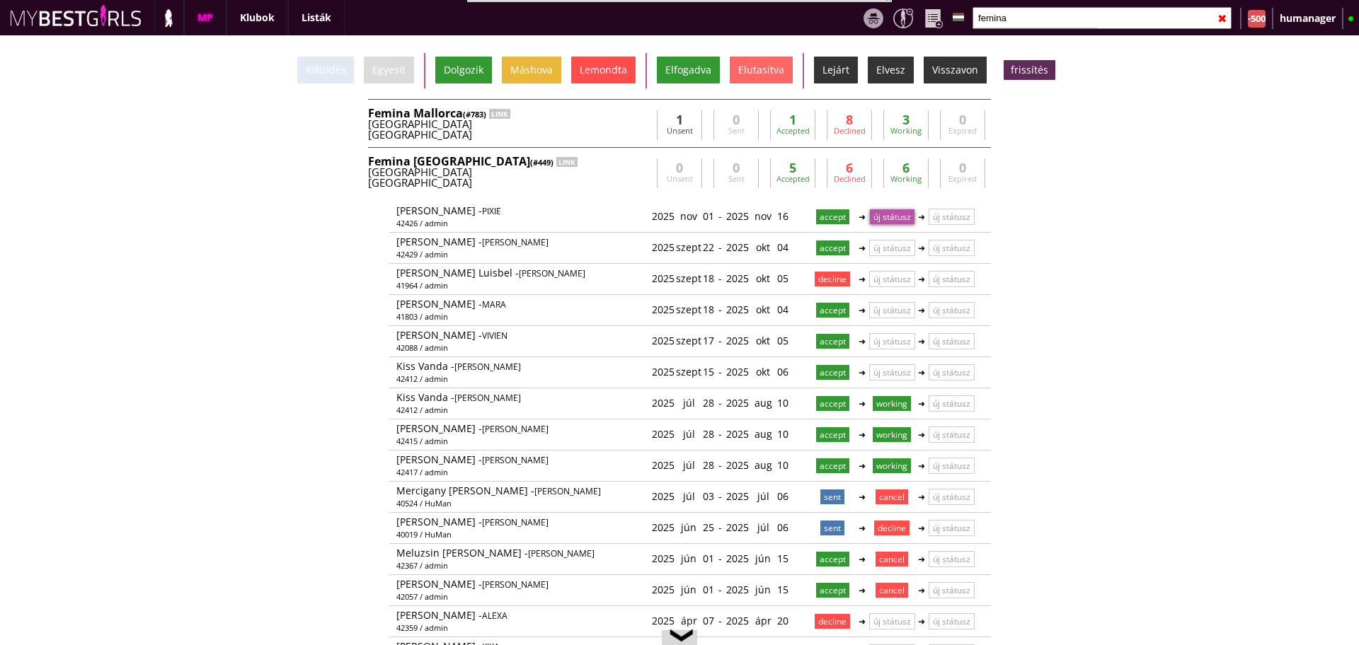
click at [600, 59] on div "Lemondta" at bounding box center [603, 70] width 64 height 27
